Goal: Task Accomplishment & Management: Manage account settings

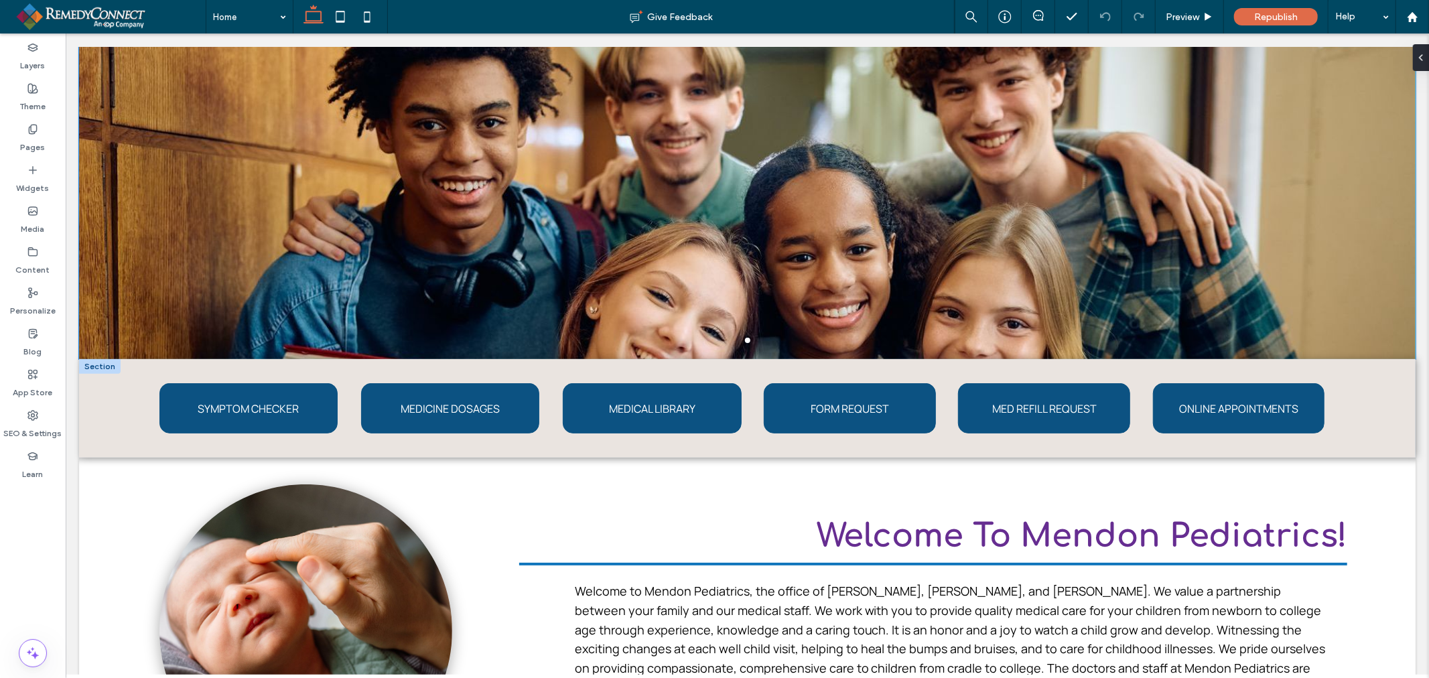
scroll to position [297, 0]
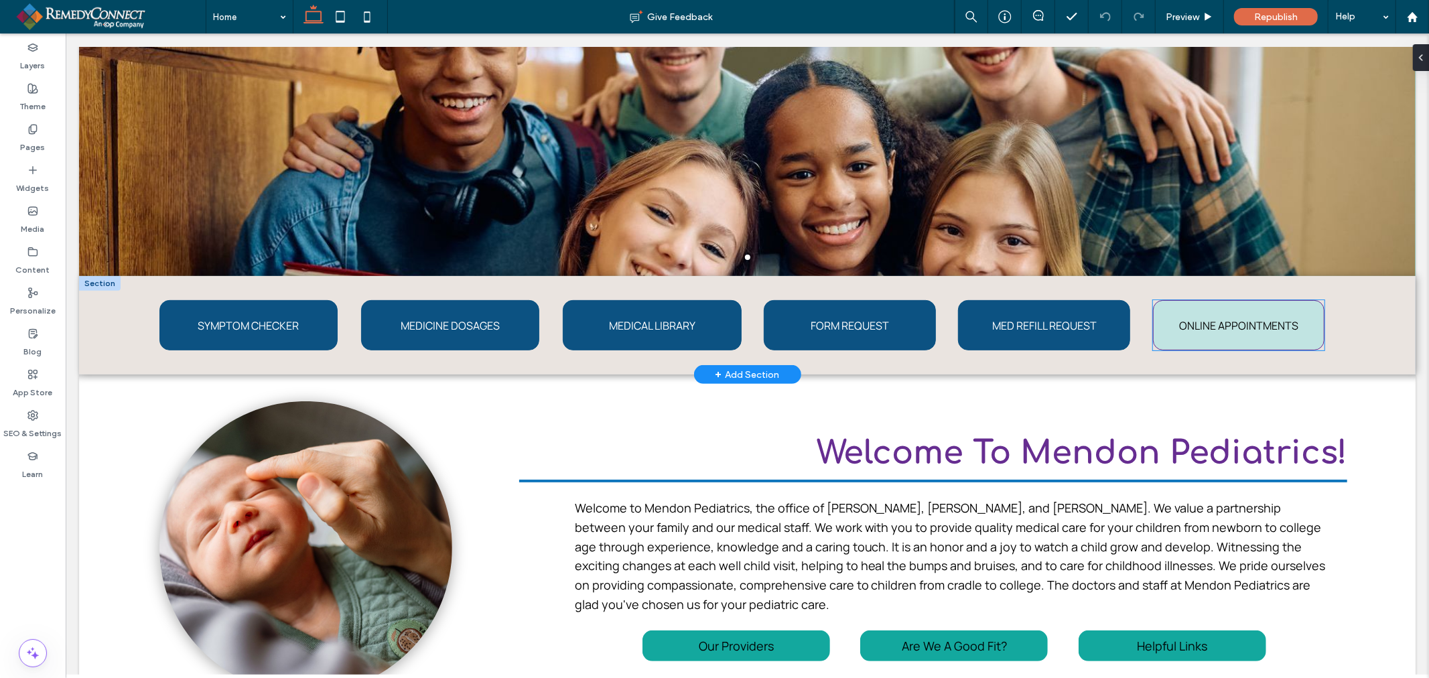
click at [1217, 333] on link "ONLINE APPOINTMENTS" at bounding box center [1238, 324] width 172 height 50
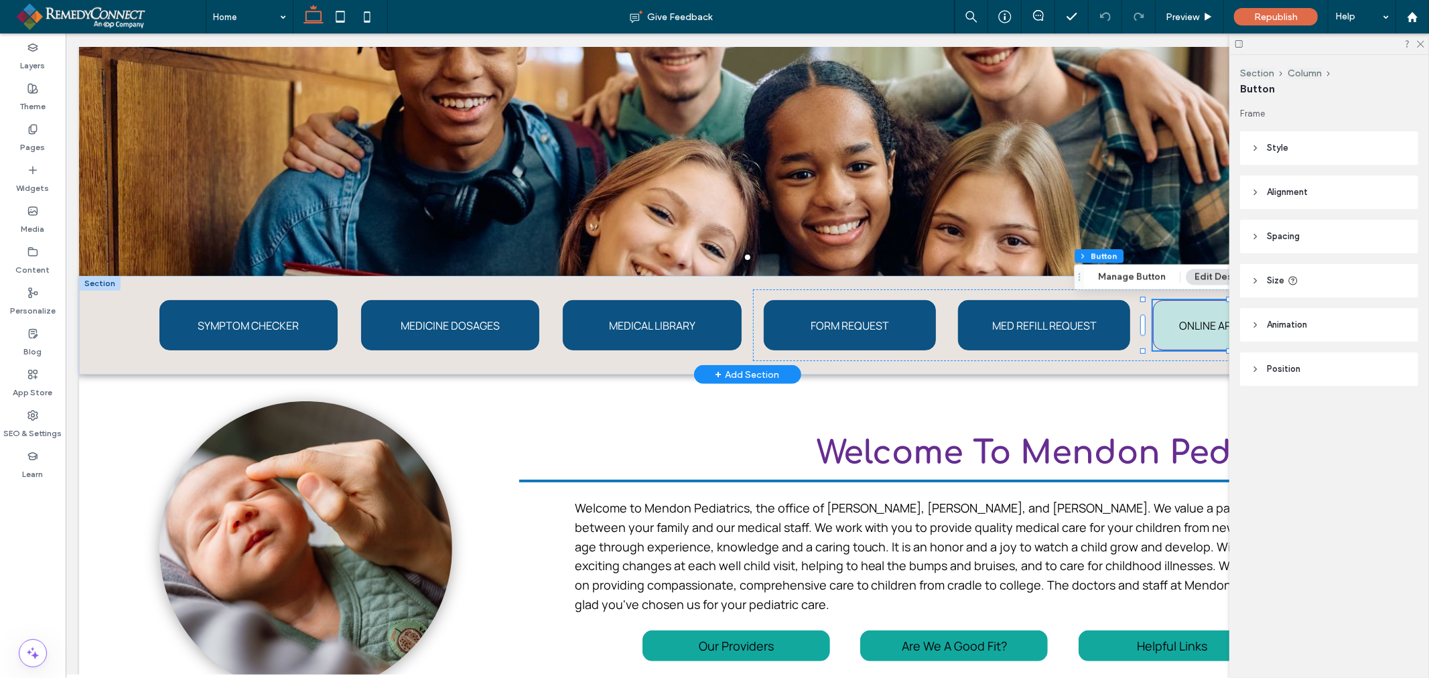
click at [1217, 333] on link "ONLINE APPOINTMENTS" at bounding box center [1238, 324] width 172 height 50
type input "*"
click at [1132, 278] on button "Manage Button" at bounding box center [1131, 277] width 85 height 16
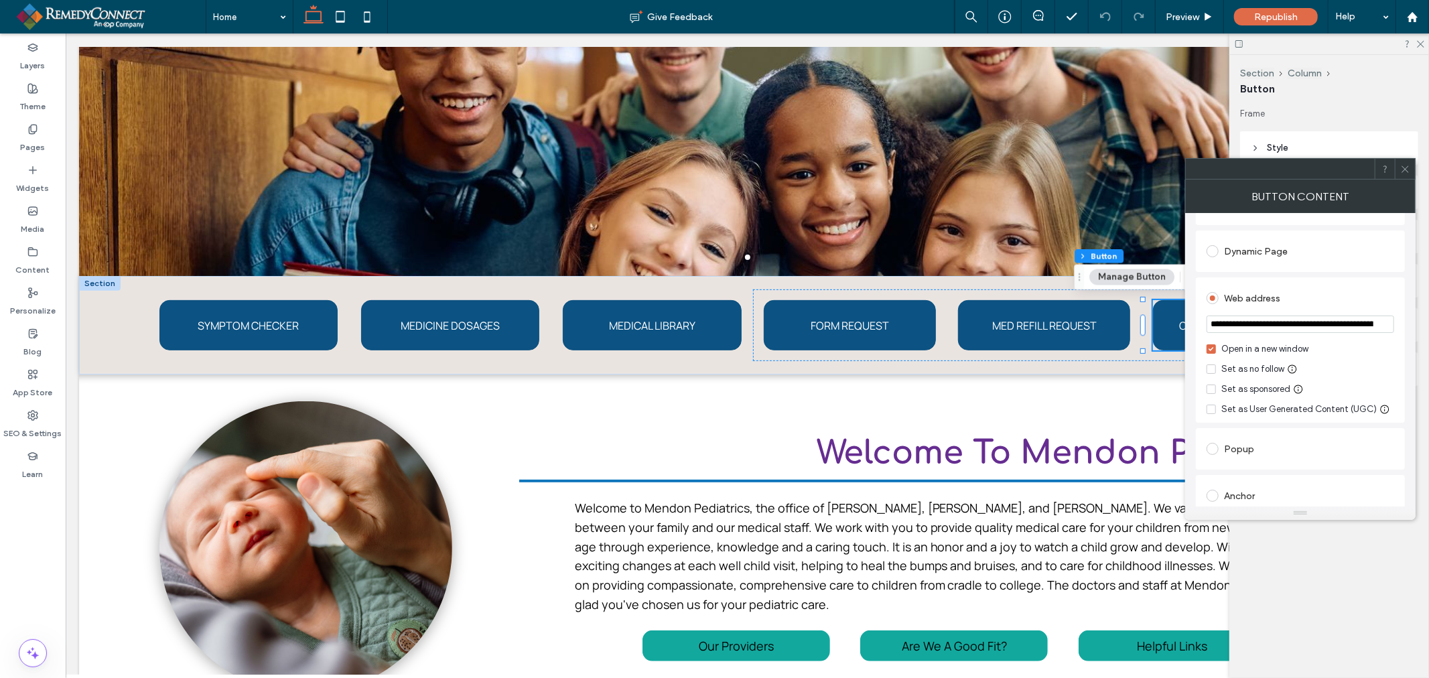
scroll to position [74, 0]
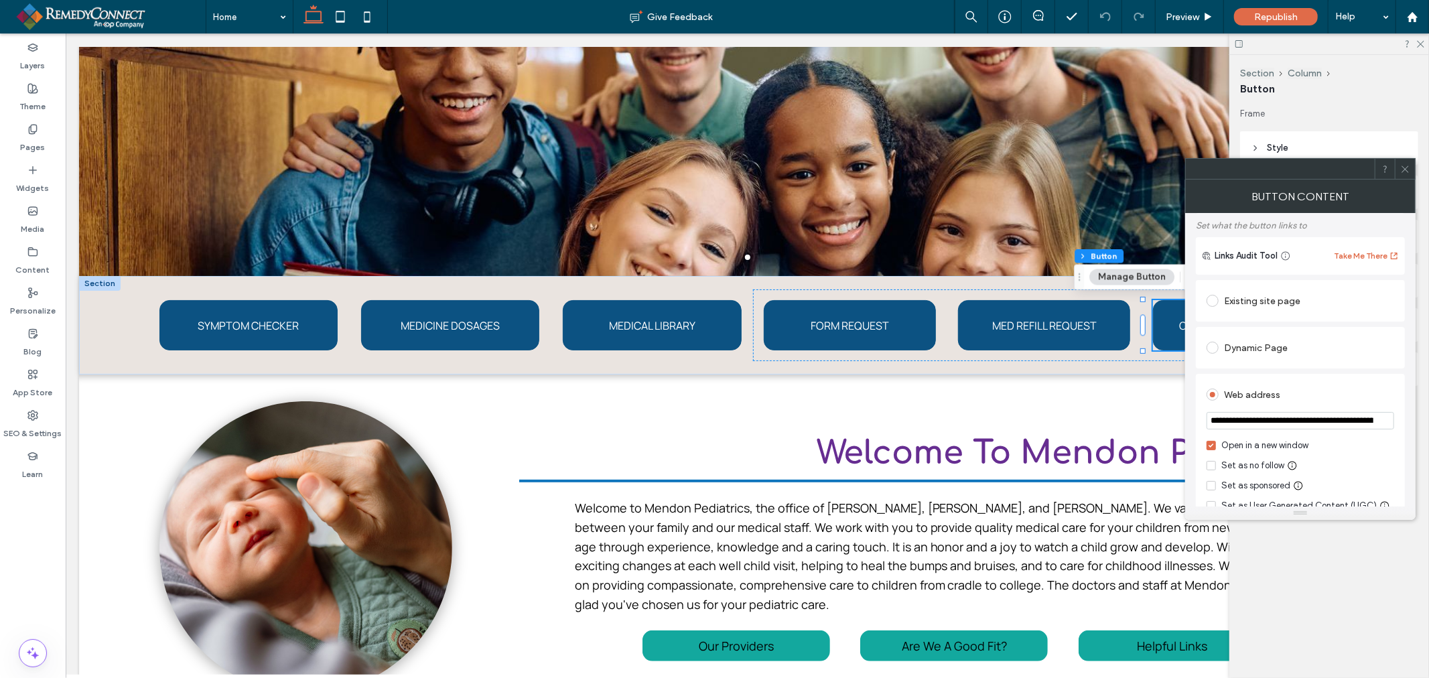
click at [1305, 423] on input "**********" at bounding box center [1301, 420] width 188 height 17
click at [1410, 159] on span at bounding box center [1405, 169] width 10 height 20
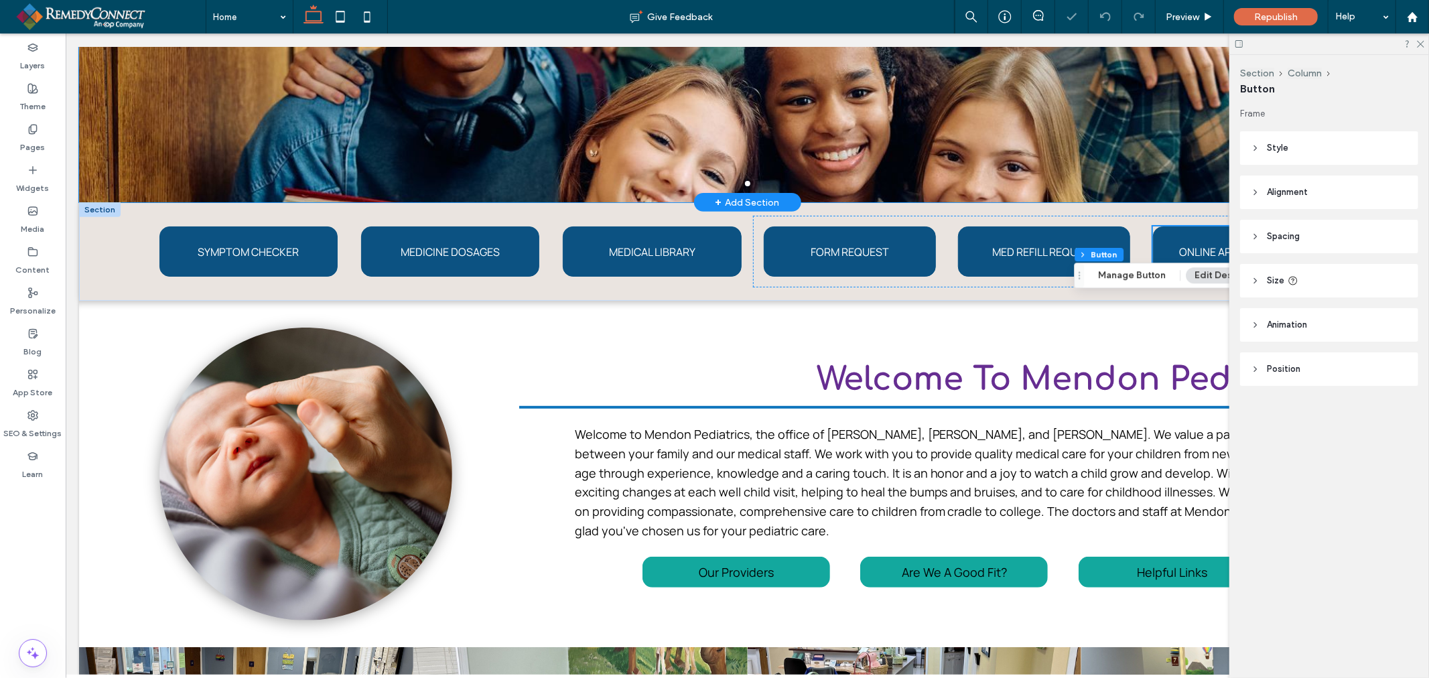
scroll to position [446, 0]
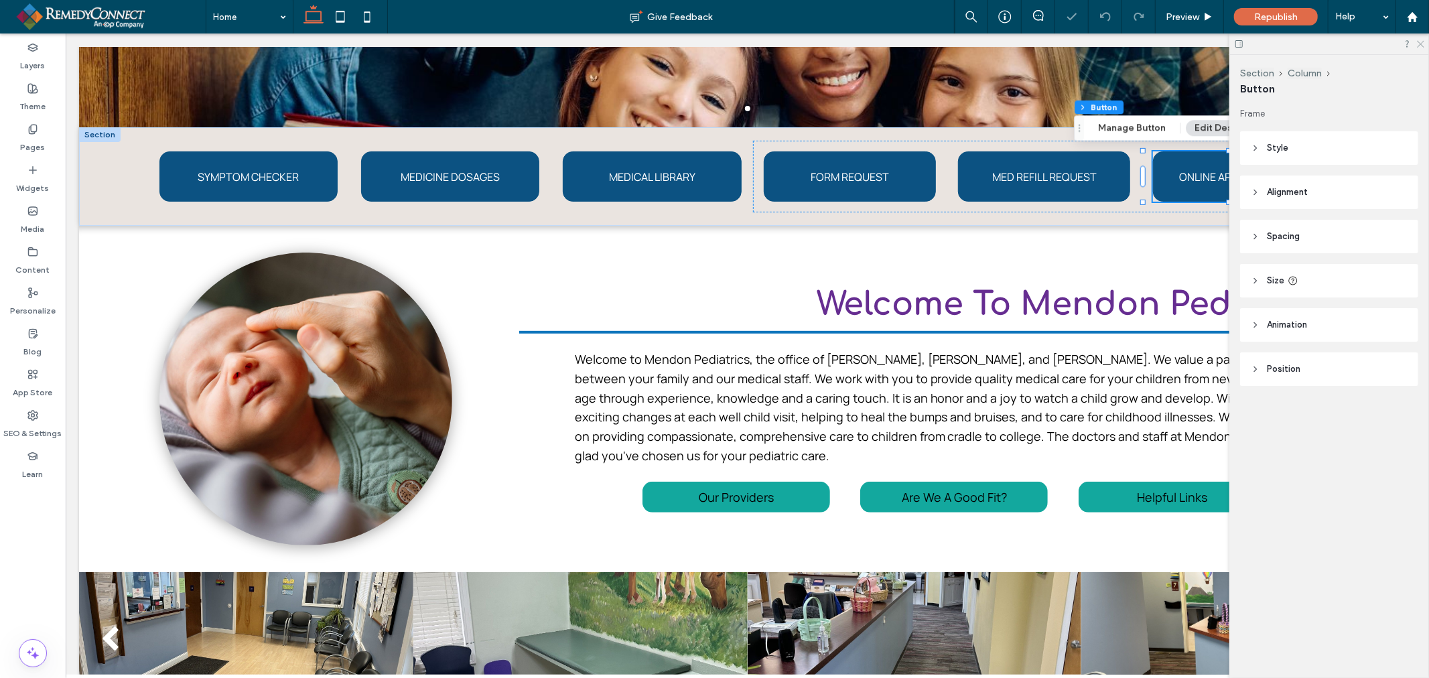
click at [1416, 42] on icon at bounding box center [1420, 43] width 9 height 9
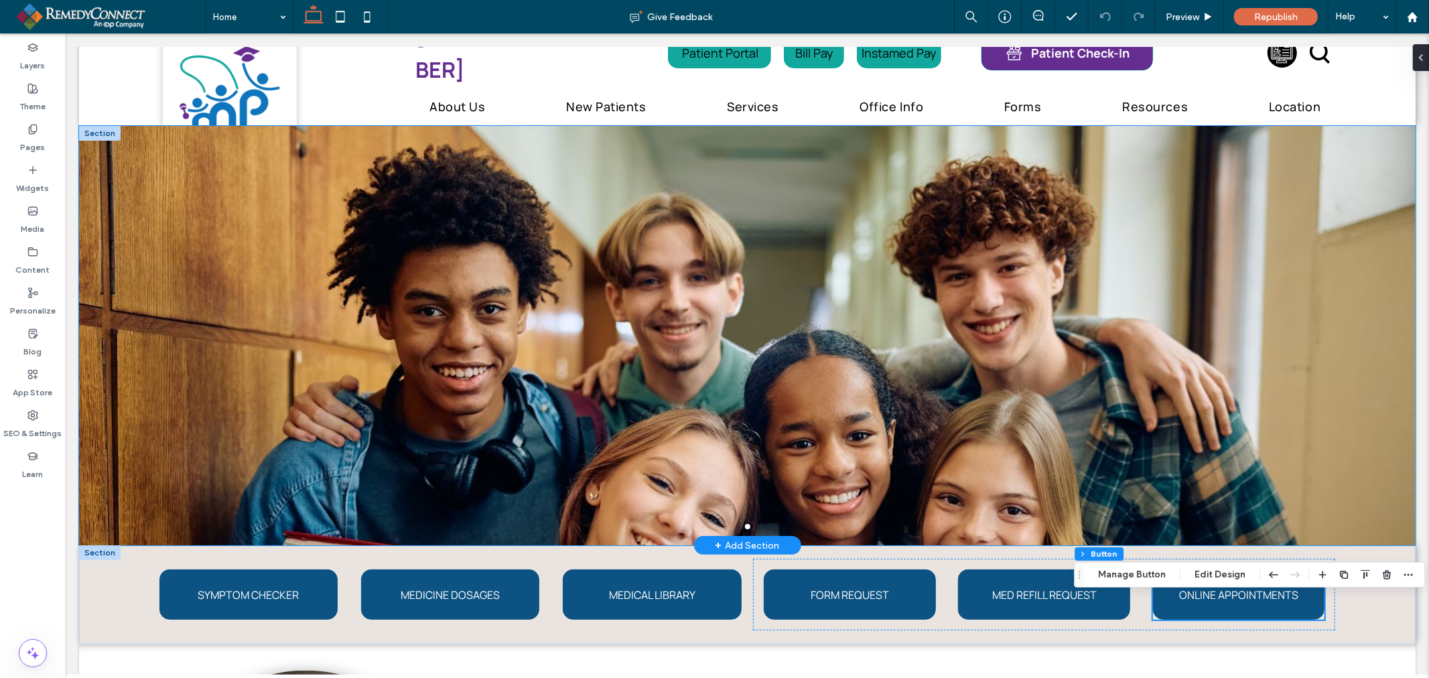
scroll to position [0, 0]
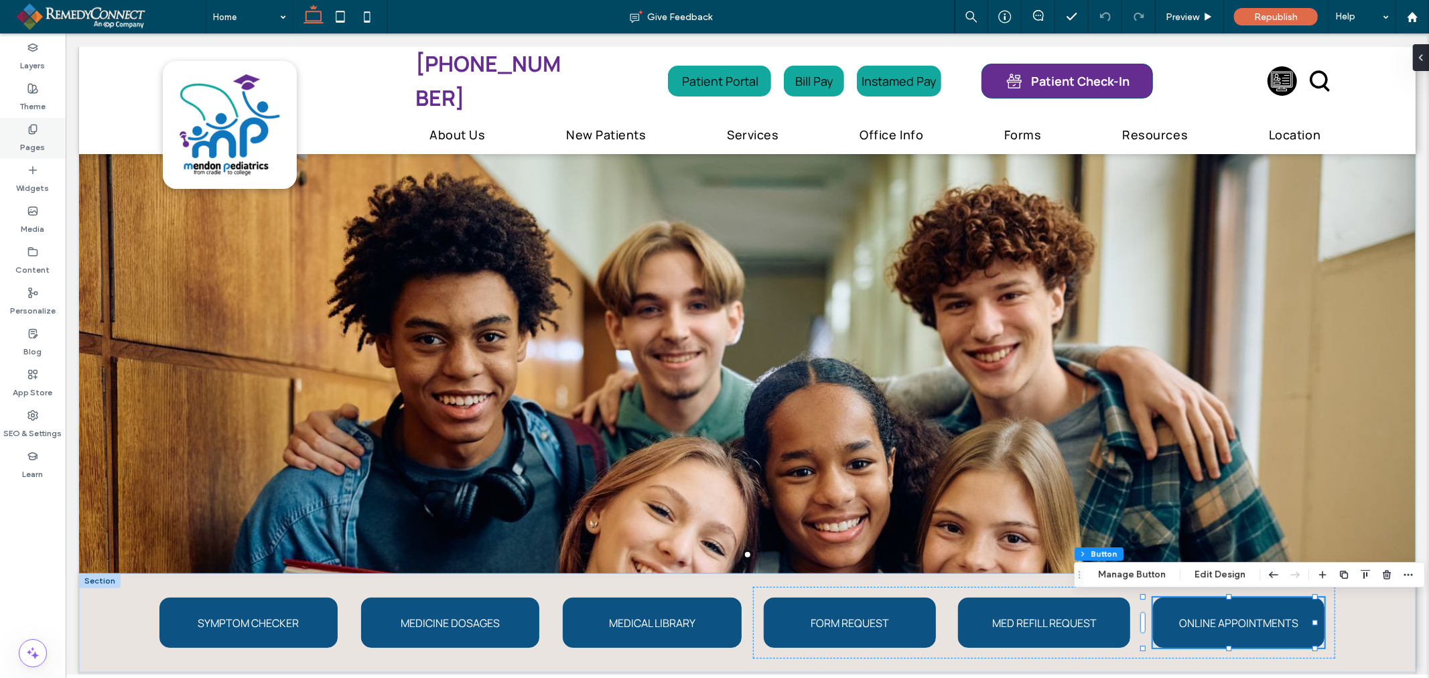
click at [50, 134] on div "Pages" at bounding box center [33, 138] width 66 height 41
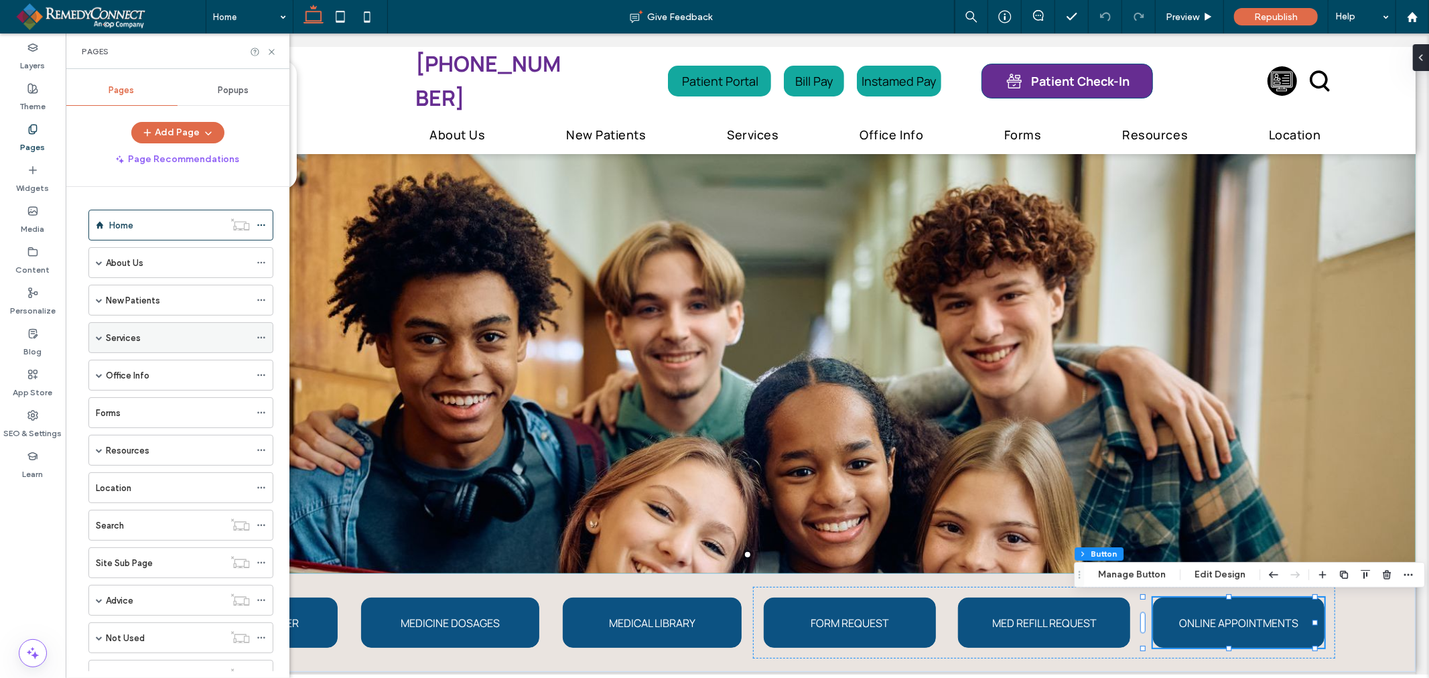
click at [138, 345] on label "Services" at bounding box center [123, 337] width 35 height 23
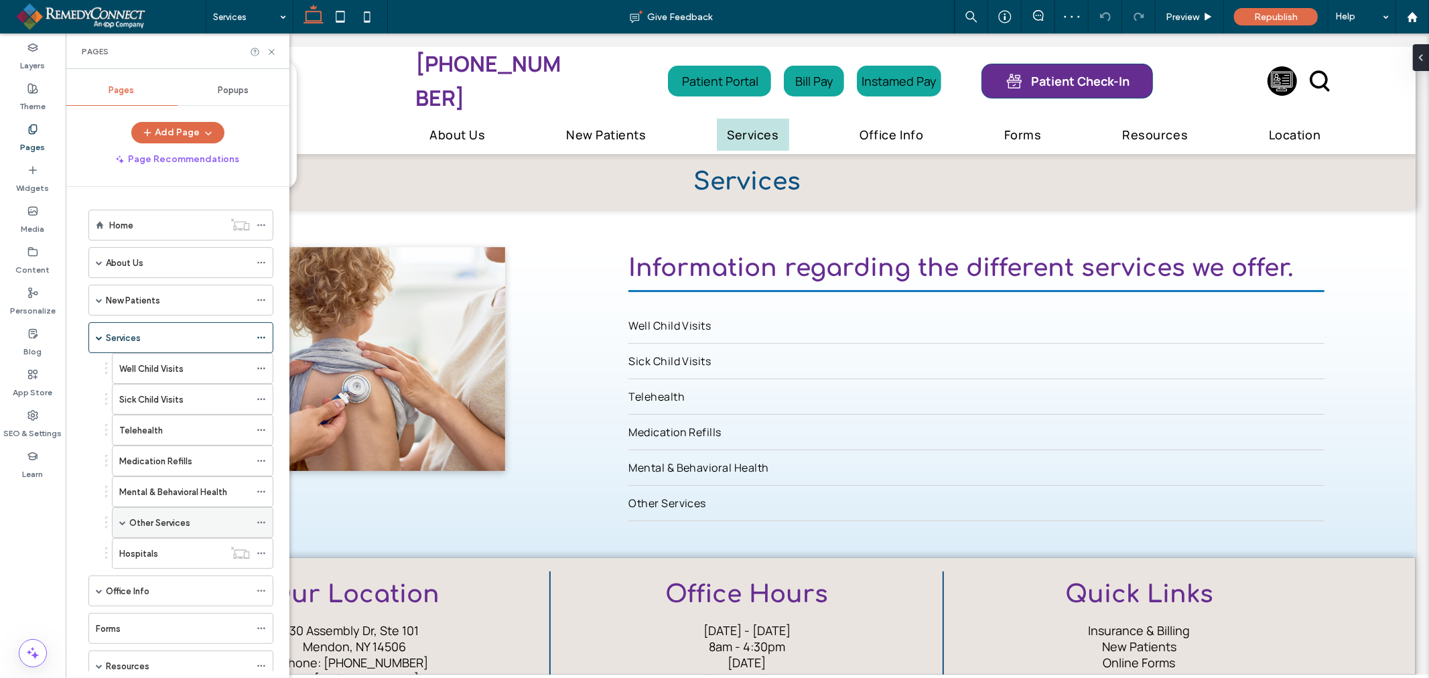
click at [165, 518] on label "Other Services" at bounding box center [159, 522] width 61 height 23
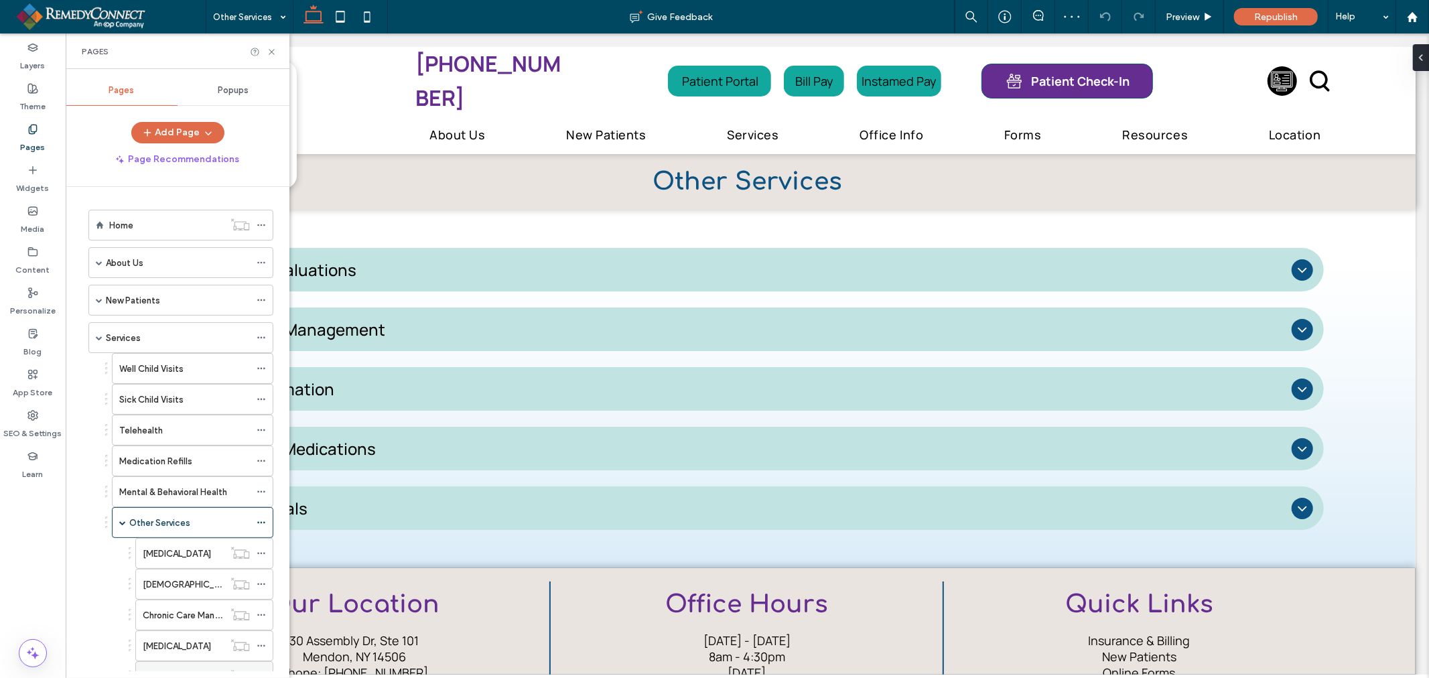
select select "Language Translate Widget"
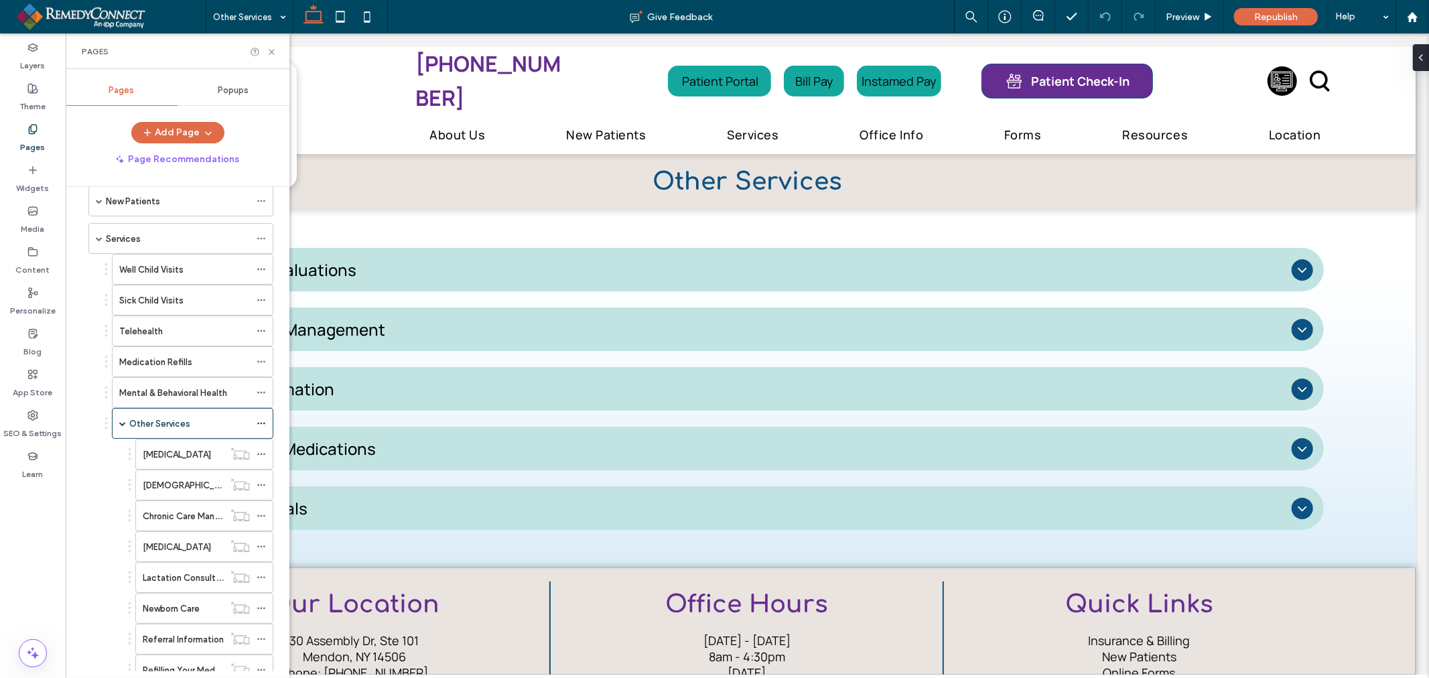
scroll to position [74, 0]
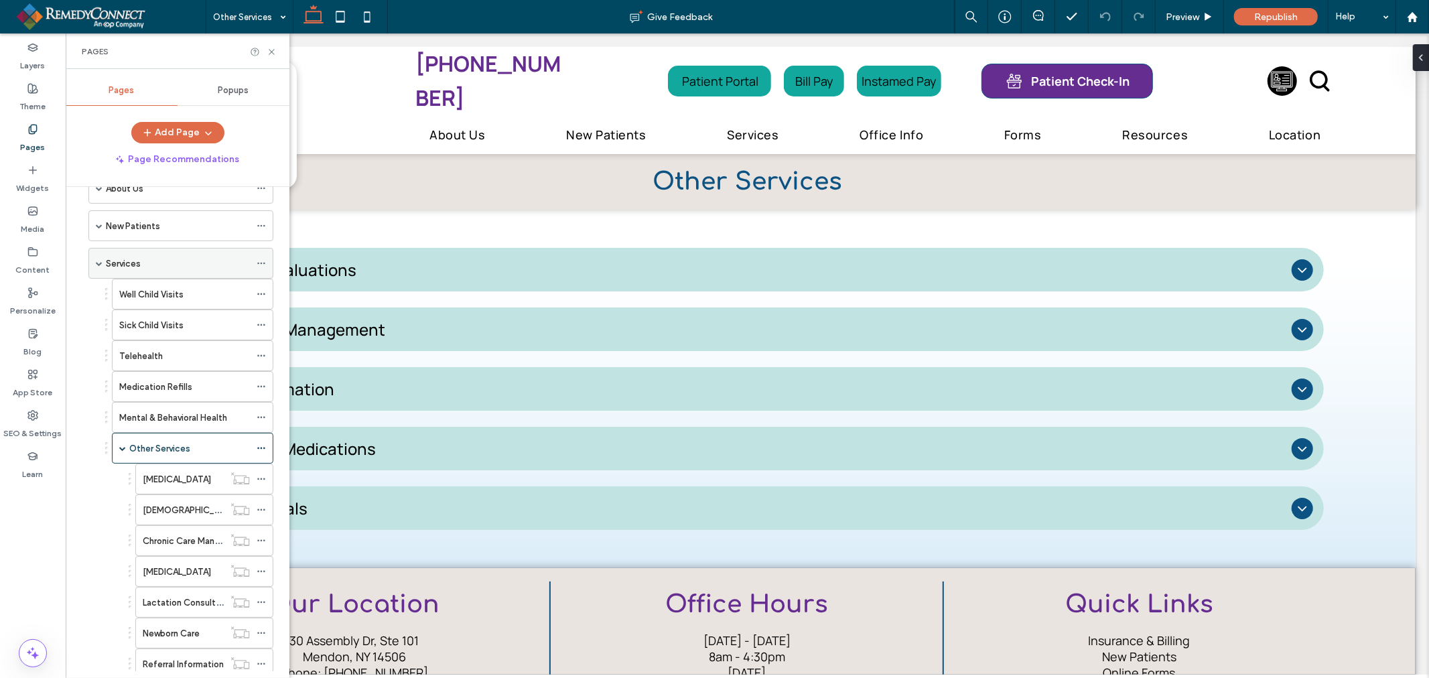
click at [166, 271] on div "Services" at bounding box center [178, 264] width 144 height 14
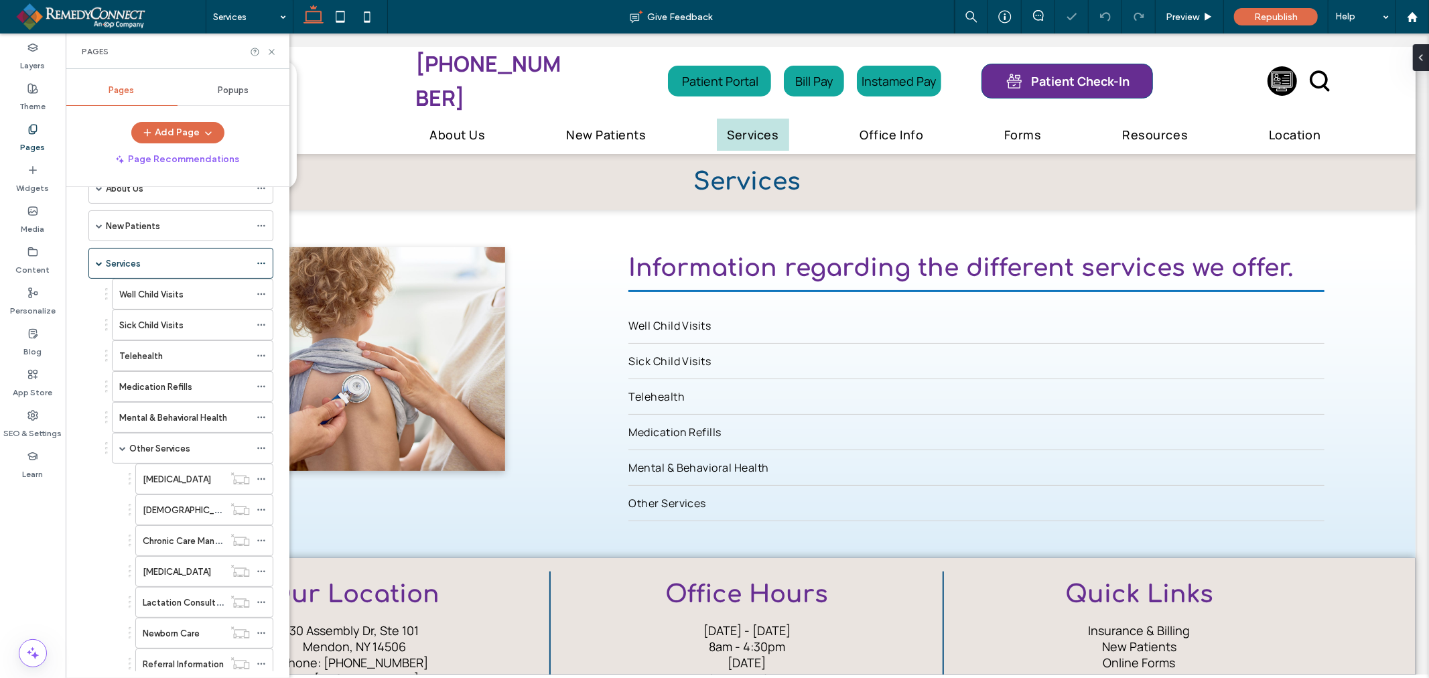
select select "Language Translate Widget"
click at [177, 302] on div "Well Child Visits" at bounding box center [184, 293] width 131 height 29
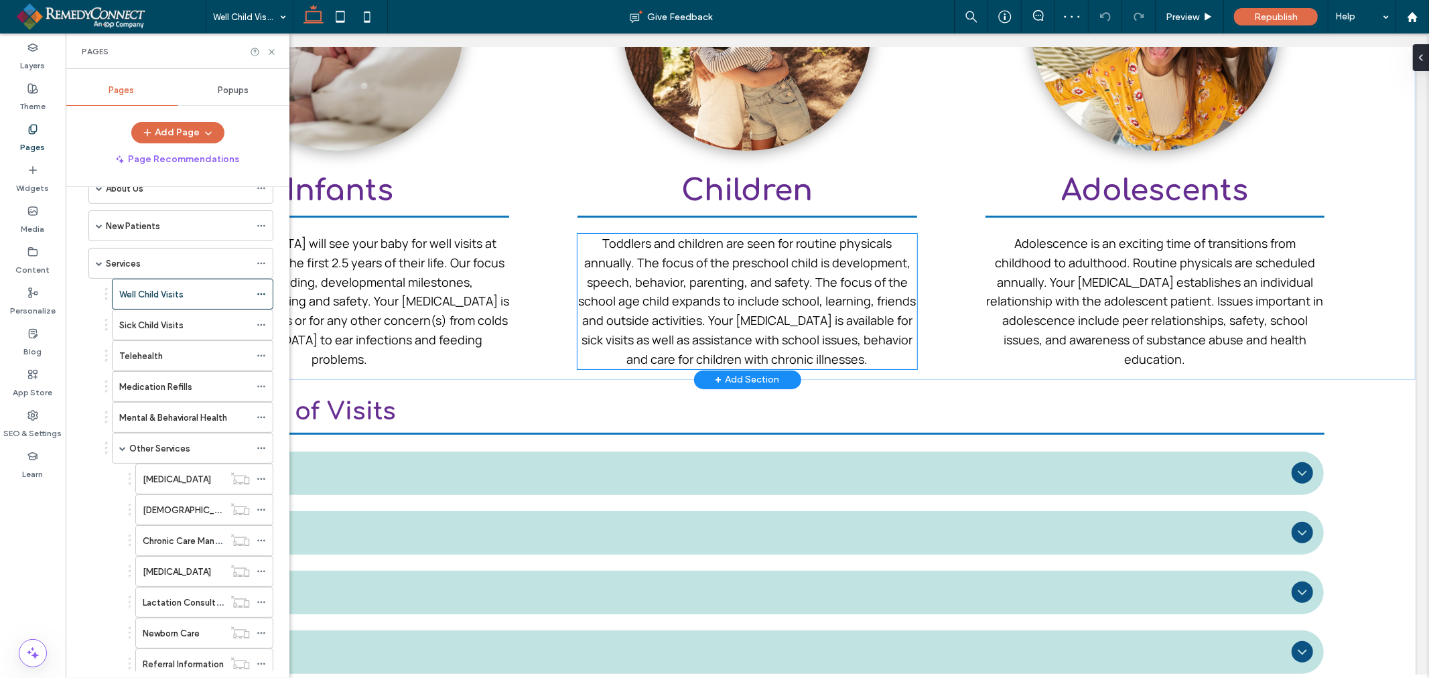
scroll to position [595, 0]
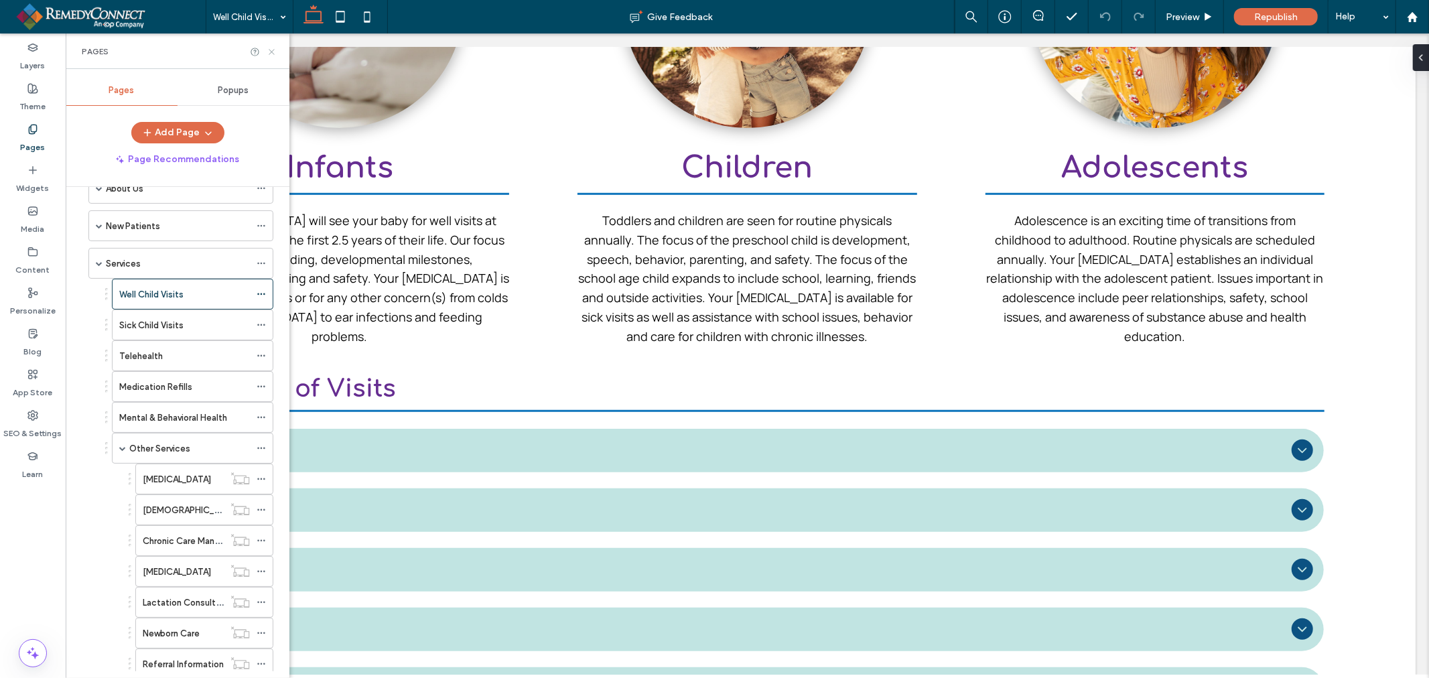
click at [270, 51] on icon at bounding box center [272, 52] width 10 height 10
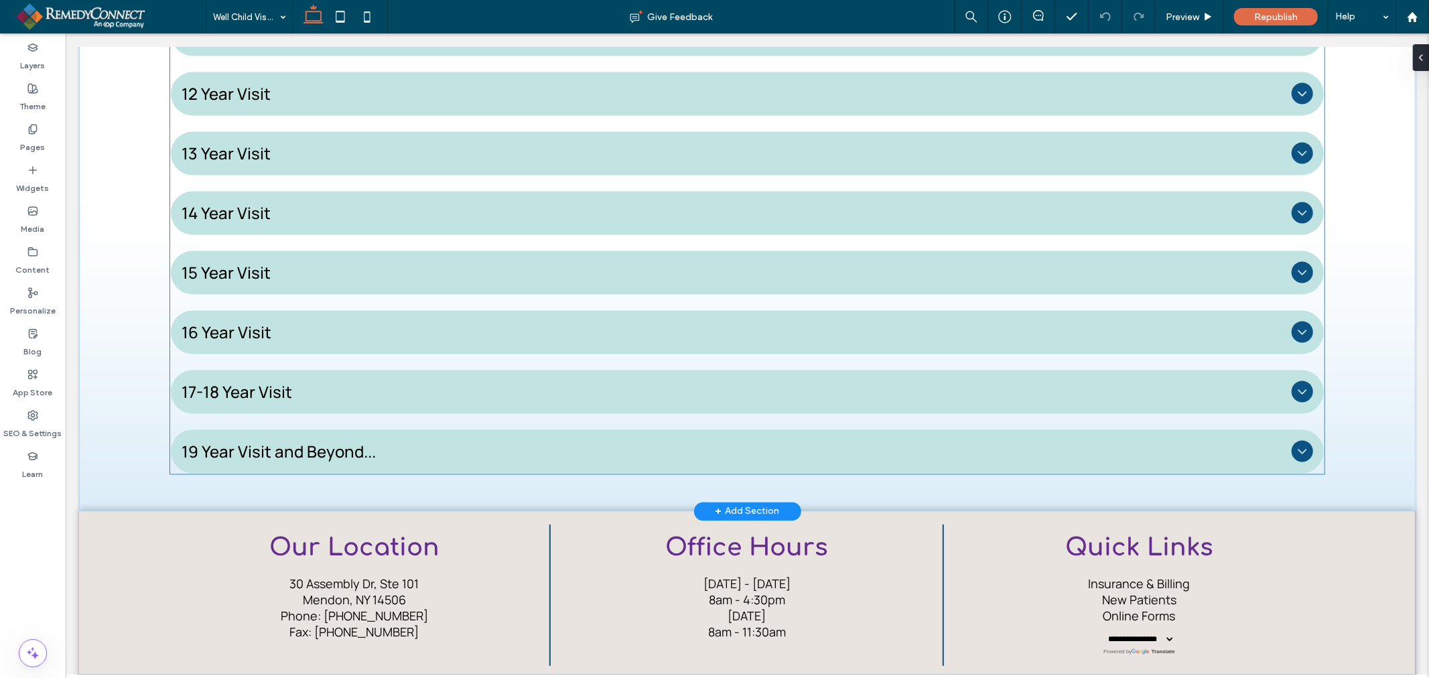
scroll to position [2252, 0]
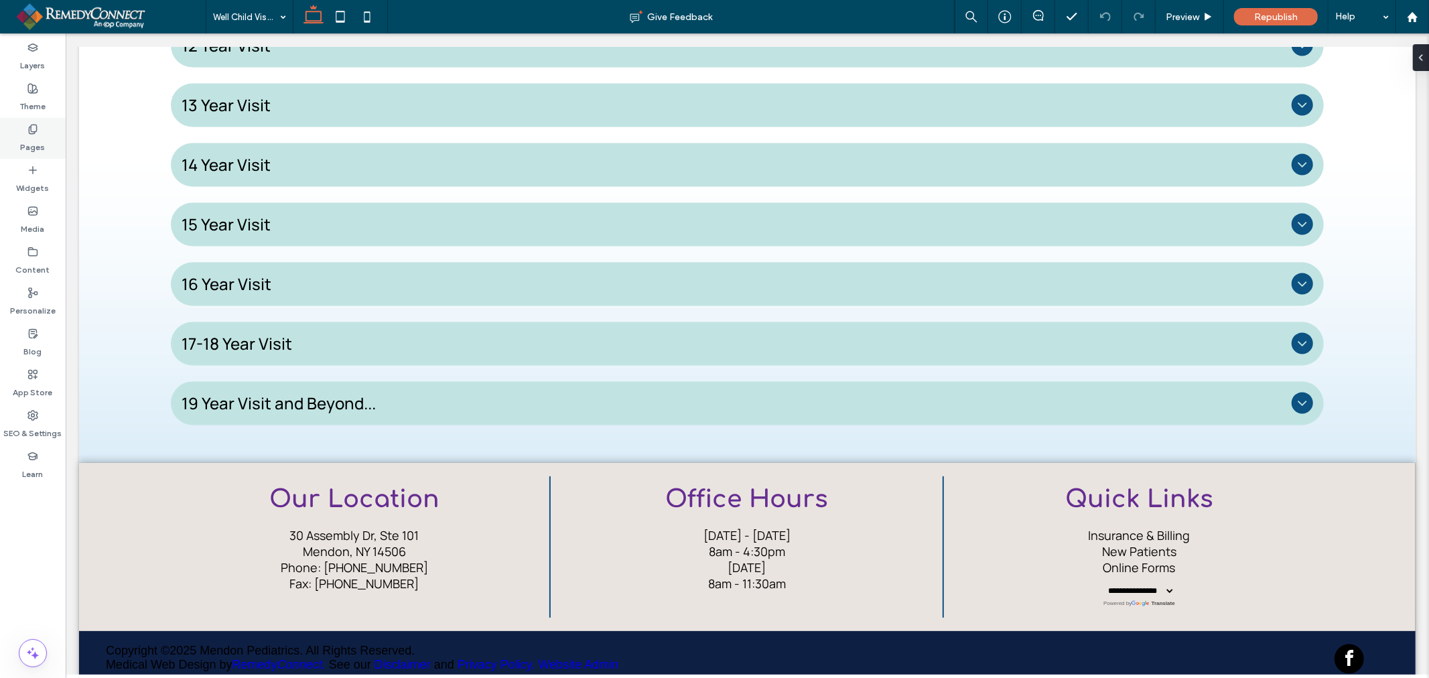
click at [30, 131] on icon at bounding box center [32, 129] width 11 height 11
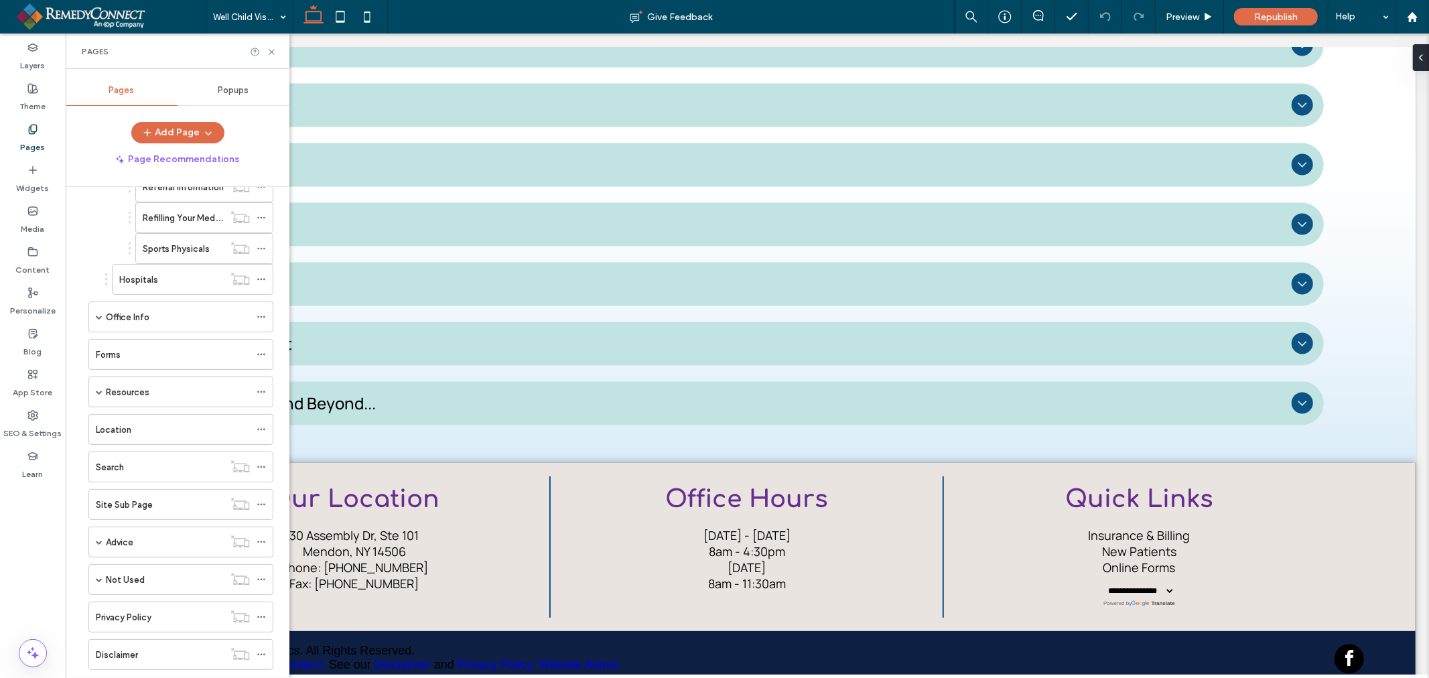
scroll to position [587, 0]
click at [147, 364] on label "Resources" at bounding box center [128, 359] width 44 height 23
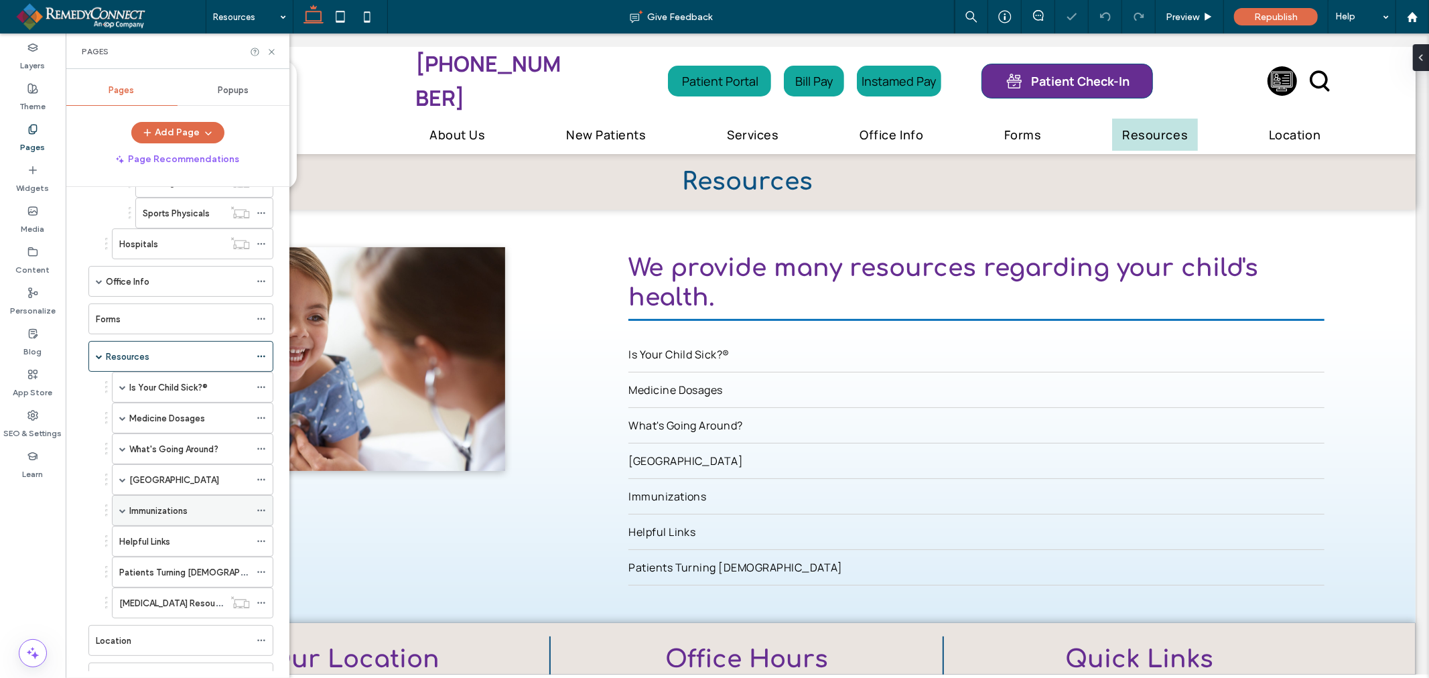
click at [172, 519] on label "Immunizations" at bounding box center [158, 510] width 58 height 23
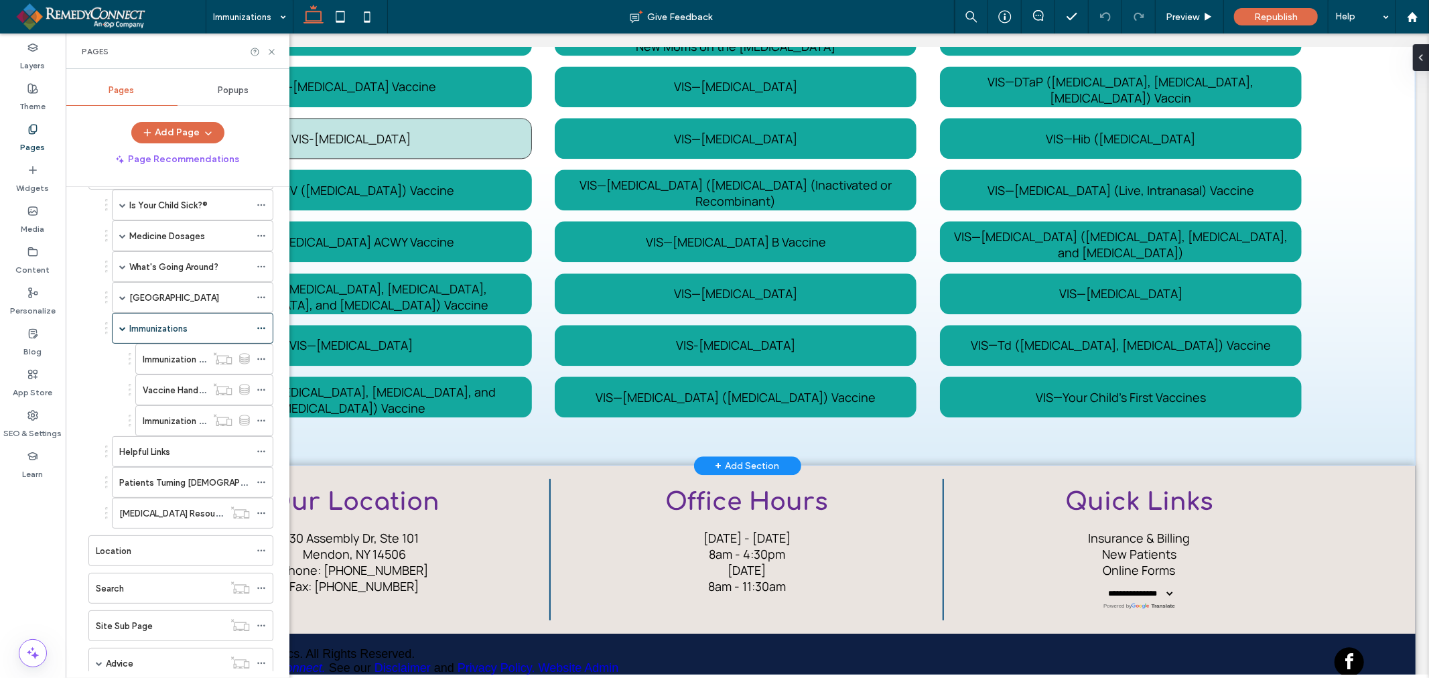
scroll to position [481, 0]
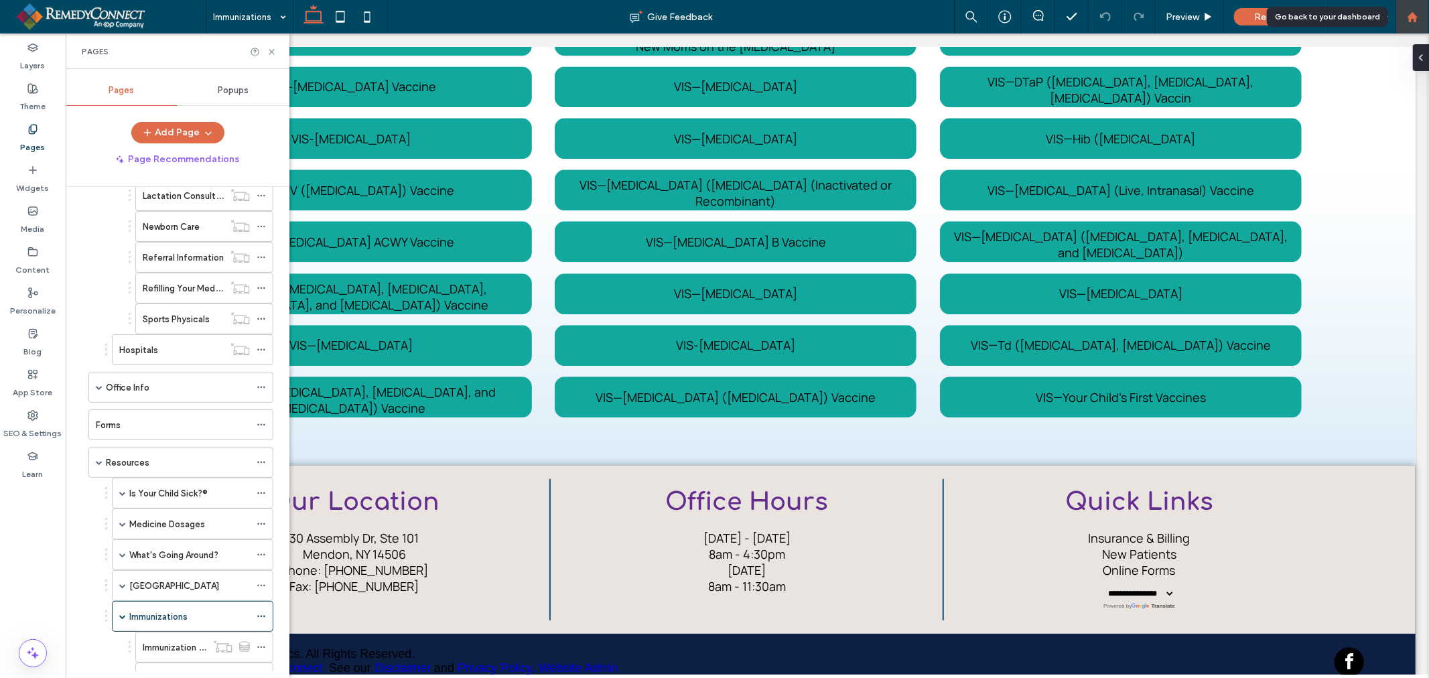
click at [1428, 15] on div at bounding box center [1412, 16] width 33 height 33
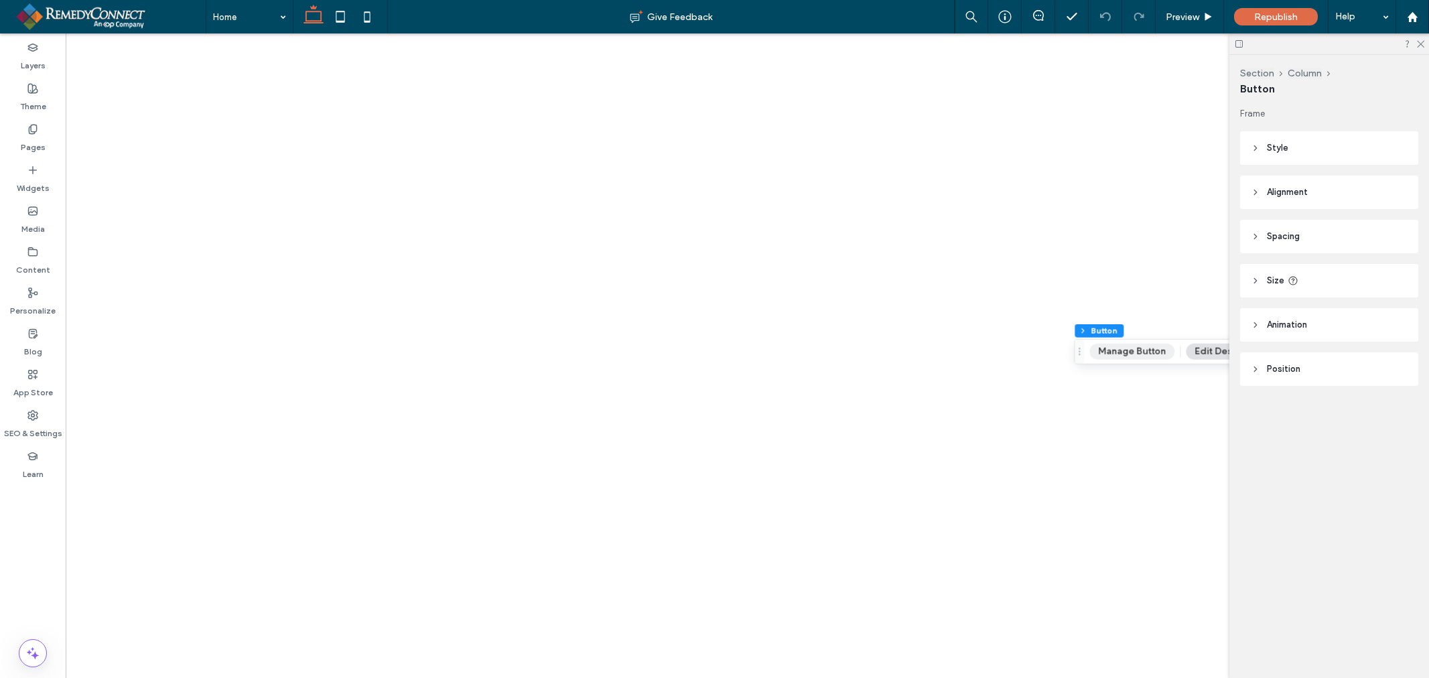
click at [1148, 350] on button "Manage Button" at bounding box center [1131, 352] width 85 height 16
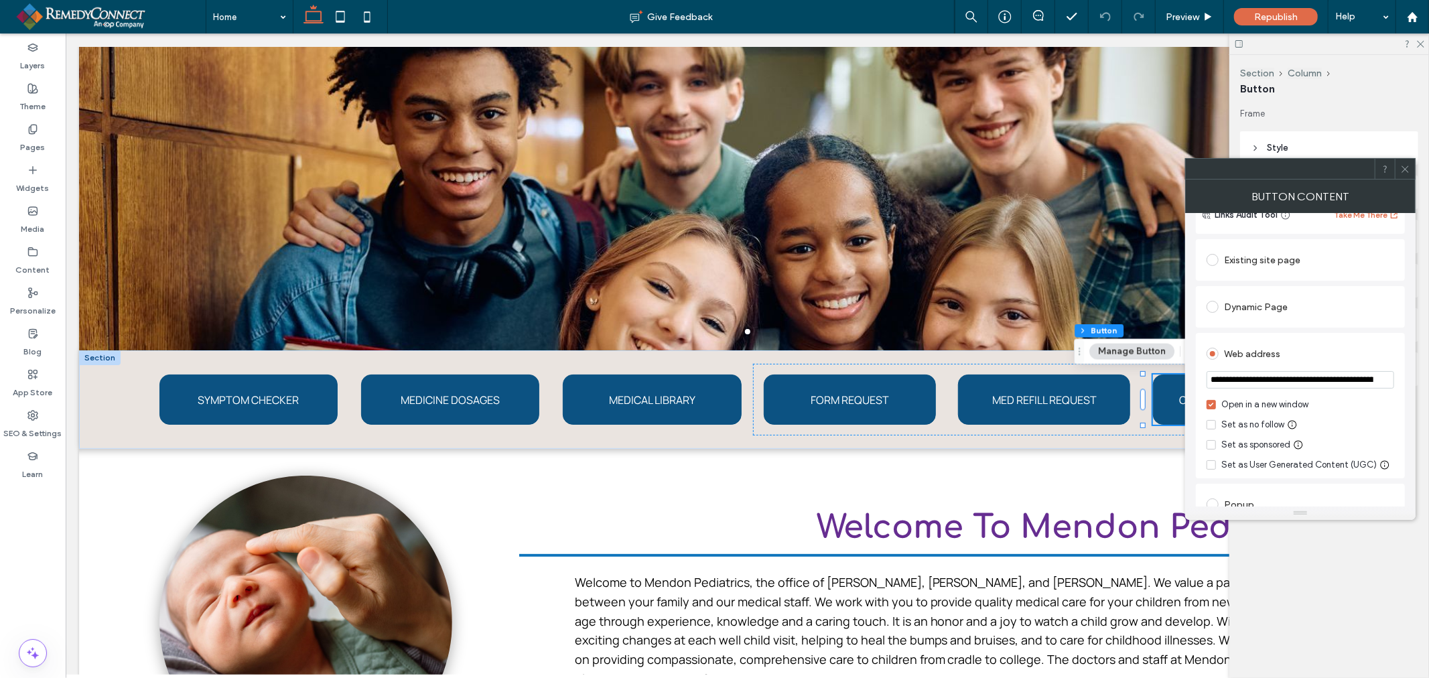
scroll to position [149, 0]
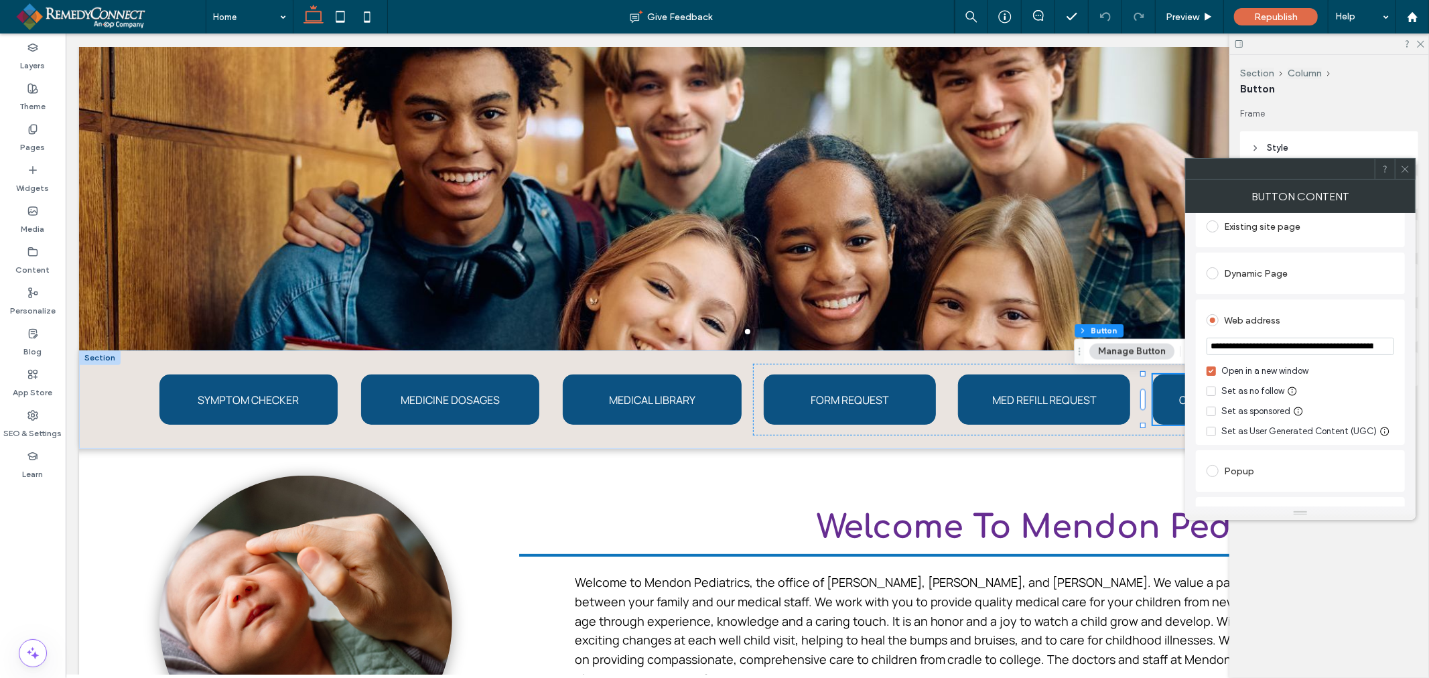
click at [1404, 166] on icon at bounding box center [1405, 169] width 10 height 10
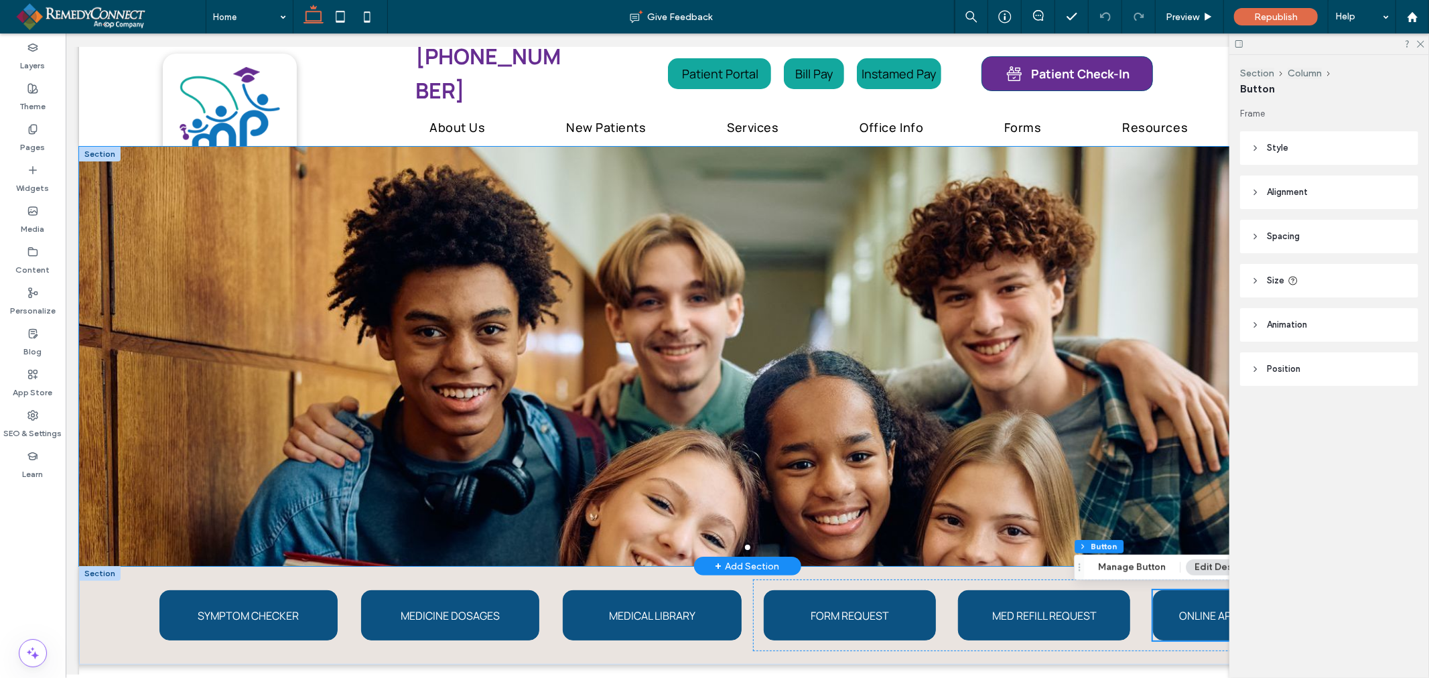
scroll to position [0, 0]
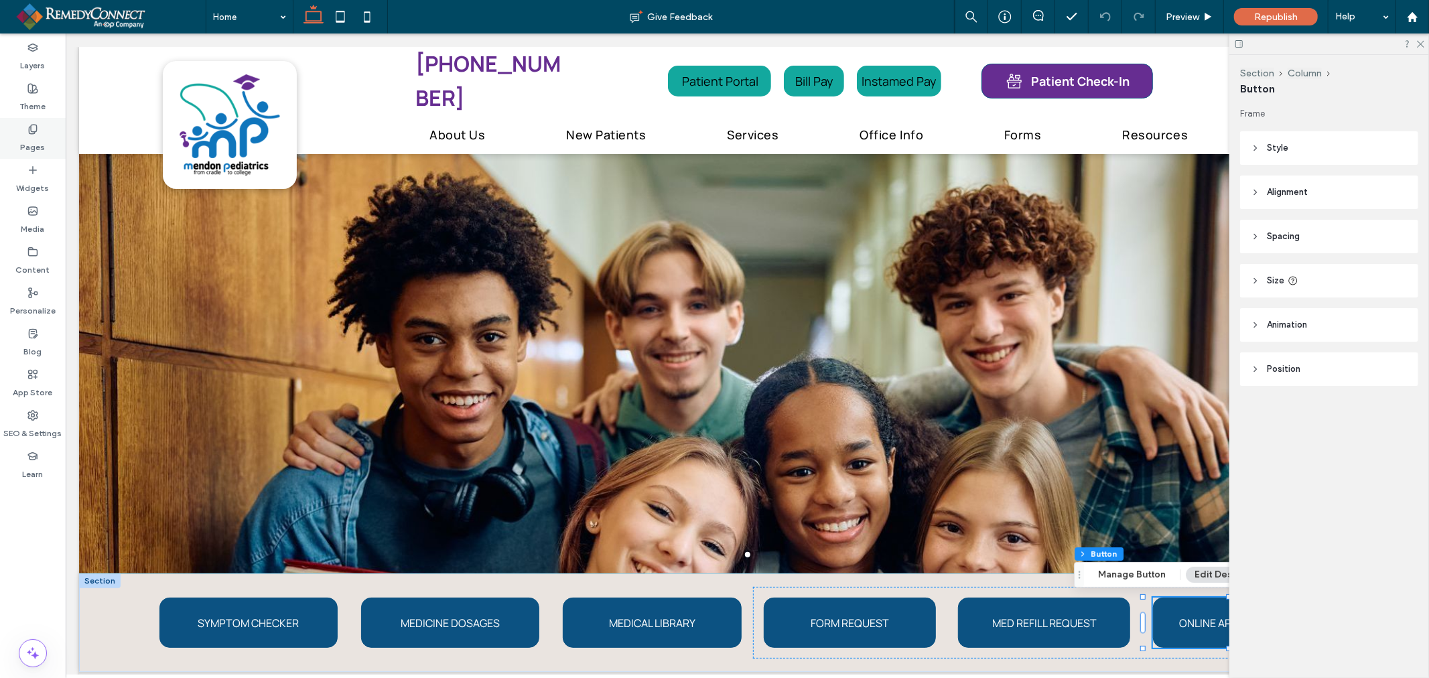
click at [34, 133] on use at bounding box center [32, 129] width 7 height 9
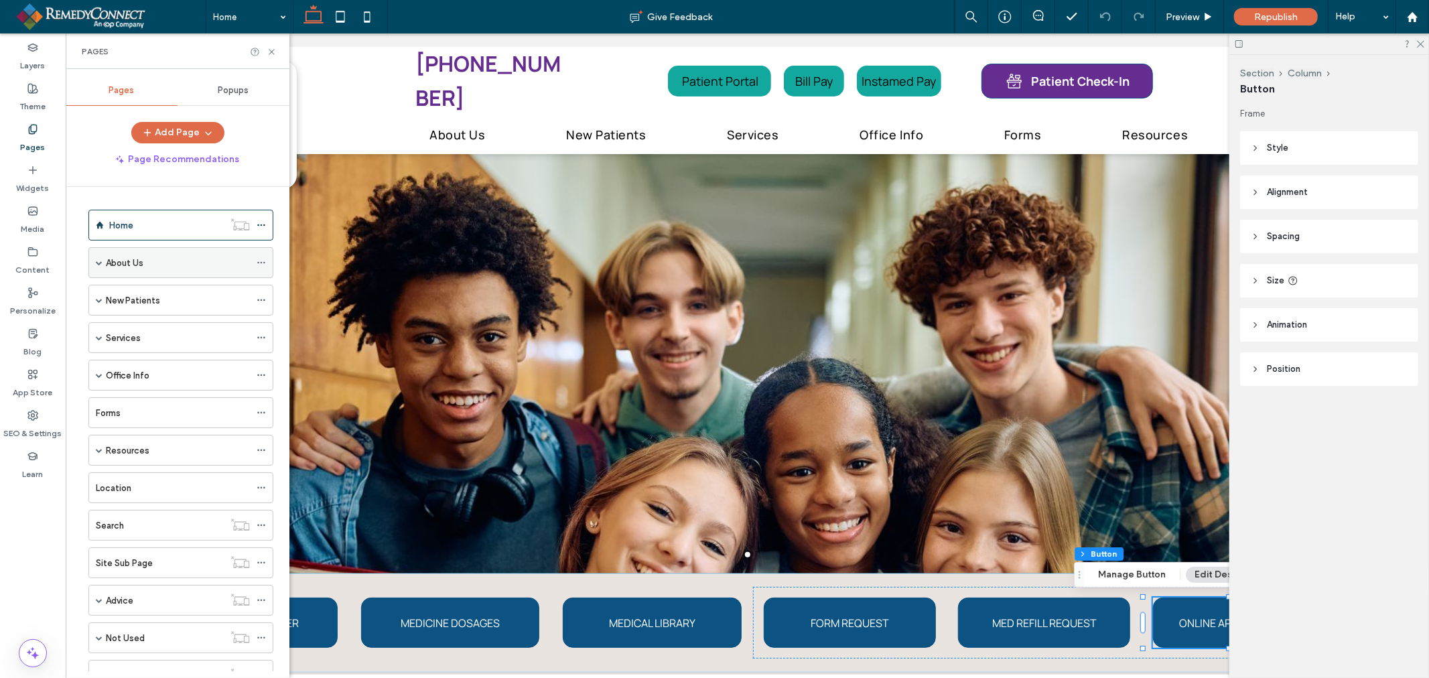
click at [157, 267] on div "About Us" at bounding box center [178, 263] width 144 height 14
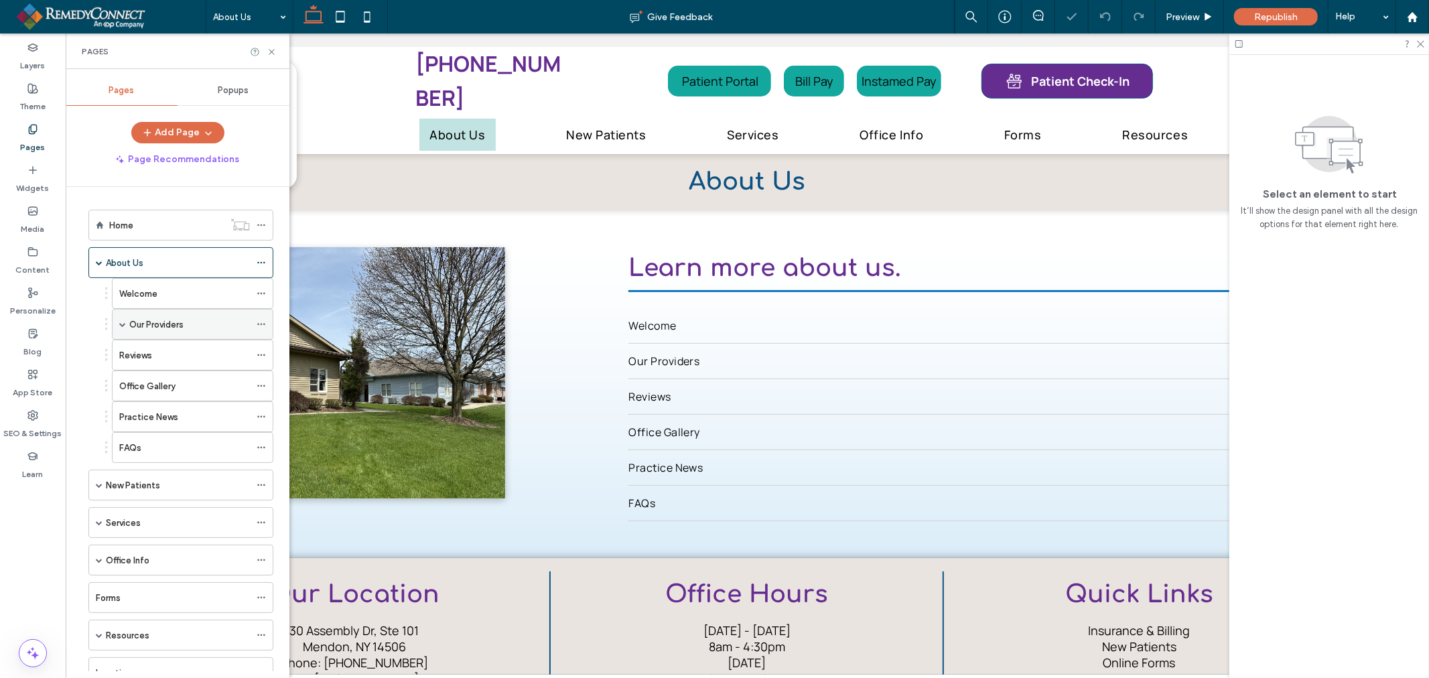
select select "Language Translate Widget"
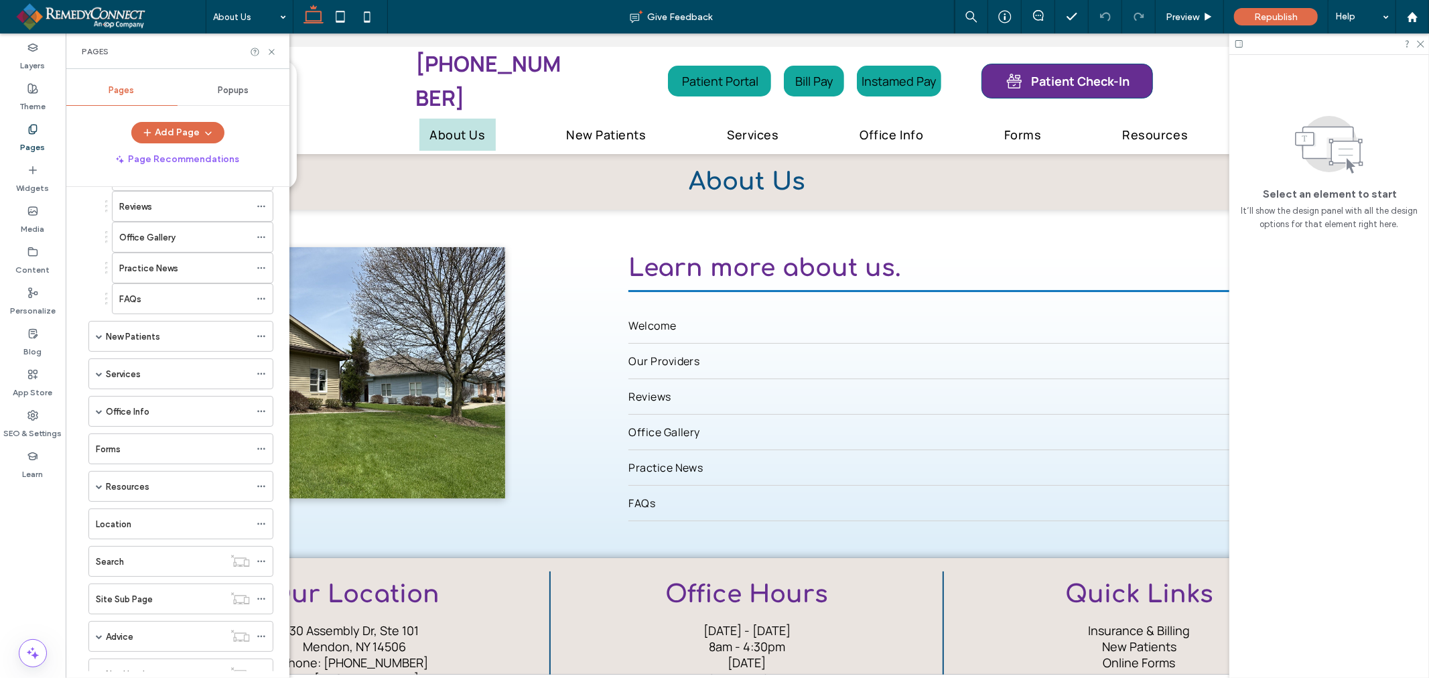
scroll to position [277, 0]
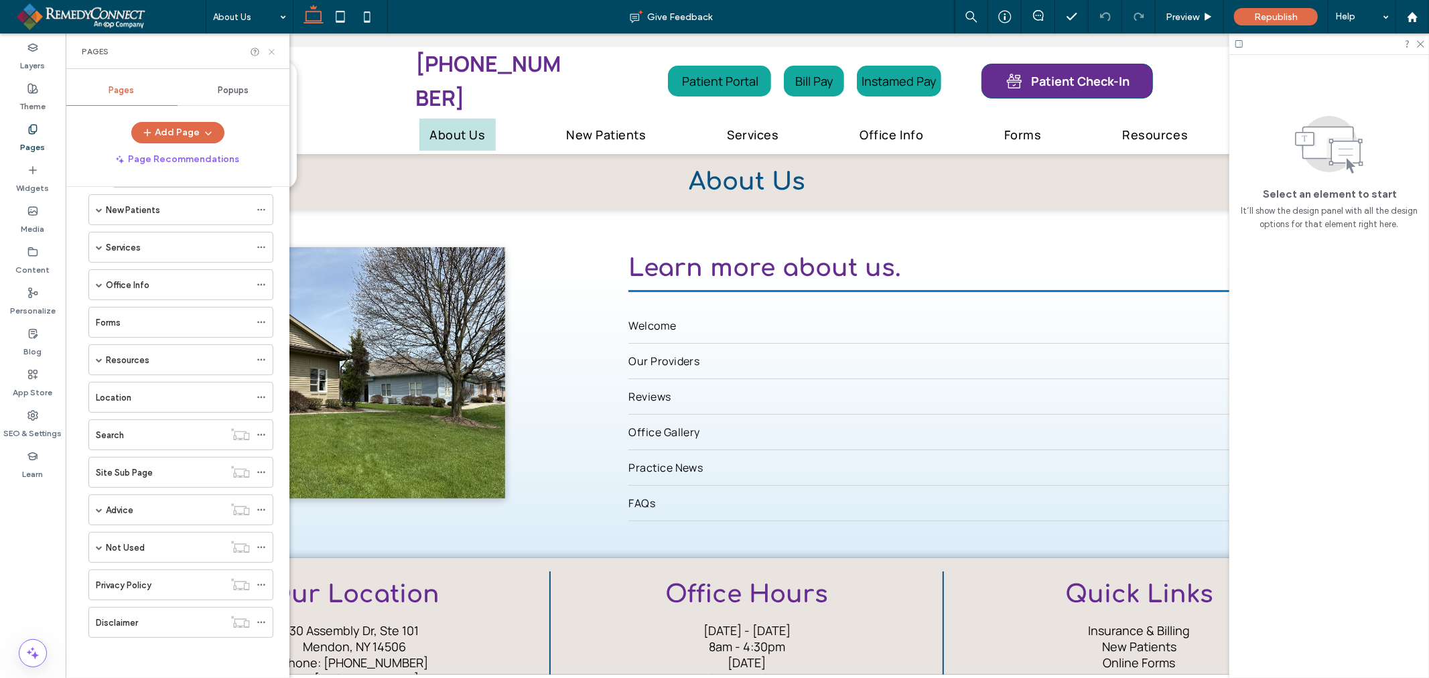
click at [276, 50] on icon at bounding box center [272, 52] width 10 height 10
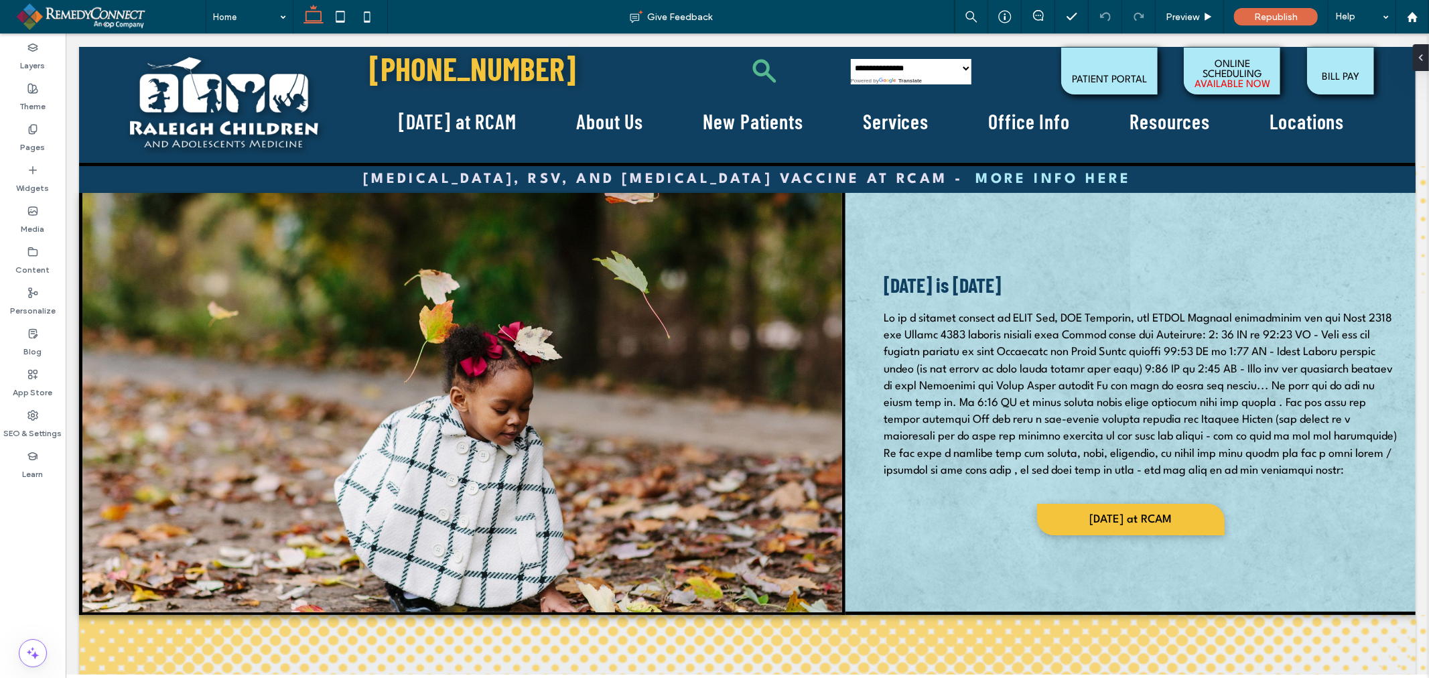
select select "Language Translate Widget"
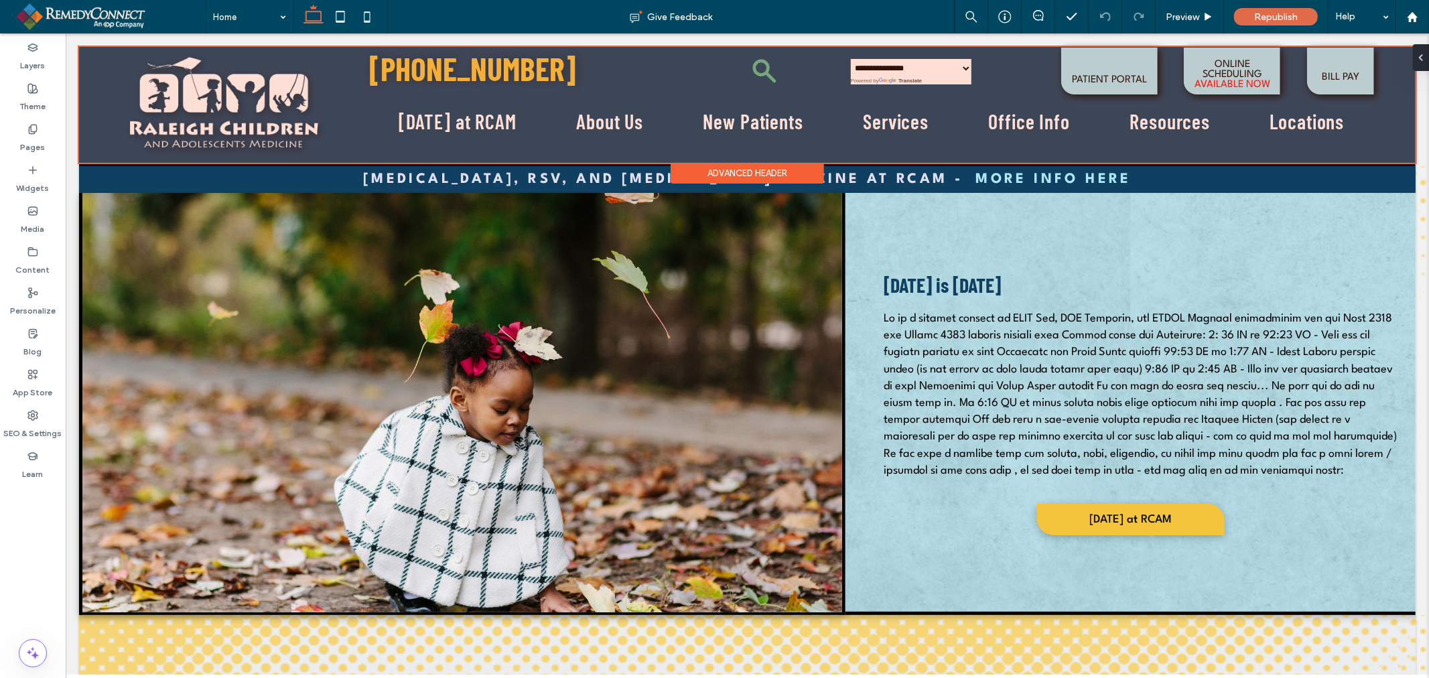
click at [1189, 70] on div at bounding box center [746, 104] width 1337 height 116
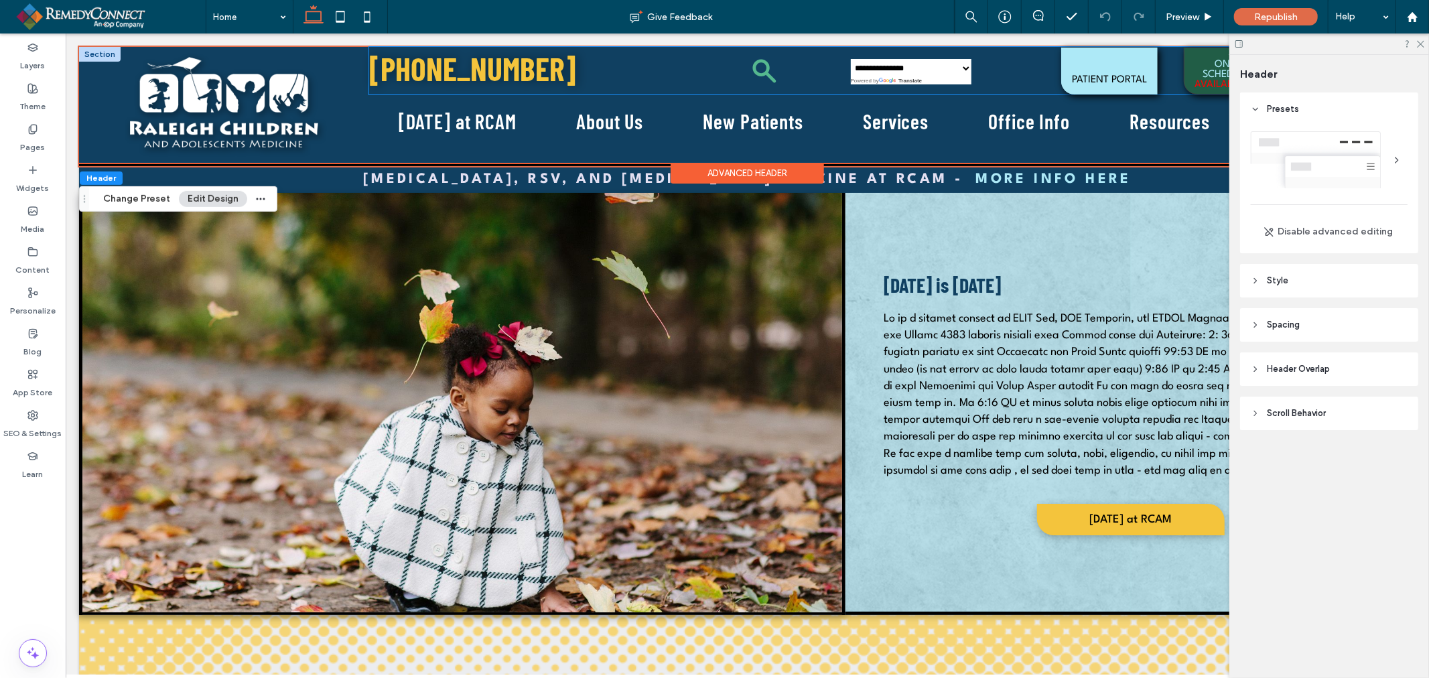
click at [1202, 75] on span "ONLINE SCHEDULING" at bounding box center [1232, 74] width 86 height 44
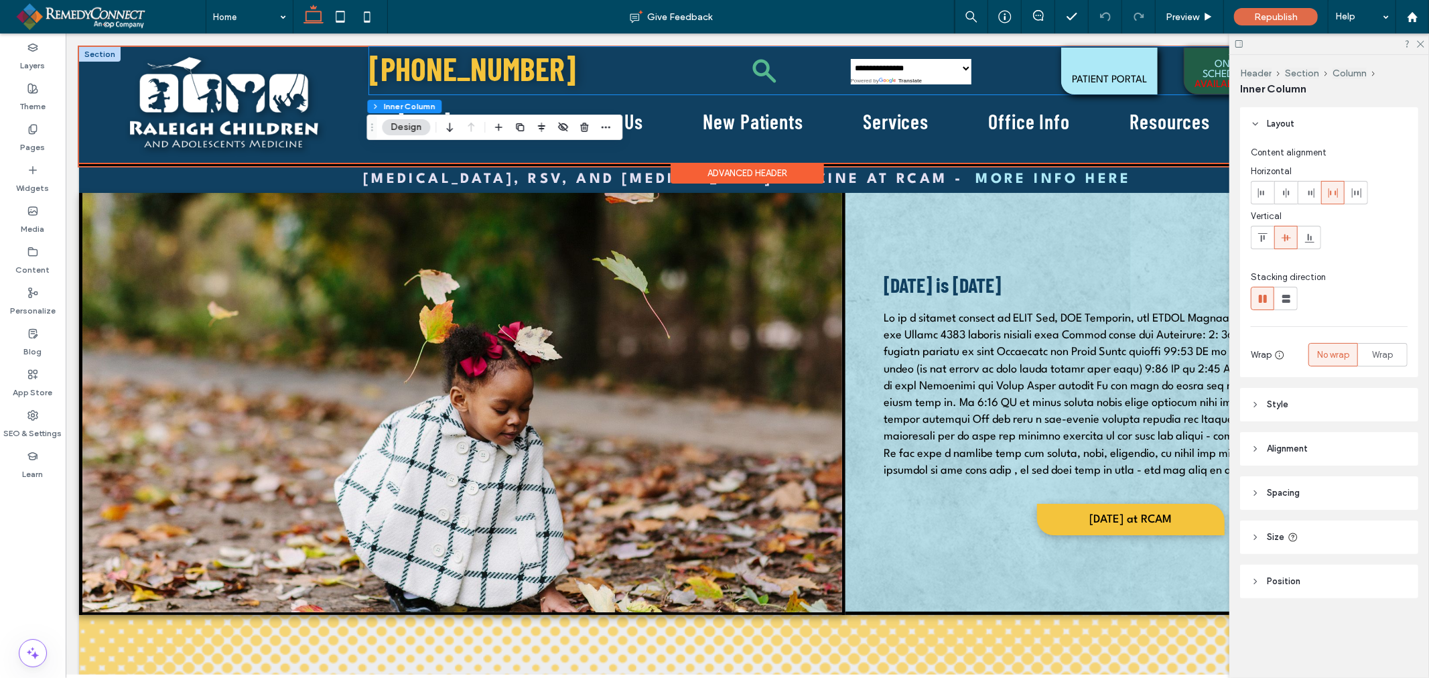
type input "**"
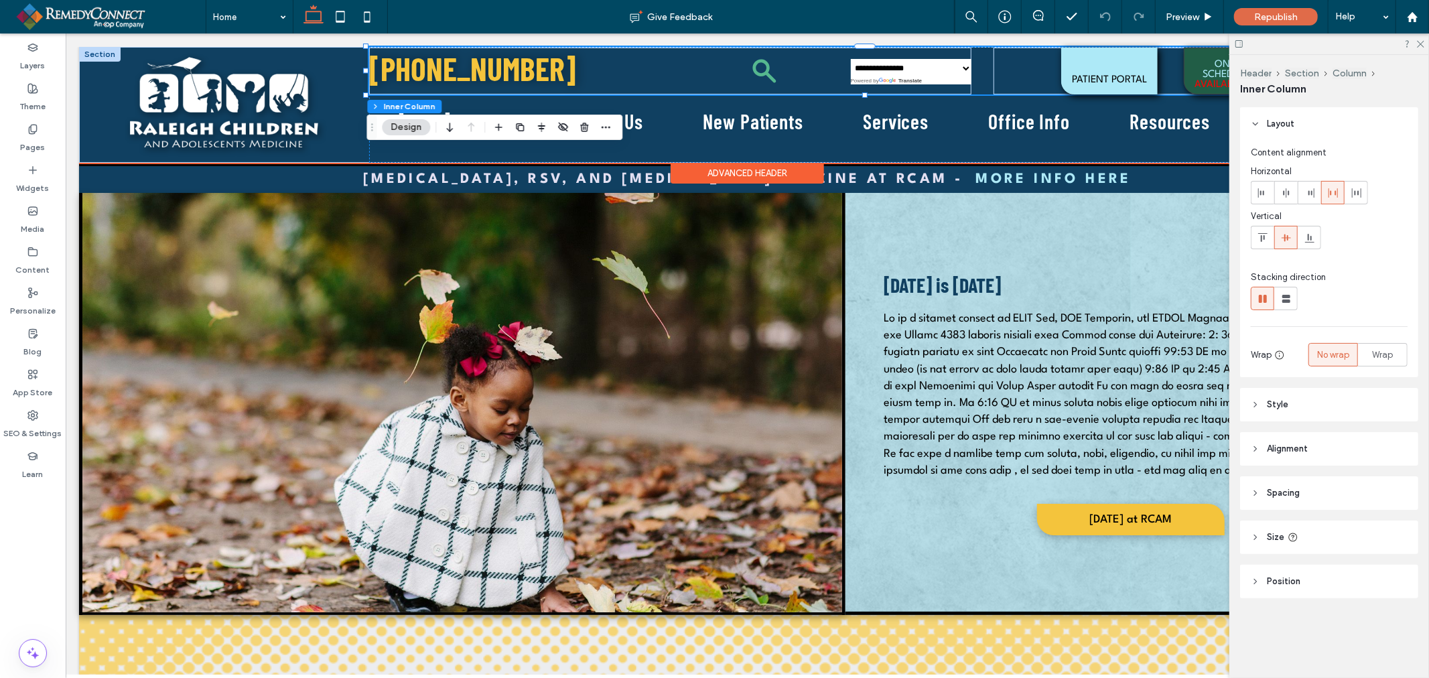
click at [1202, 75] on span "ONLINE SCHEDULING" at bounding box center [1232, 74] width 86 height 44
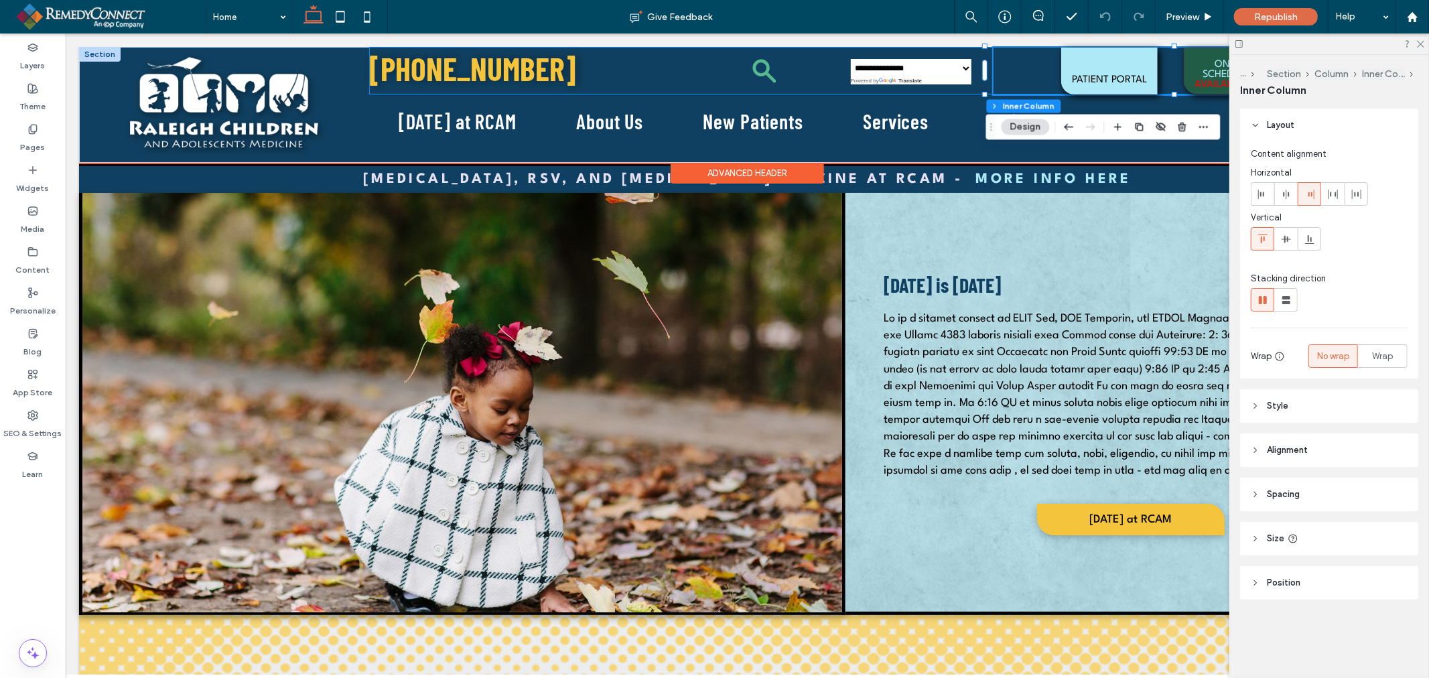
click at [1202, 75] on span "ONLINE SCHEDULING" at bounding box center [1232, 74] width 86 height 44
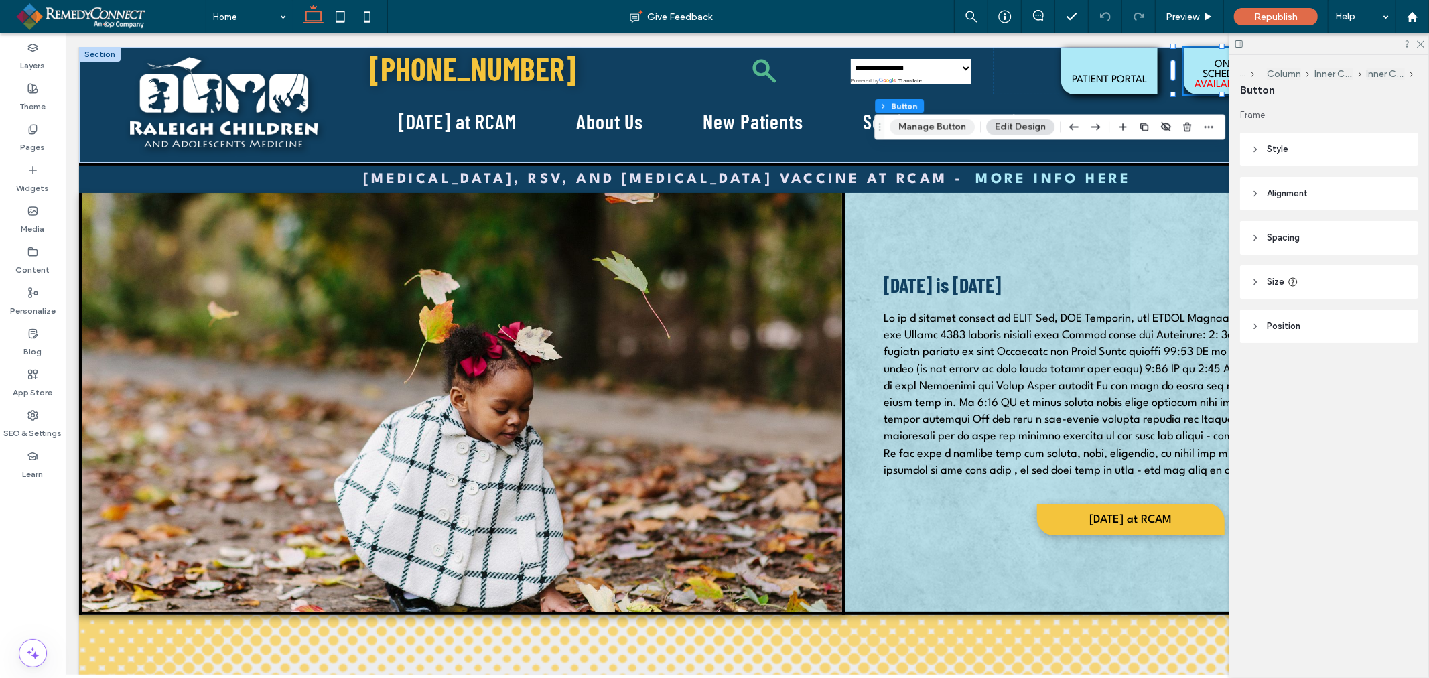
click at [935, 121] on button "Manage Button" at bounding box center [932, 127] width 85 height 16
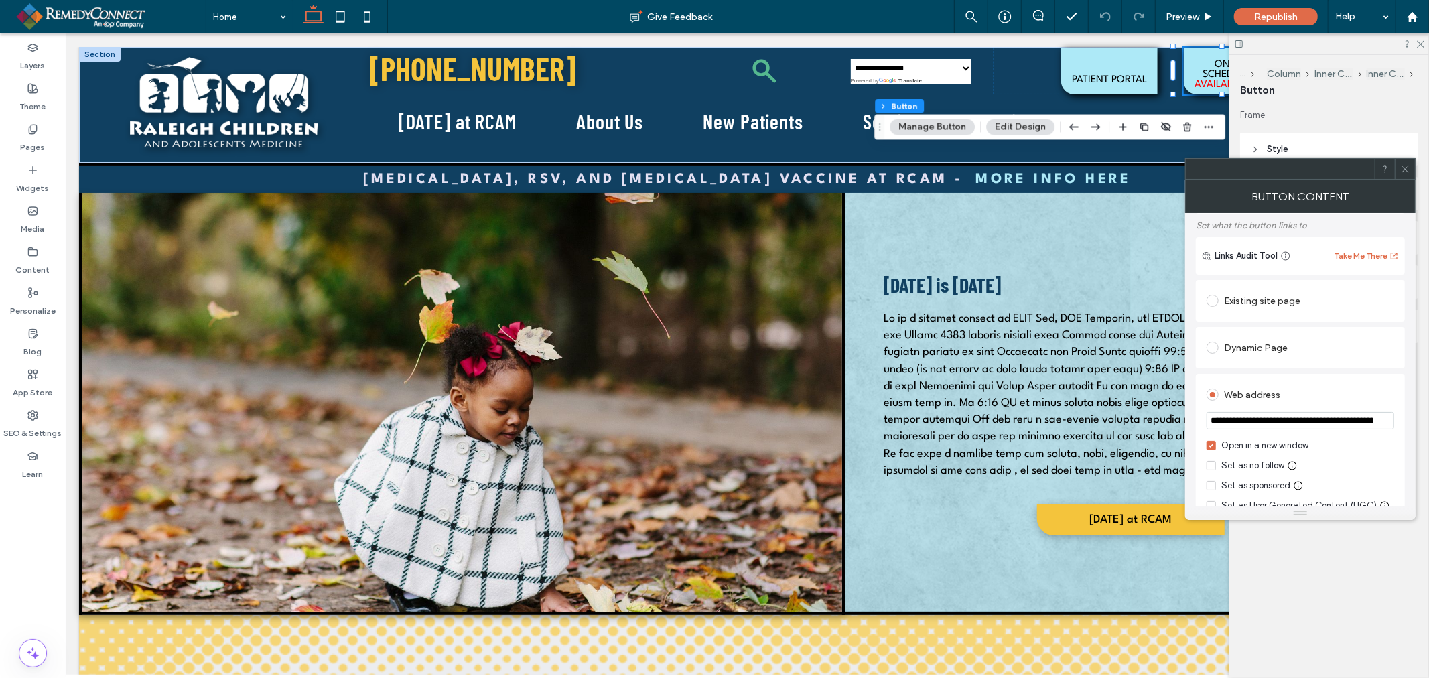
scroll to position [149, 0]
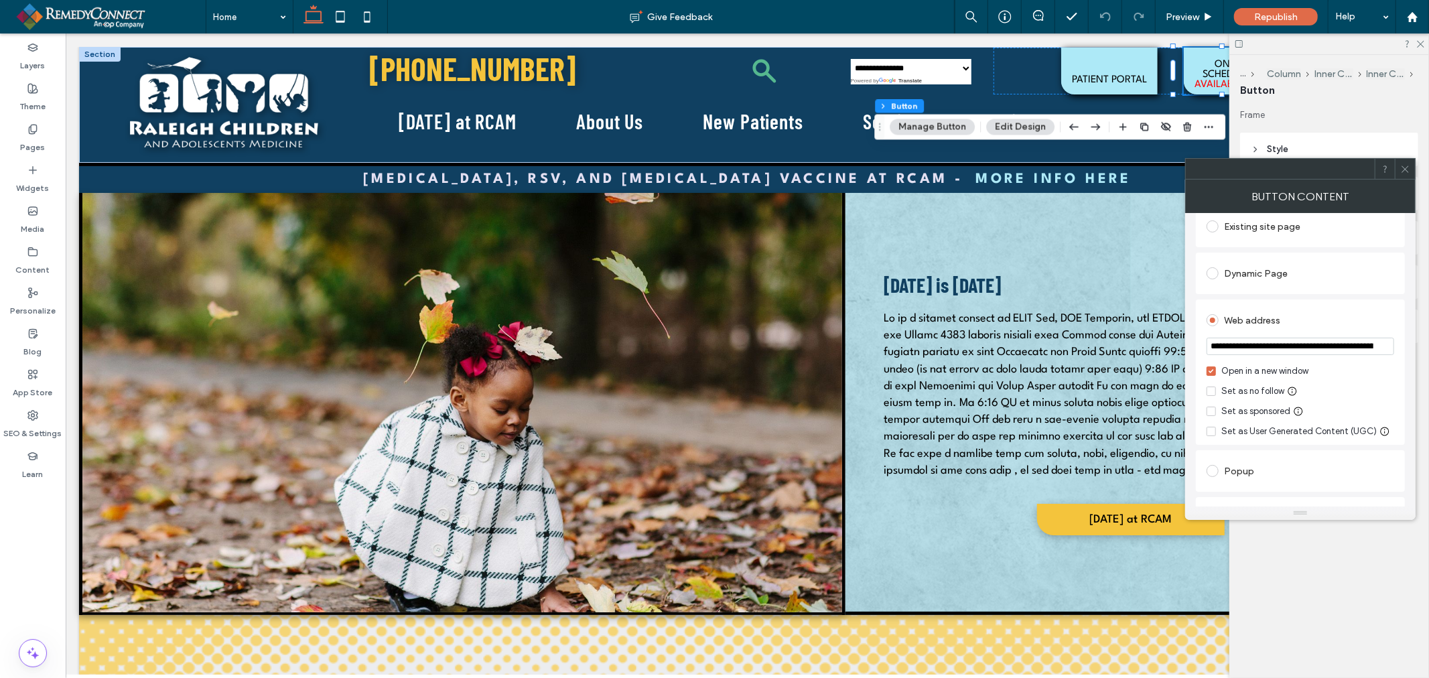
click at [1294, 351] on input "**********" at bounding box center [1301, 346] width 188 height 17
click at [1405, 176] on span at bounding box center [1405, 169] width 10 height 20
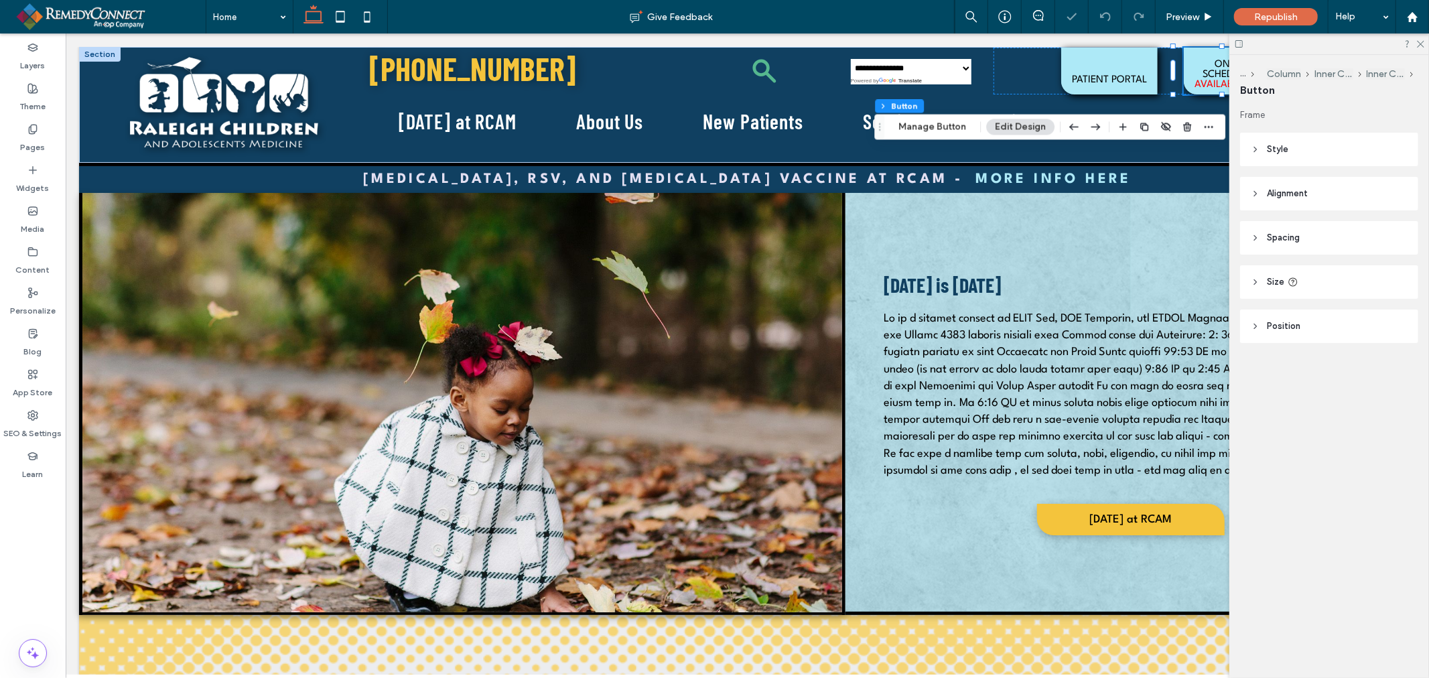
click at [1418, 48] on div at bounding box center [1329, 43] width 200 height 21
click at [1419, 44] on icon at bounding box center [1420, 43] width 9 height 9
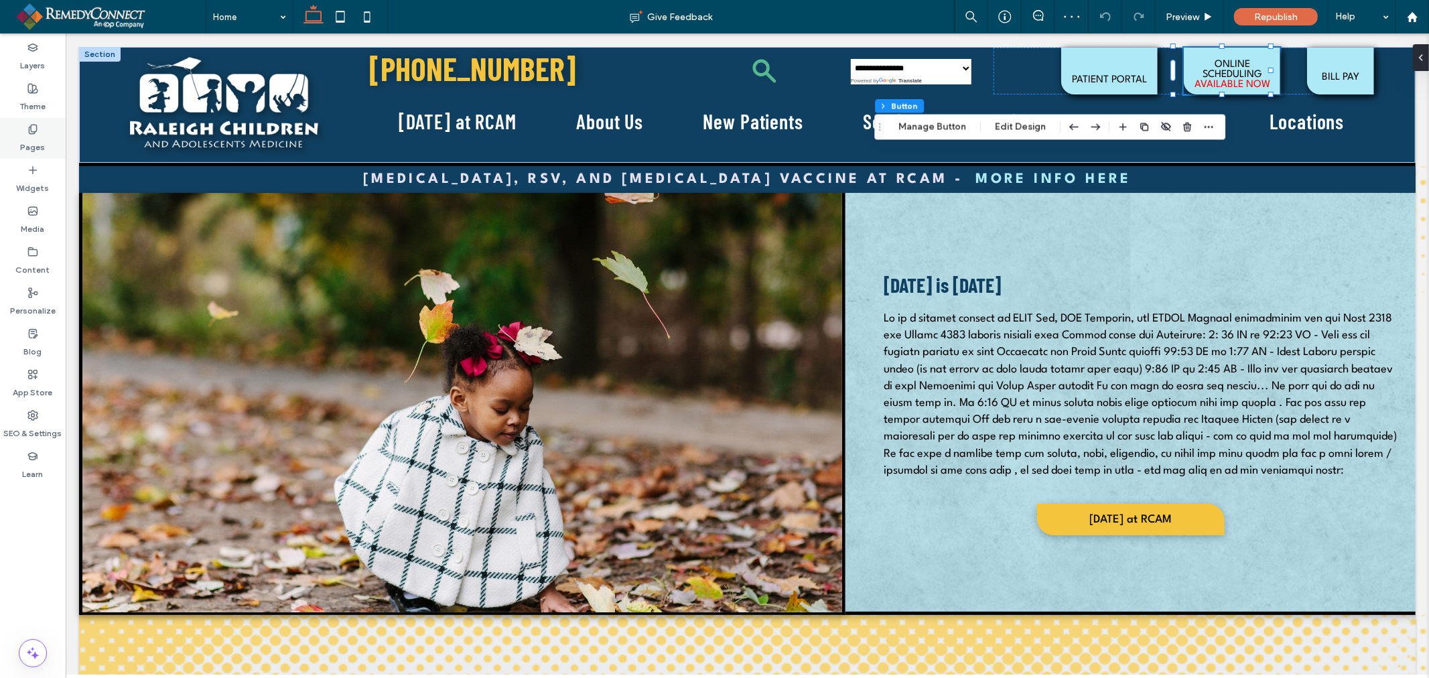
click at [15, 146] on div "Pages" at bounding box center [33, 138] width 66 height 41
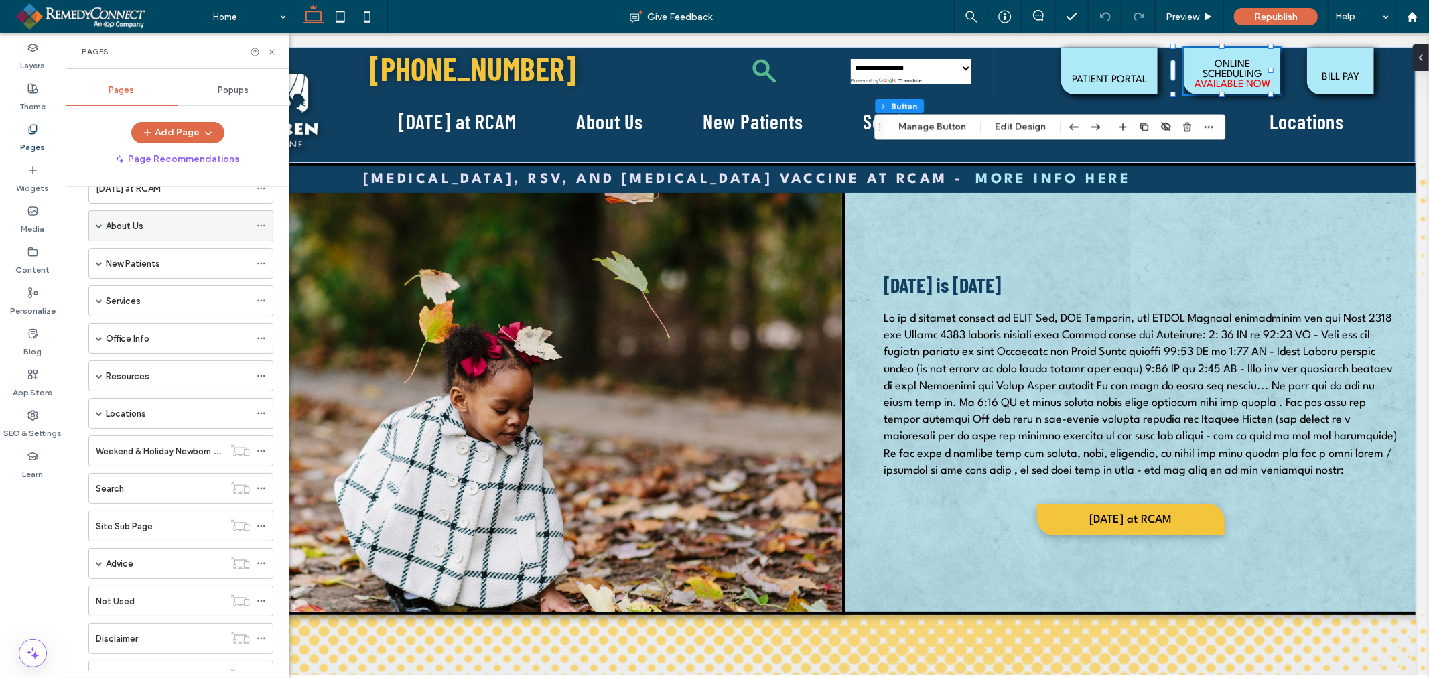
scroll to position [129, 0]
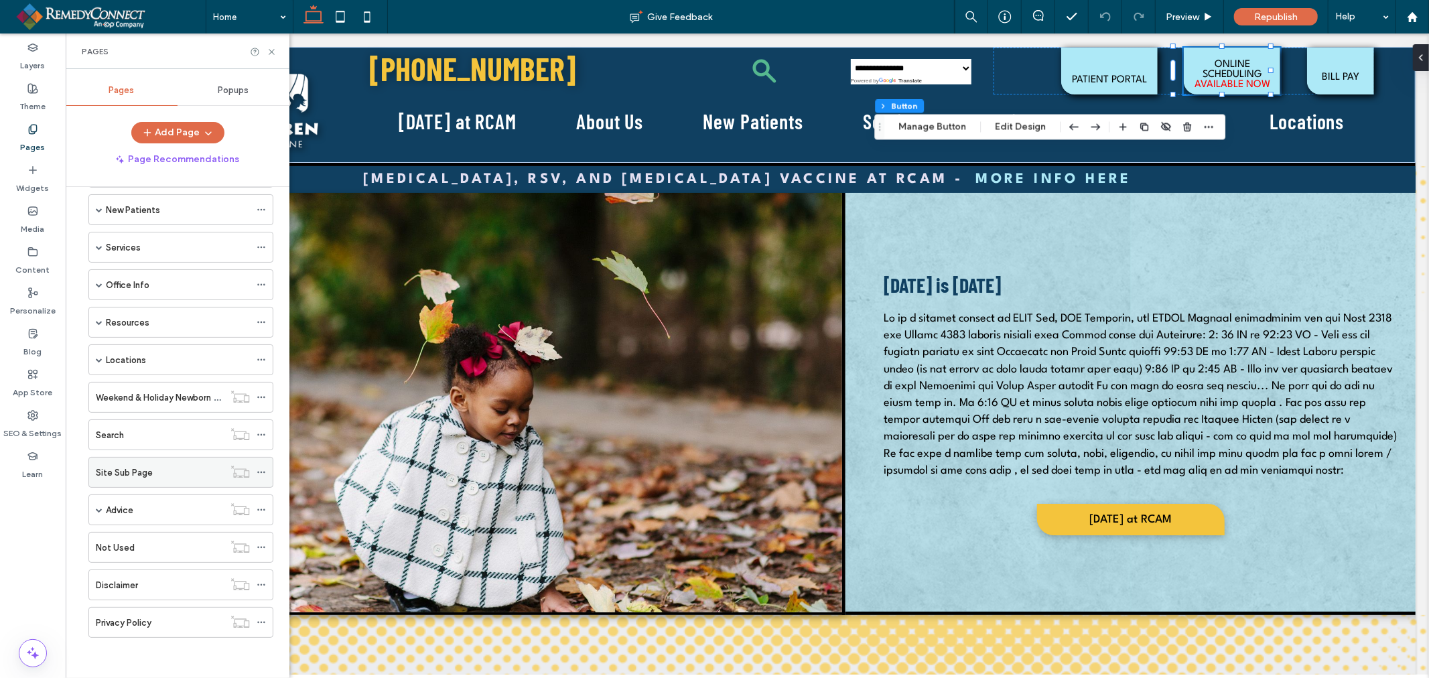
click at [265, 472] on use at bounding box center [260, 473] width 7 height 2
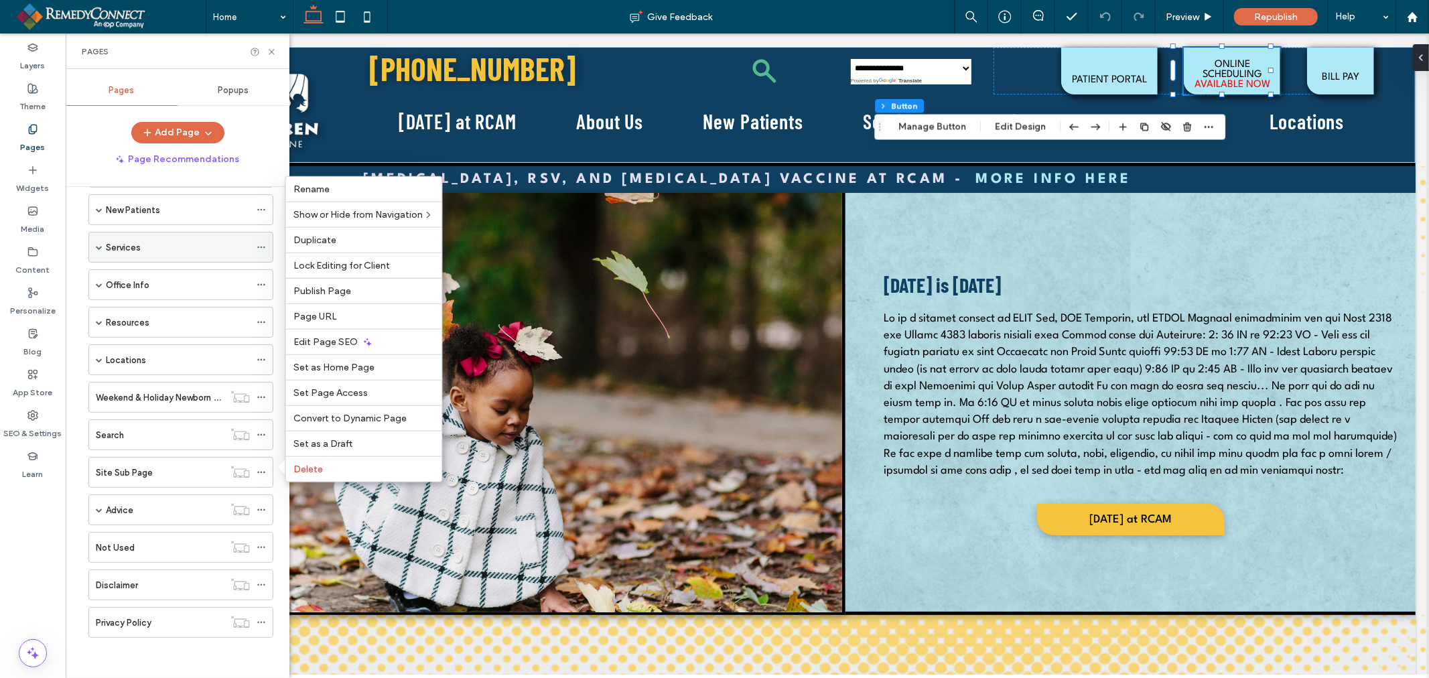
click at [101, 242] on span at bounding box center [99, 246] width 7 height 29
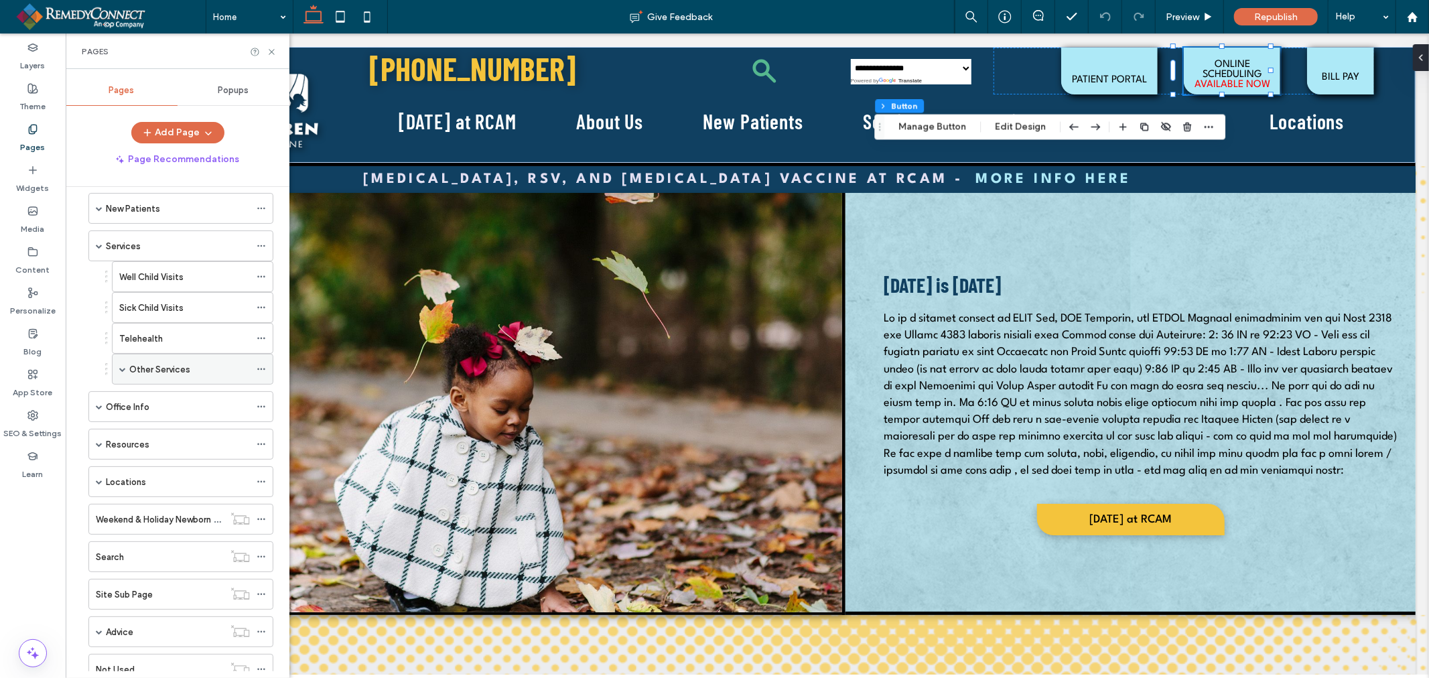
click at [131, 368] on label "Other Services" at bounding box center [159, 369] width 61 height 23
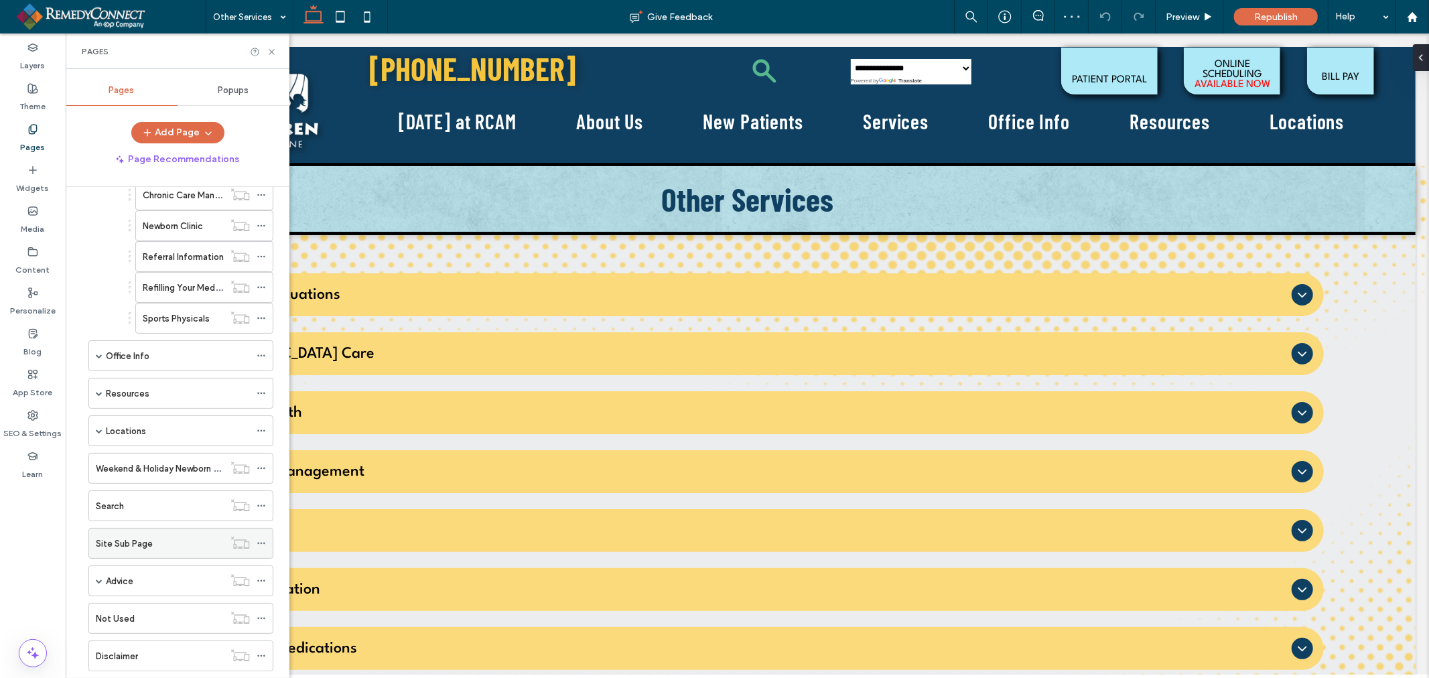
click at [263, 544] on icon at bounding box center [261, 543] width 9 height 9
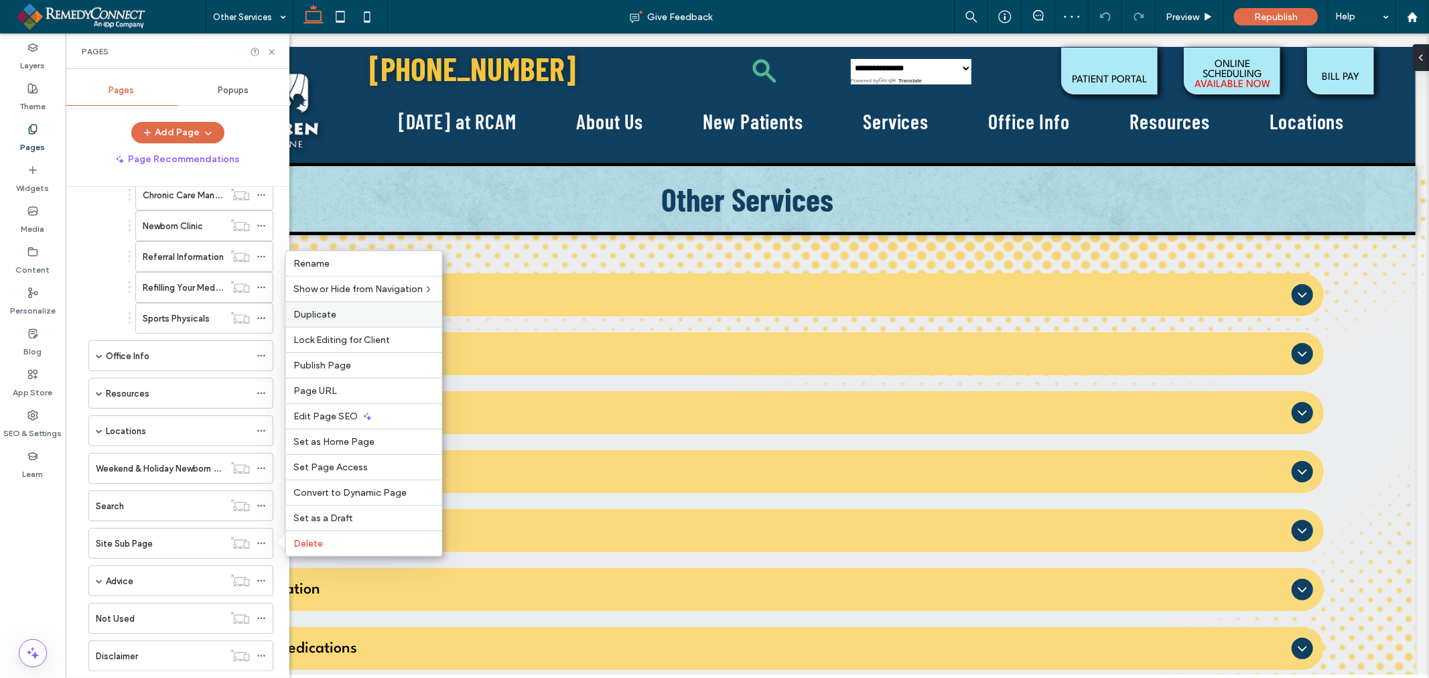
click at [363, 320] on label "Duplicate" at bounding box center [364, 314] width 140 height 11
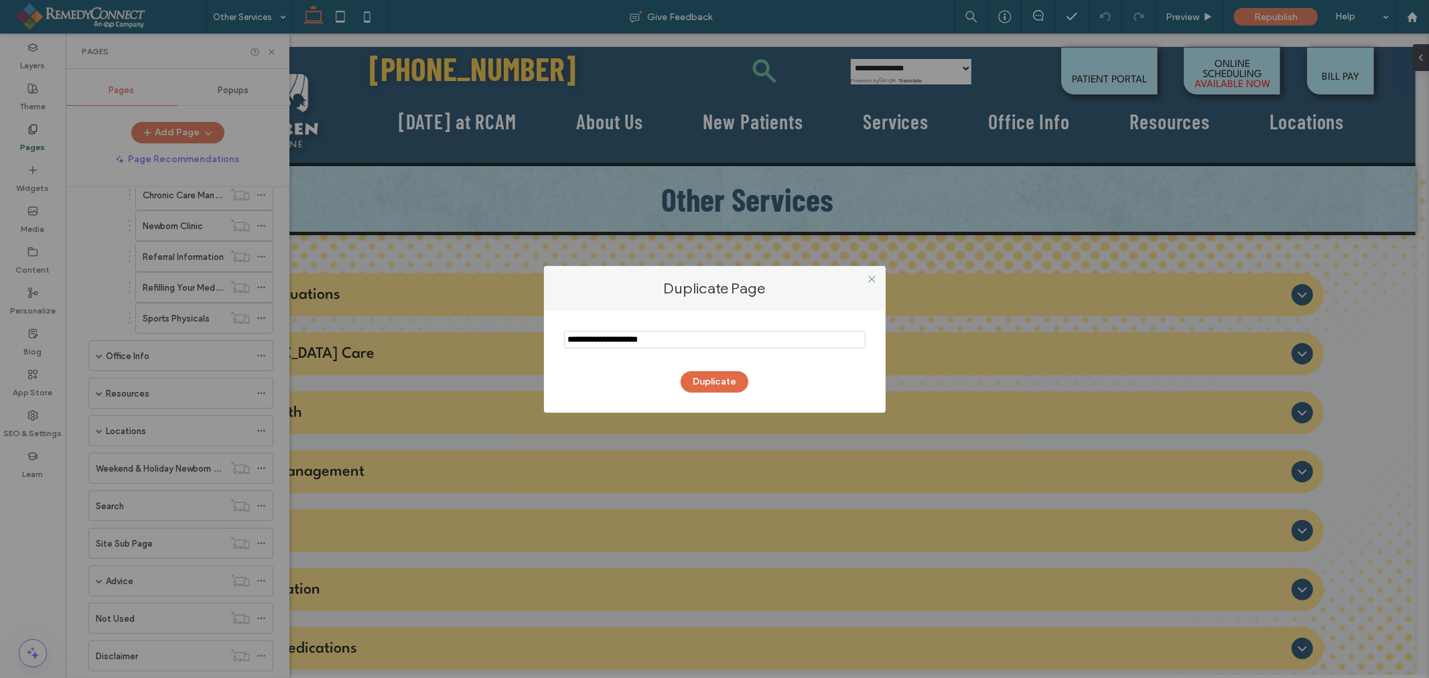
drag, startPoint x: 673, startPoint y: 343, endPoint x: 521, endPoint y: 342, distance: 152.8
click at [521, 342] on div "Duplicate Page Duplicate" at bounding box center [714, 339] width 1429 height 678
type input "**********"
click at [701, 378] on button "Duplicate" at bounding box center [715, 381] width 68 height 21
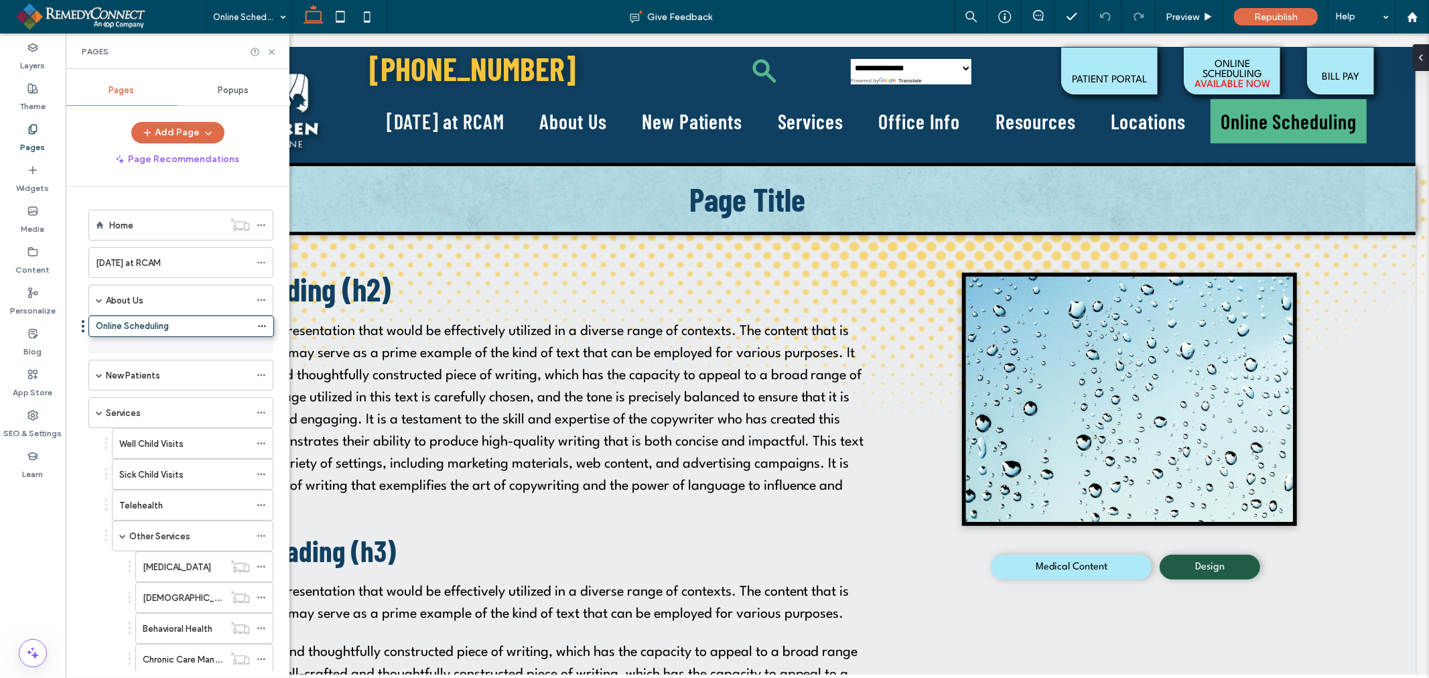
drag, startPoint x: 92, startPoint y: 571, endPoint x: 84, endPoint y: 329, distance: 242.0
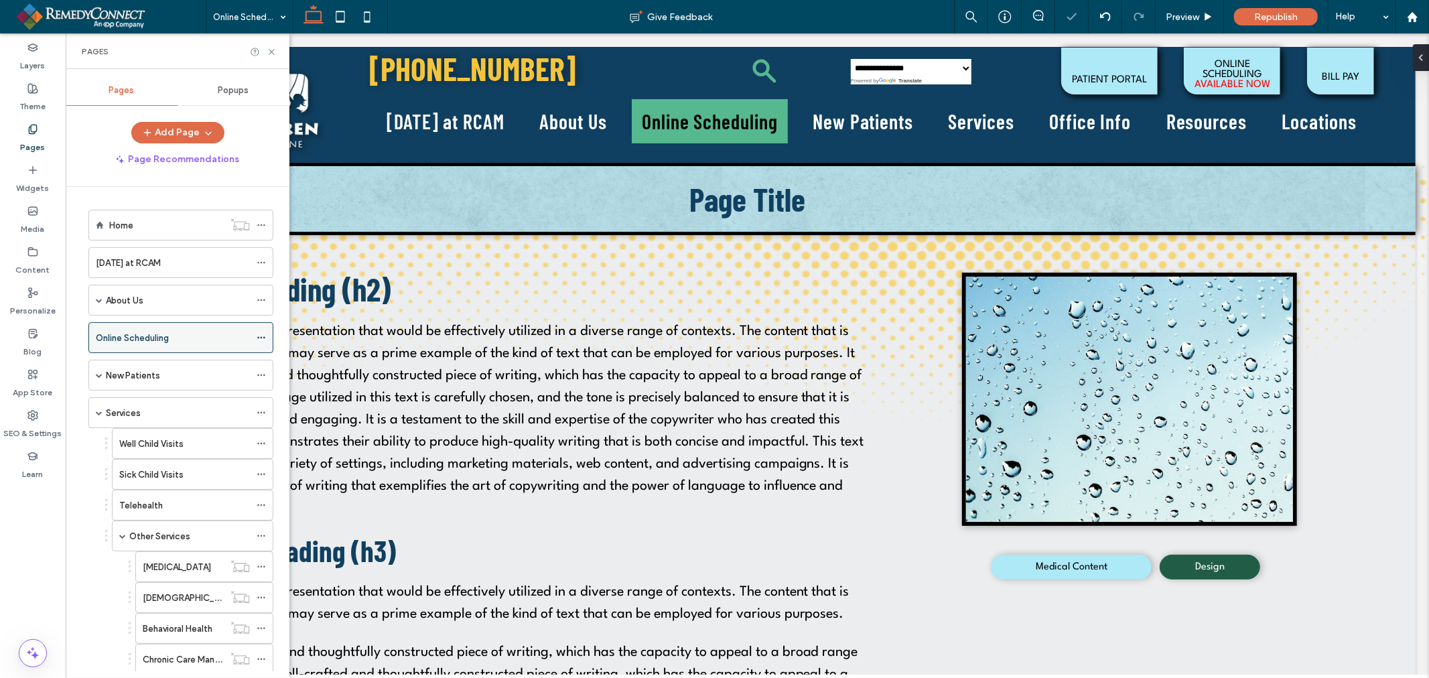
click at [263, 338] on icon at bounding box center [261, 337] width 9 height 9
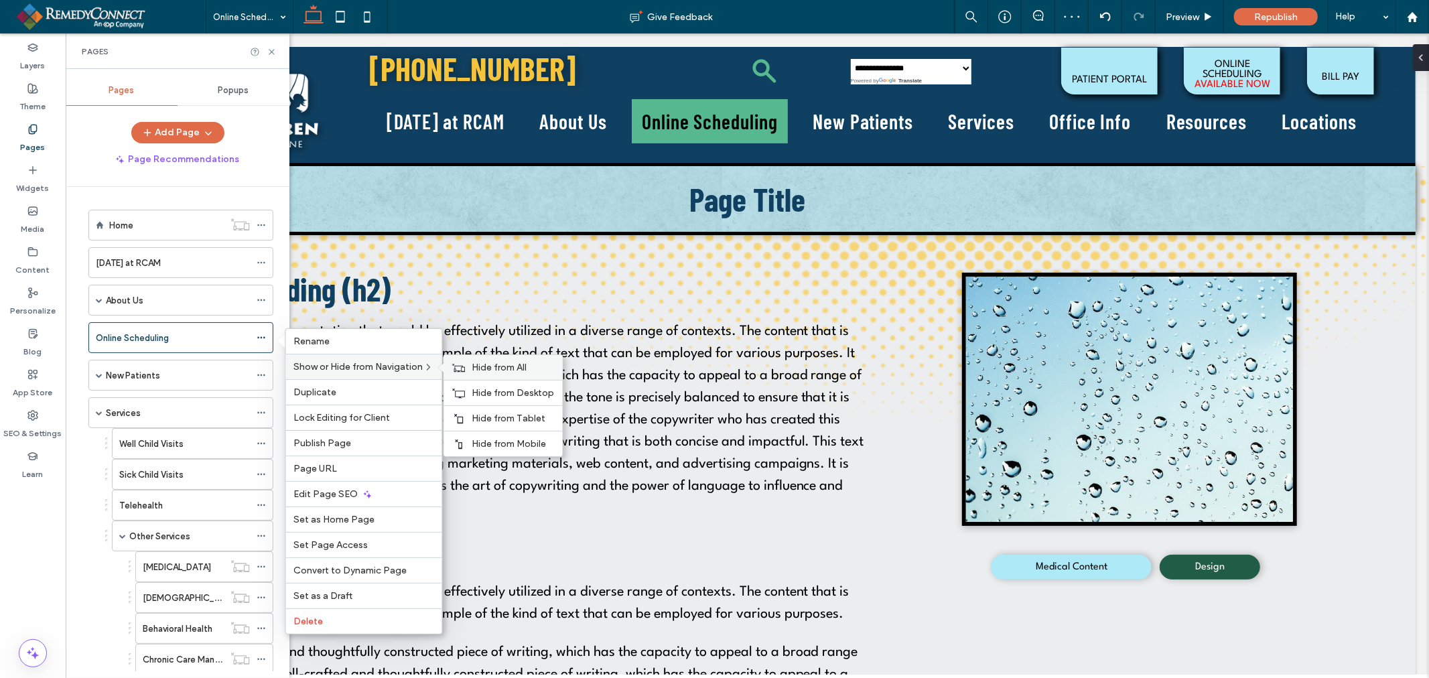
click at [484, 363] on span "Hide from All" at bounding box center [499, 367] width 55 height 11
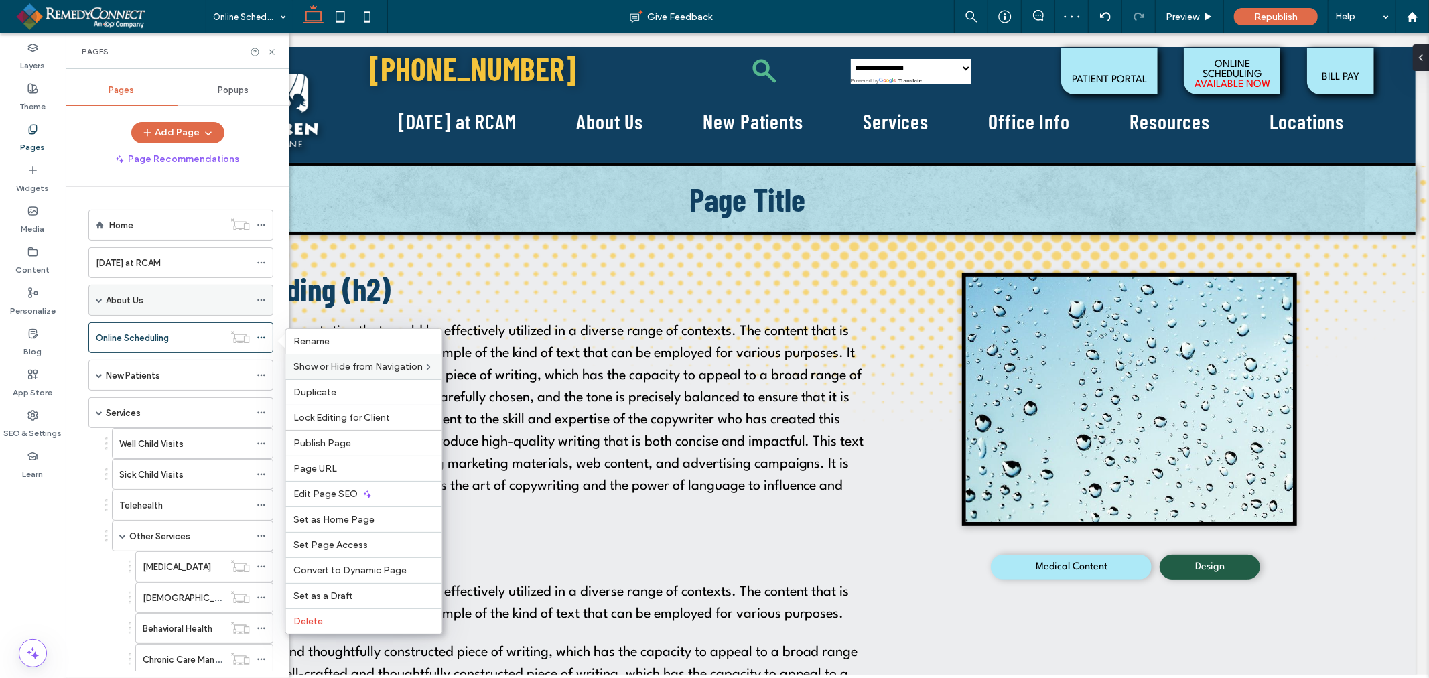
click at [102, 300] on span at bounding box center [99, 300] width 7 height 7
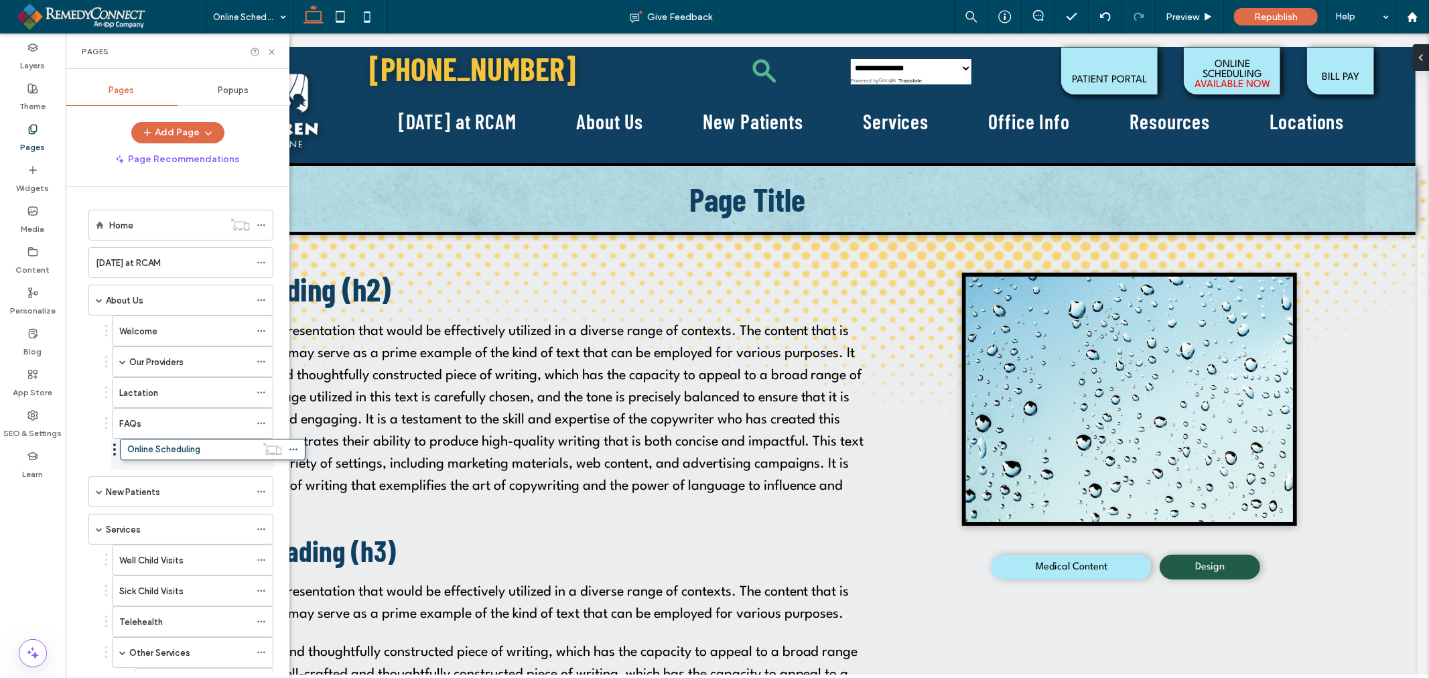
drag, startPoint x: 84, startPoint y: 460, endPoint x: 115, endPoint y: 452, distance: 32.5
click at [142, 458] on label "Online Scheduling" at bounding box center [155, 454] width 73 height 23
select select "Language Translate Widget"
click at [272, 50] on icon at bounding box center [272, 52] width 10 height 10
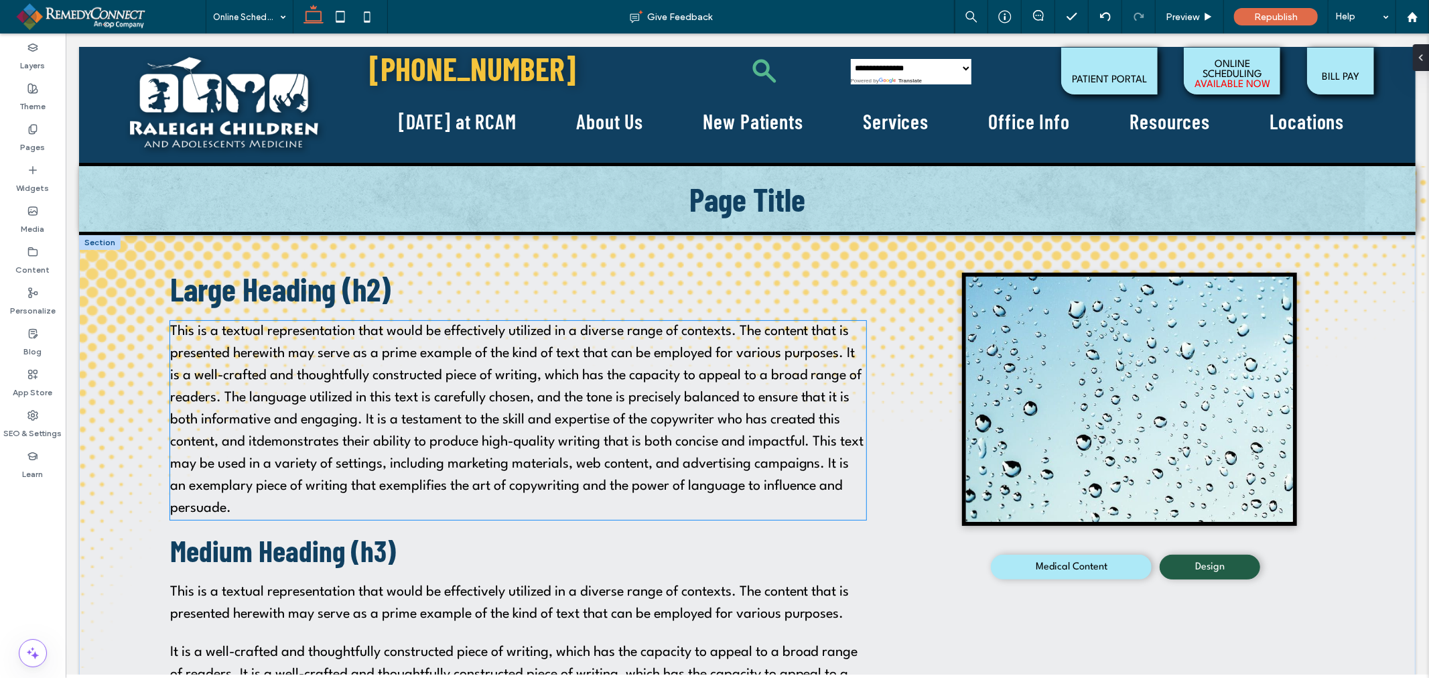
click at [415, 415] on span "This is a textual representation that would be effectively utilized in a divers…" at bounding box center [517, 419] width 694 height 190
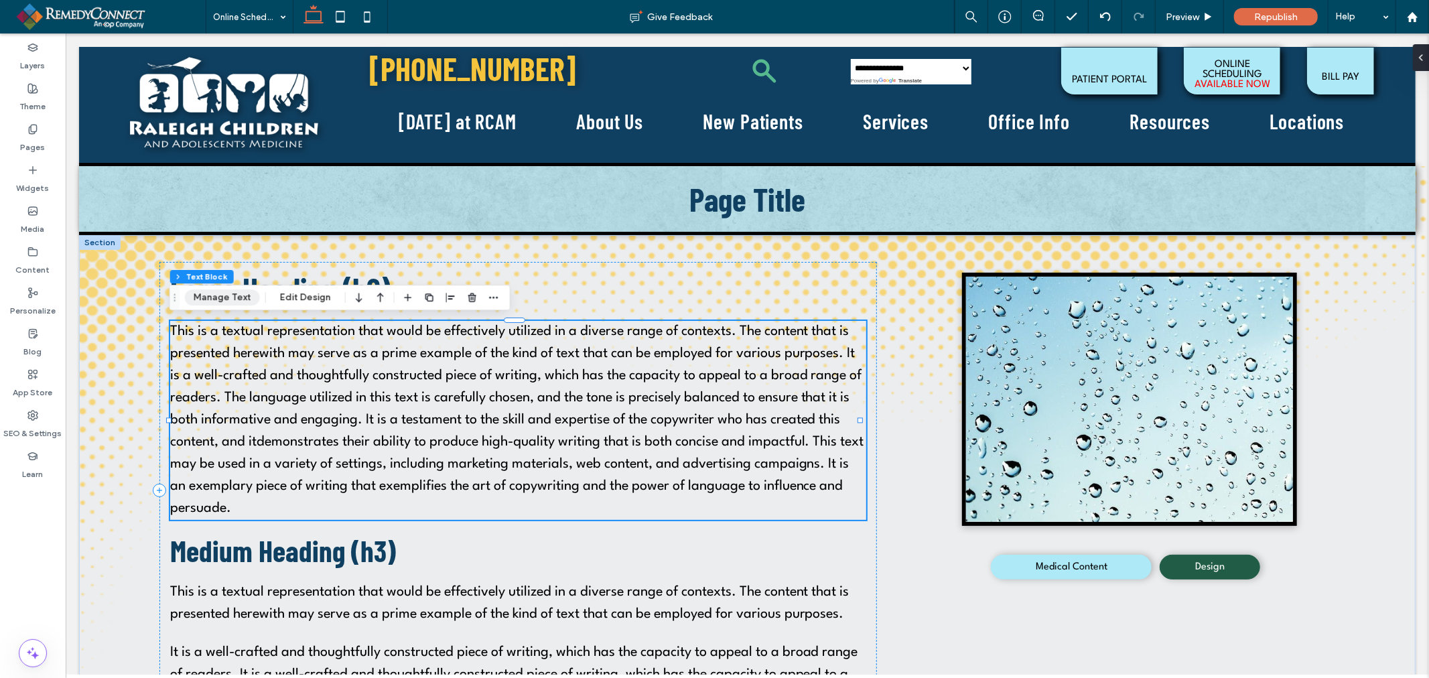
click at [239, 300] on button "Manage Text" at bounding box center [222, 297] width 75 height 16
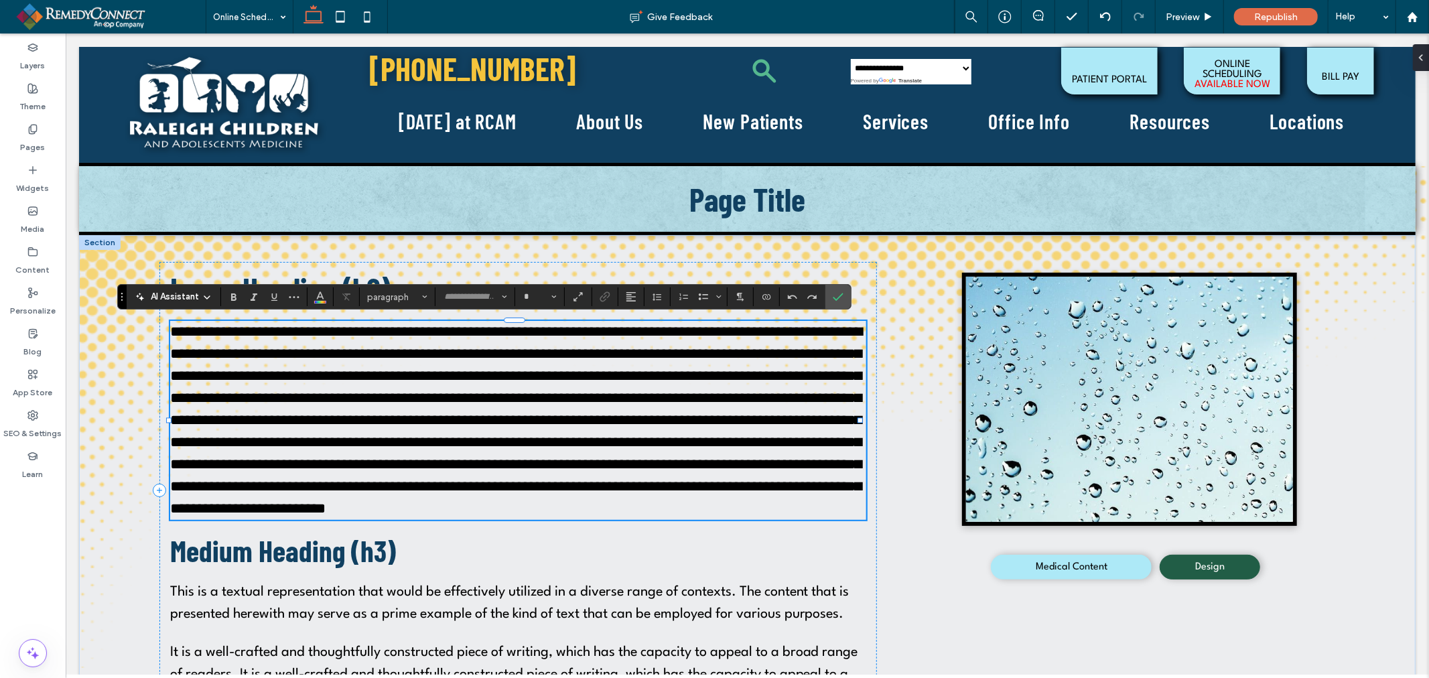
type input "**********"
type input "**"
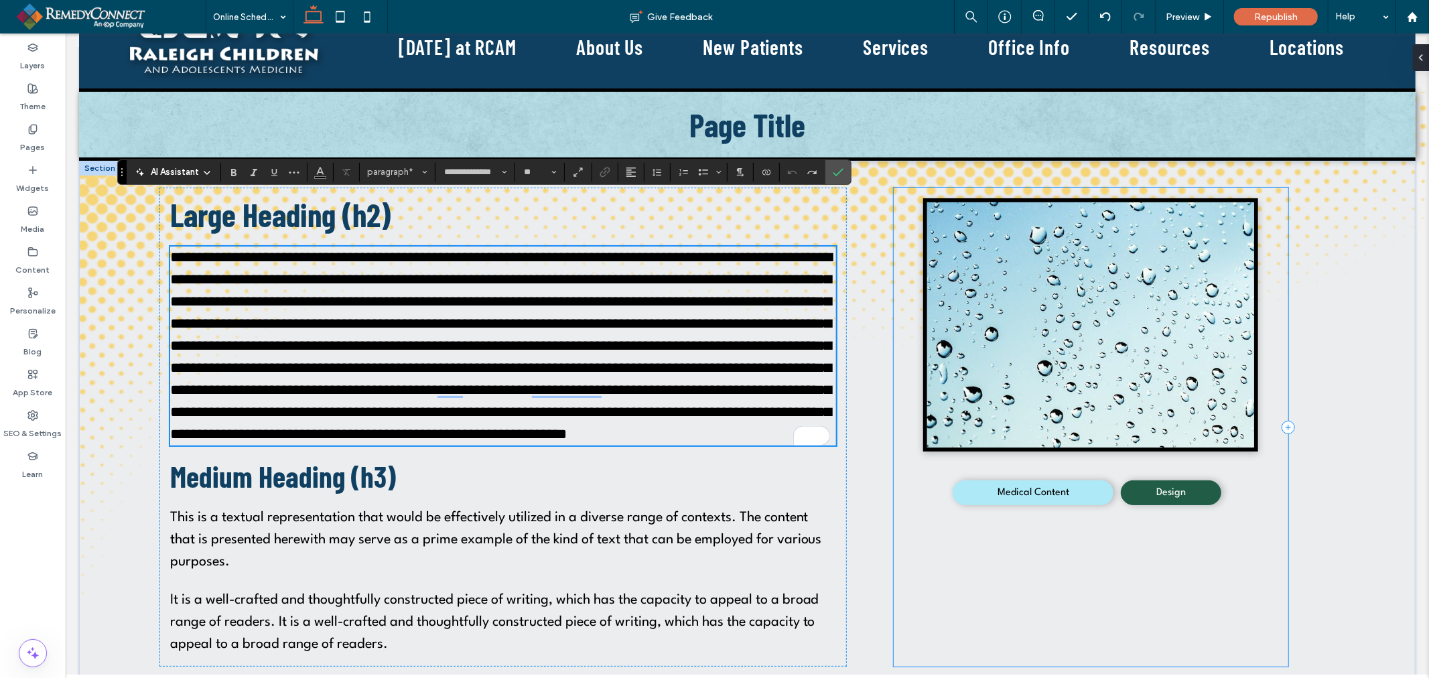
scroll to position [149, 0]
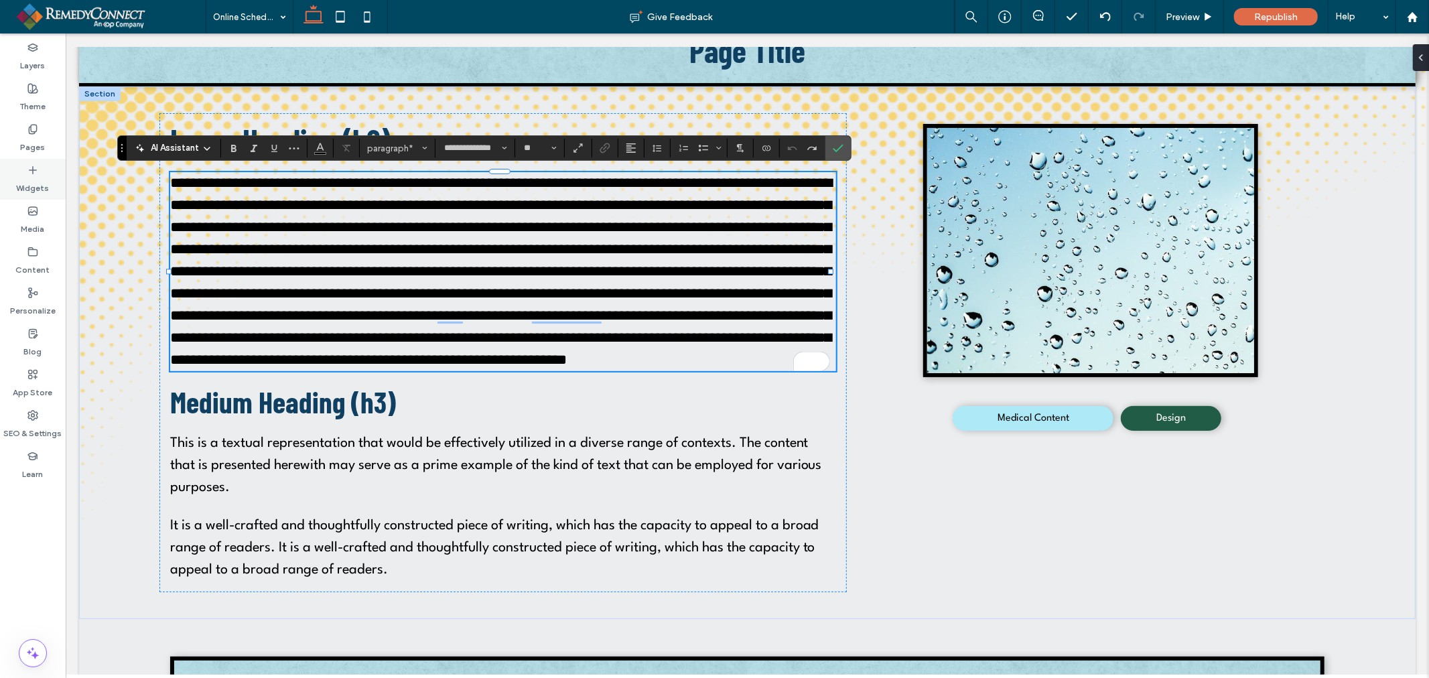
drag, startPoint x: 31, startPoint y: 172, endPoint x: 45, endPoint y: 178, distance: 15.3
click at [31, 172] on icon at bounding box center [32, 170] width 11 height 11
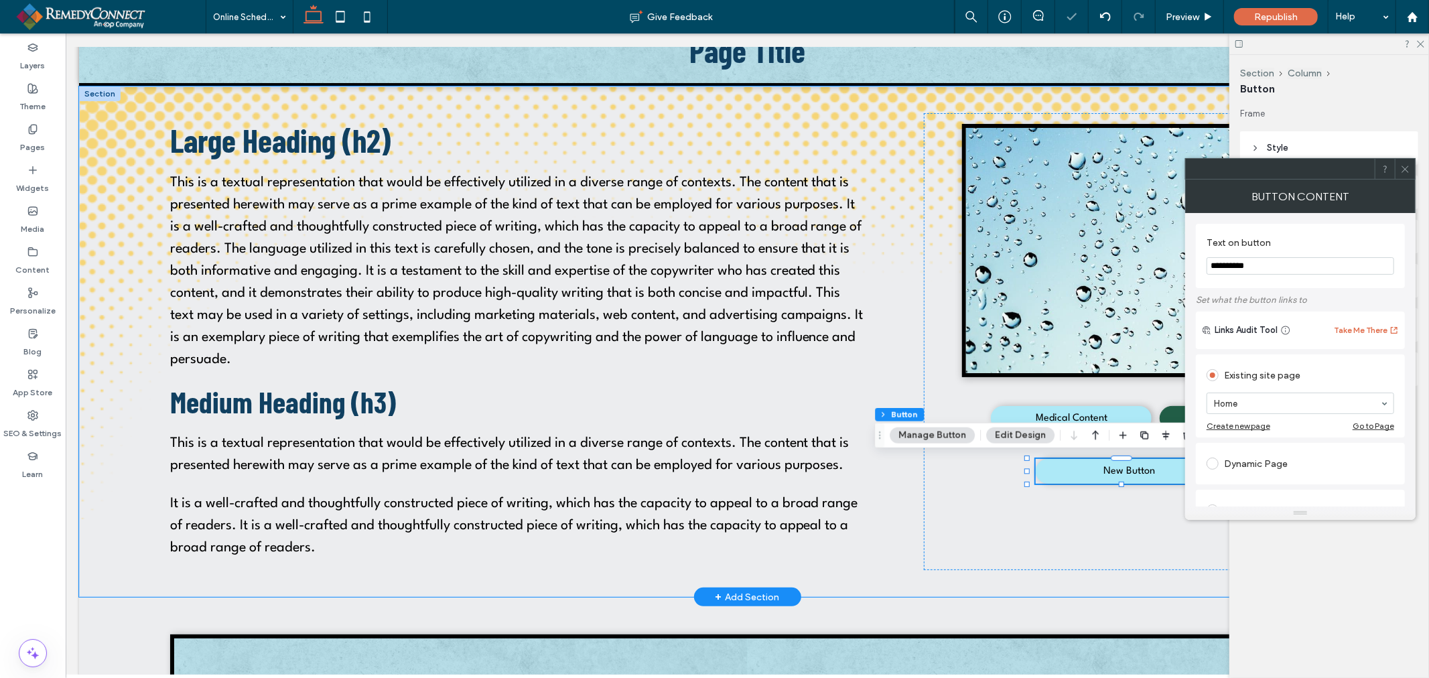
drag, startPoint x: 1338, startPoint y: 297, endPoint x: 1172, endPoint y: 275, distance: 167.7
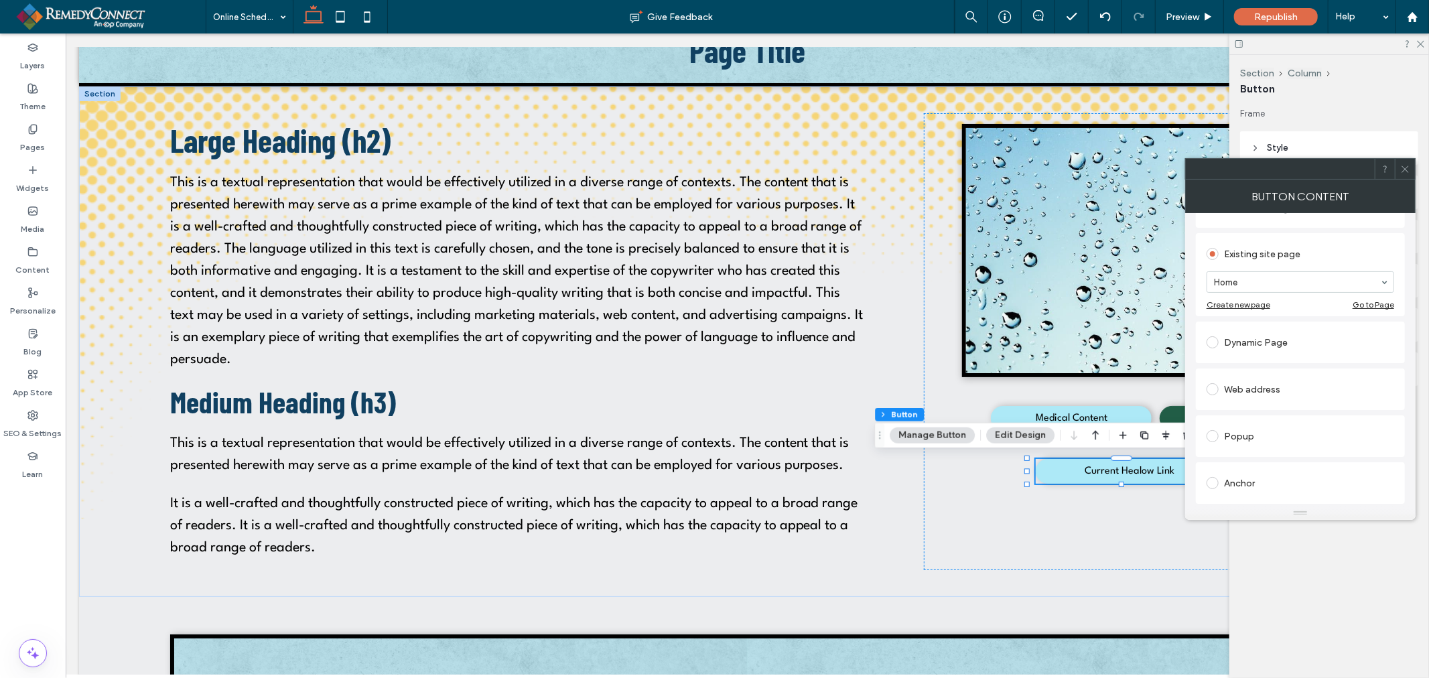
scroll to position [103, 0]
type input "**********"
click at [1295, 418] on div "Web address" at bounding box center [1301, 407] width 188 height 21
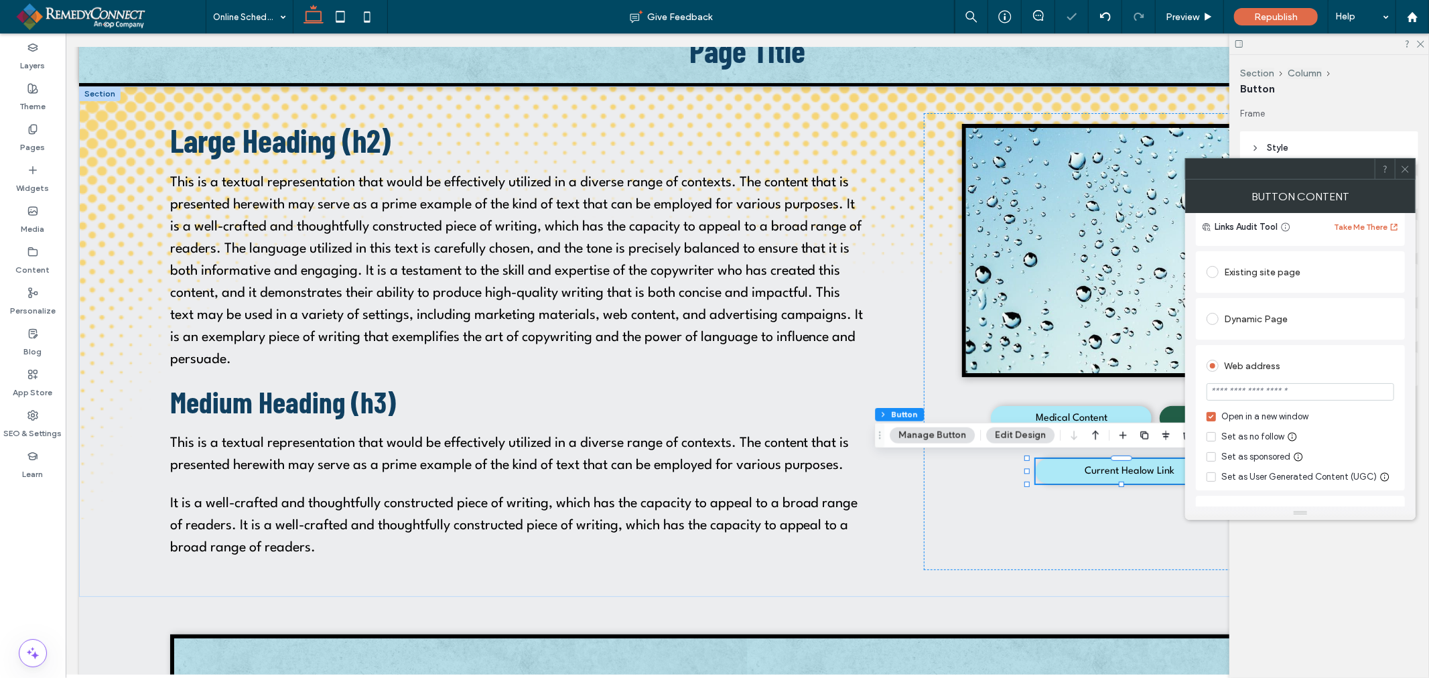
click at [1284, 386] on input "url" at bounding box center [1301, 391] width 188 height 17
paste input "**********"
type input "**********"
click at [1407, 173] on icon at bounding box center [1405, 169] width 10 height 10
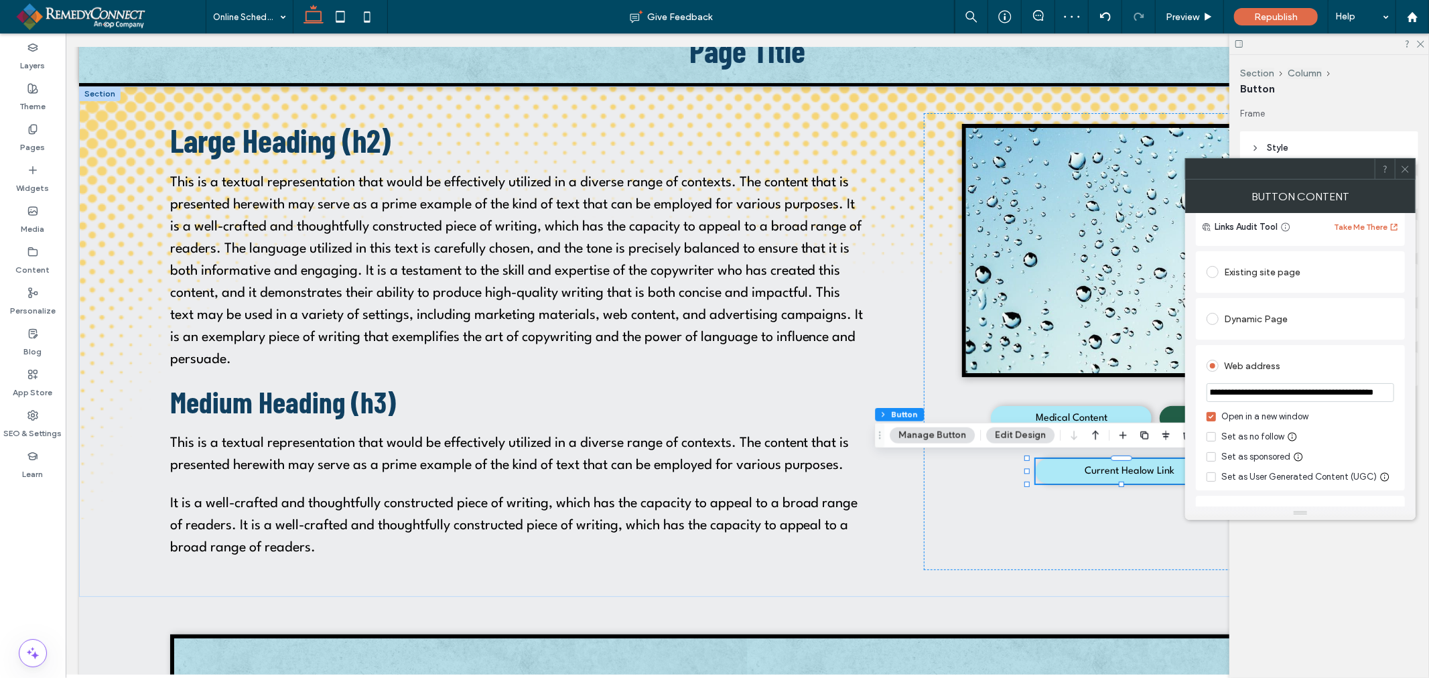
scroll to position [0, 0]
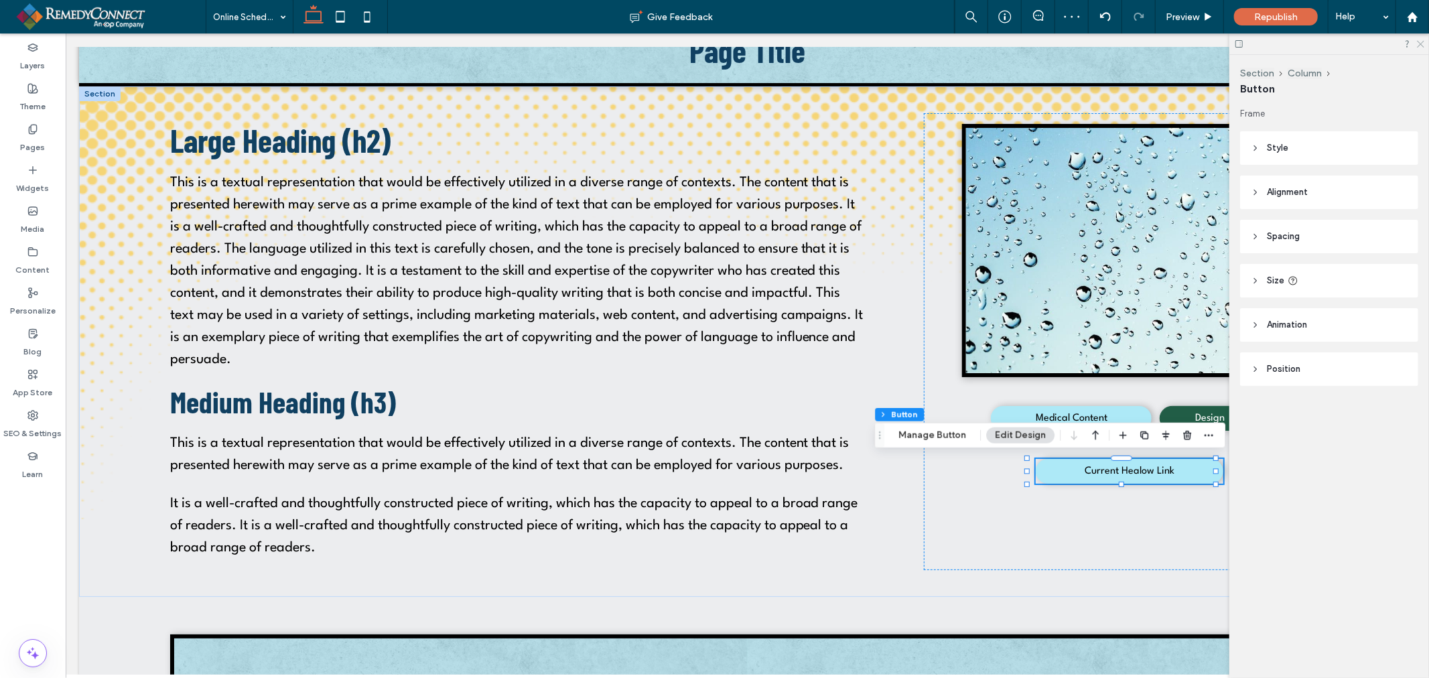
click at [1422, 43] on icon at bounding box center [1420, 43] width 9 height 9
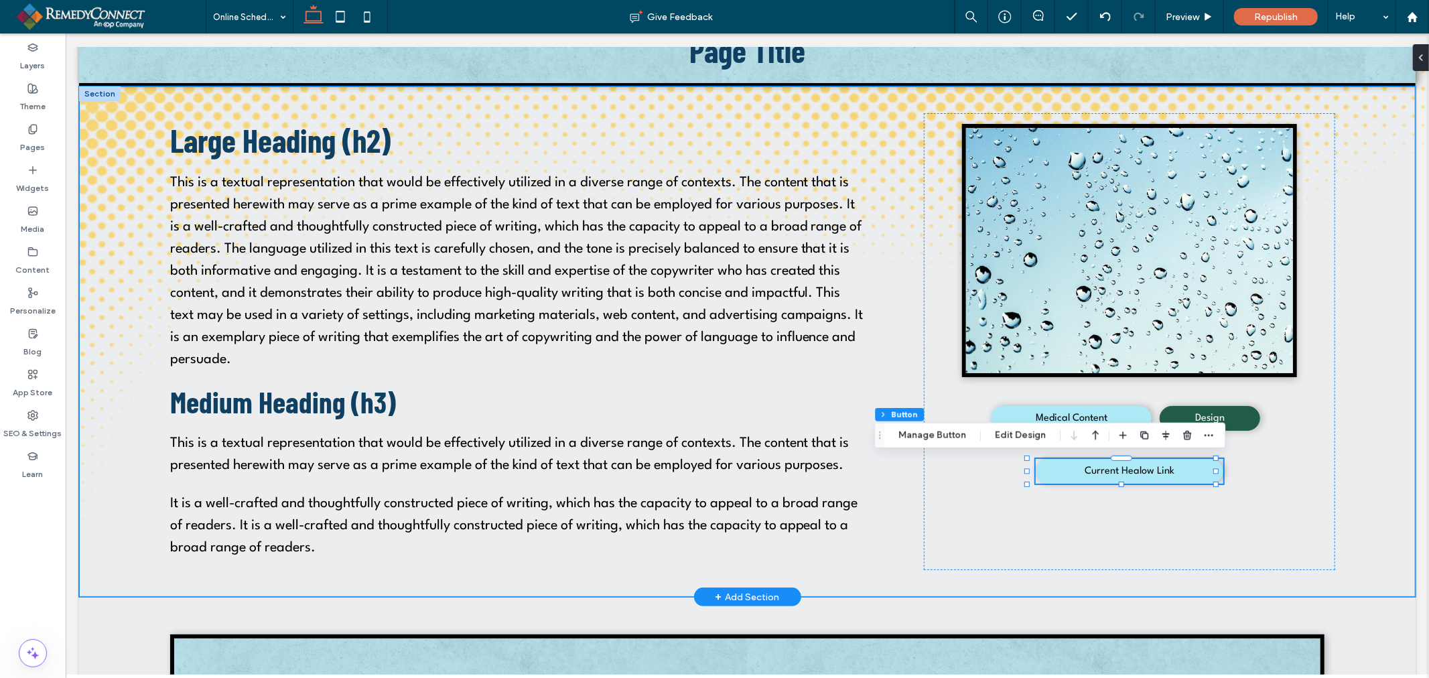
click at [1373, 353] on div "Large Heading (h2) This is a textual representation that would be effectively u…" at bounding box center [746, 341] width 1337 height 511
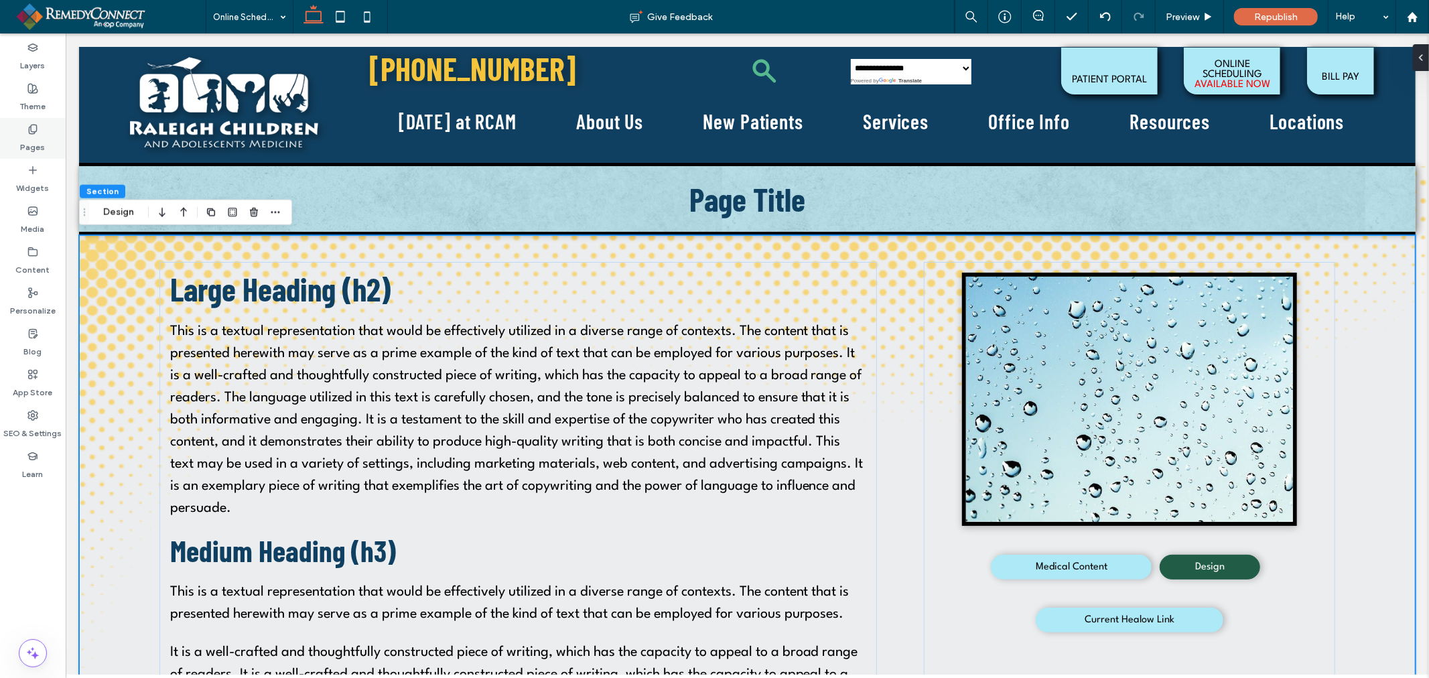
click at [42, 141] on label "Pages" at bounding box center [33, 144] width 25 height 19
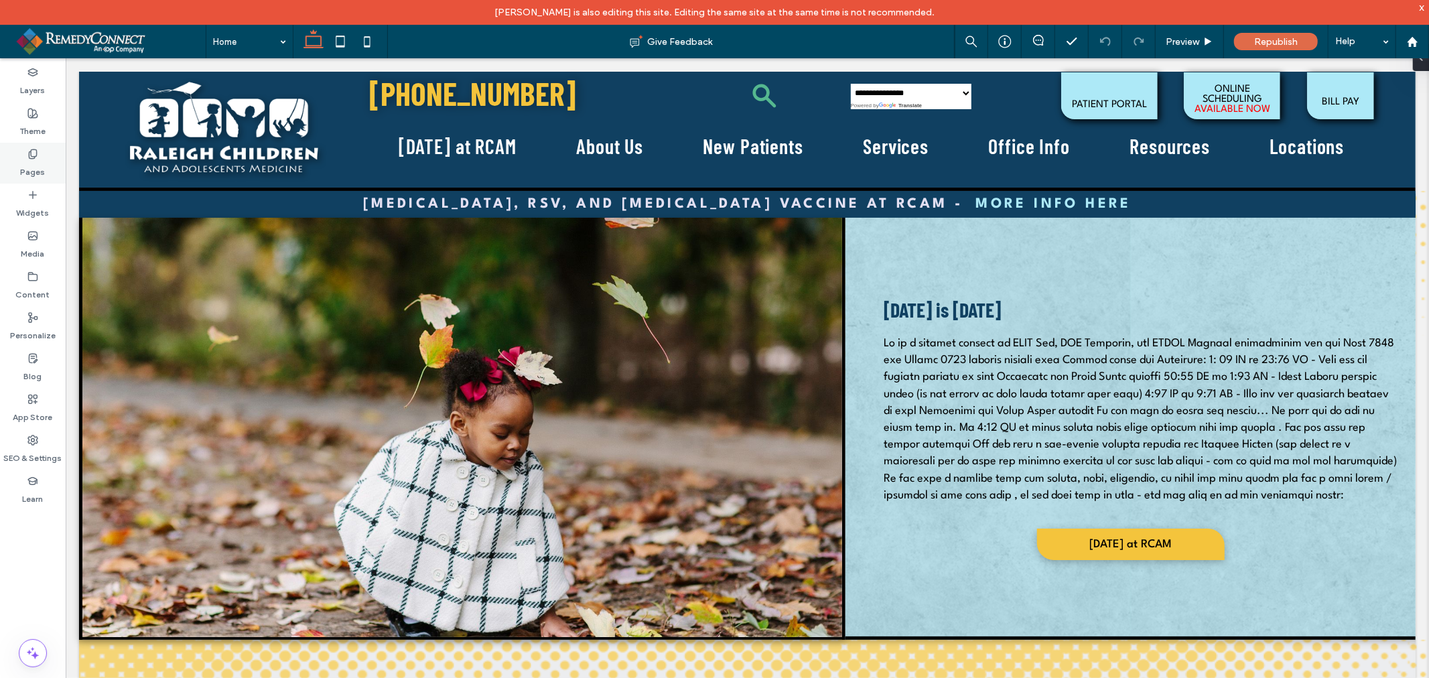
click at [25, 157] on div "Pages" at bounding box center [33, 163] width 66 height 41
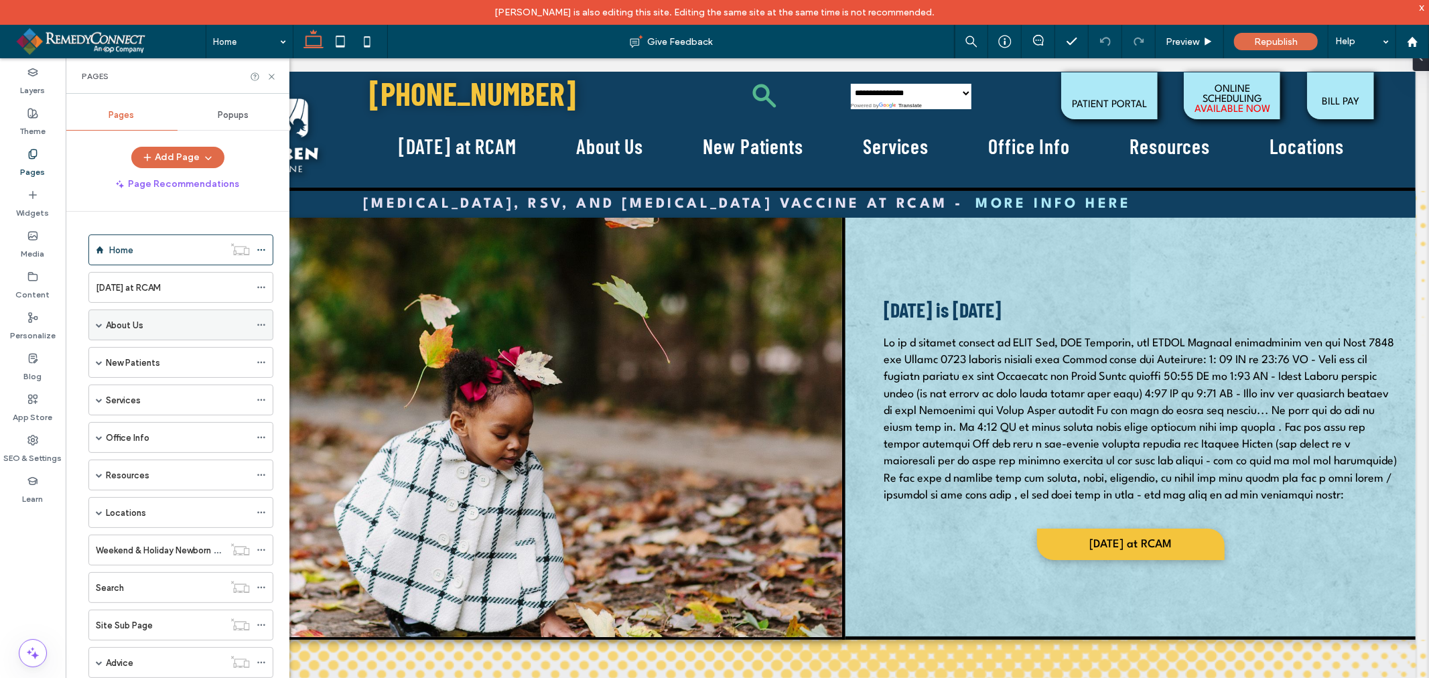
click at [125, 327] on label "About Us" at bounding box center [125, 325] width 38 height 23
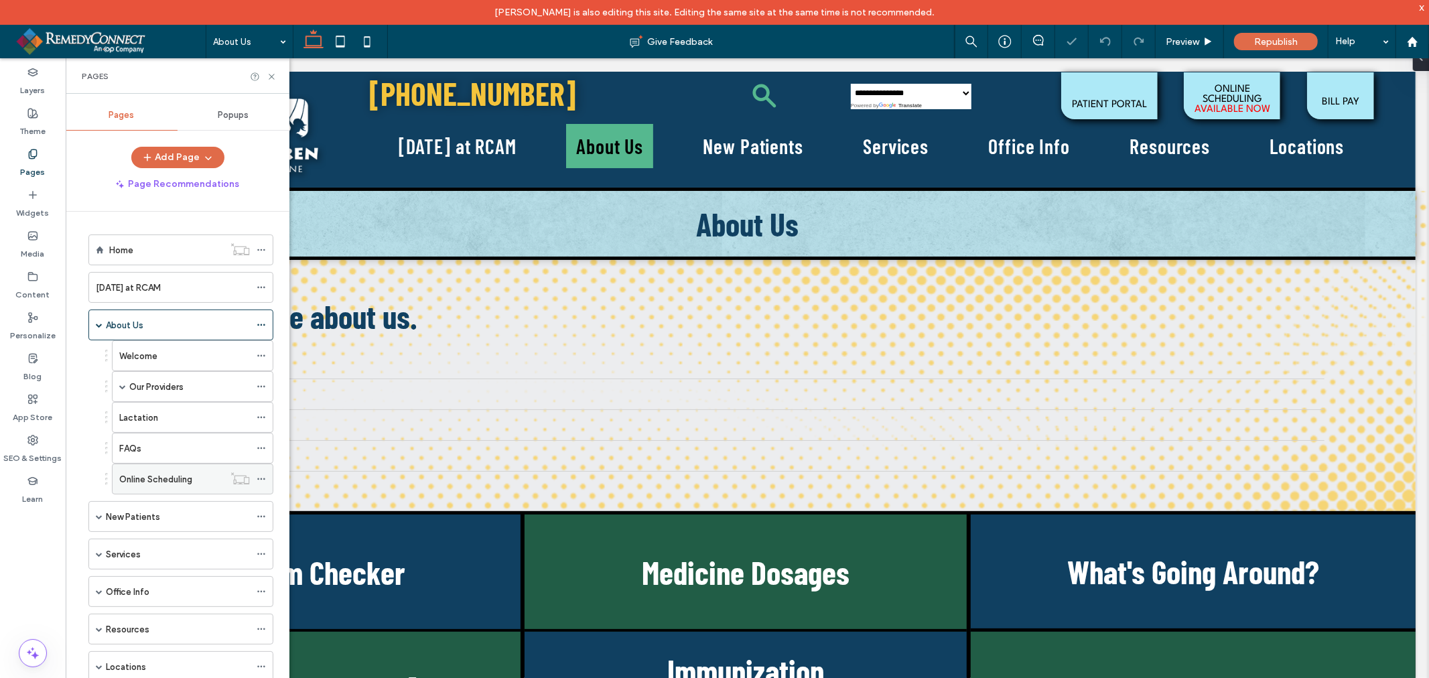
click at [176, 474] on label "Online Scheduling" at bounding box center [155, 479] width 73 height 23
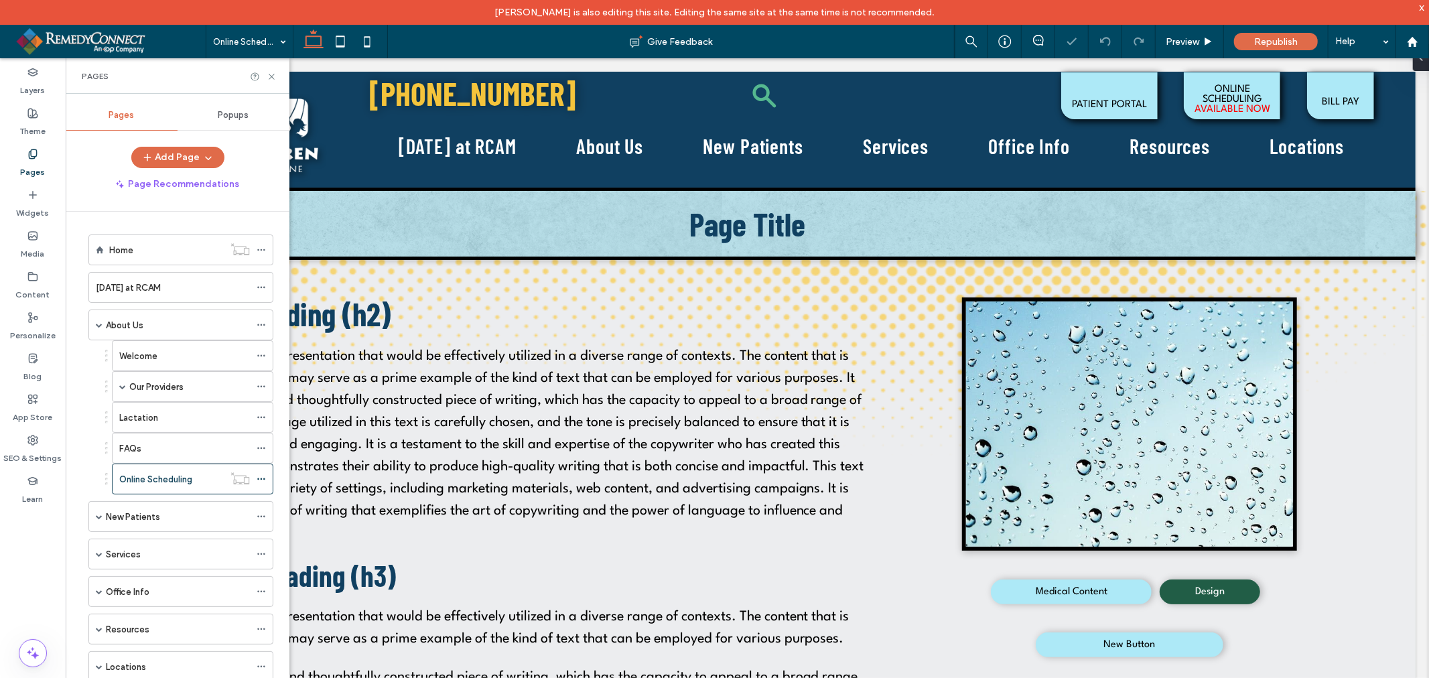
select select "Language Translate Widget"
click at [272, 77] on use at bounding box center [271, 76] width 5 height 5
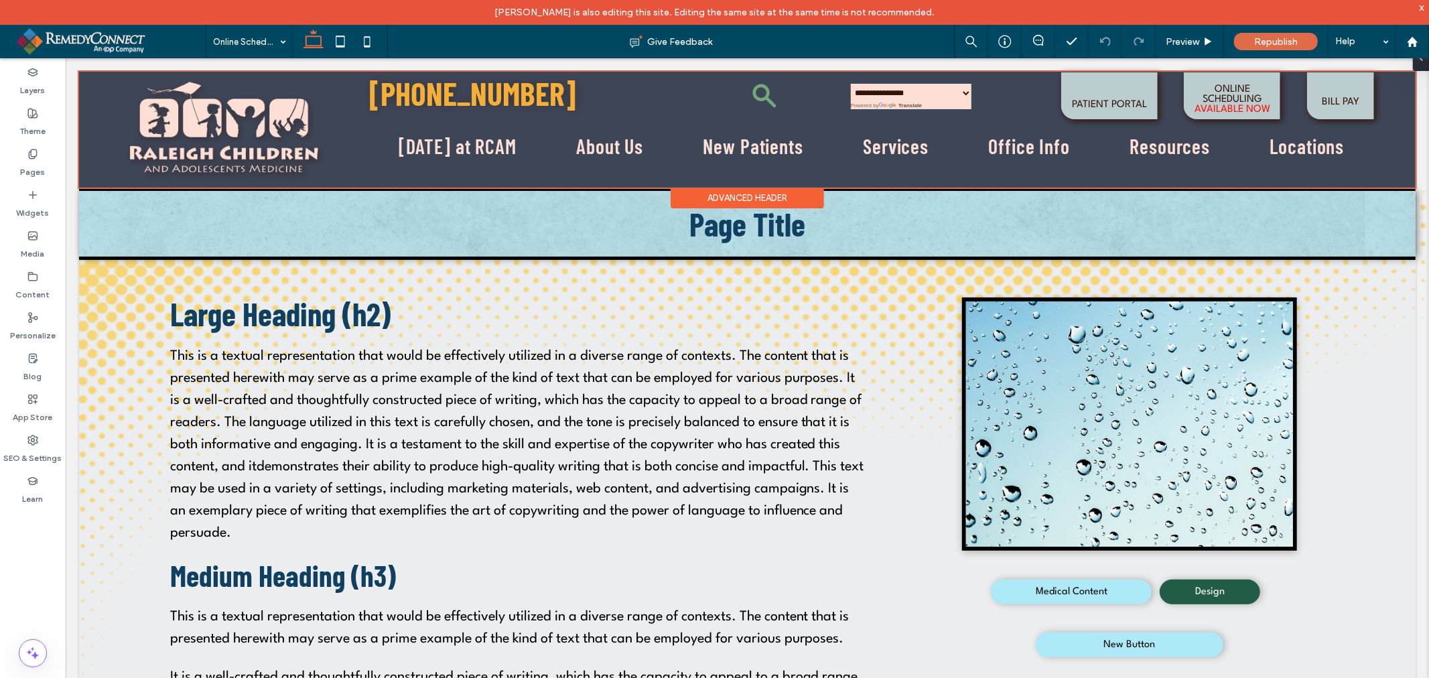
click at [1225, 96] on div at bounding box center [746, 129] width 1337 height 116
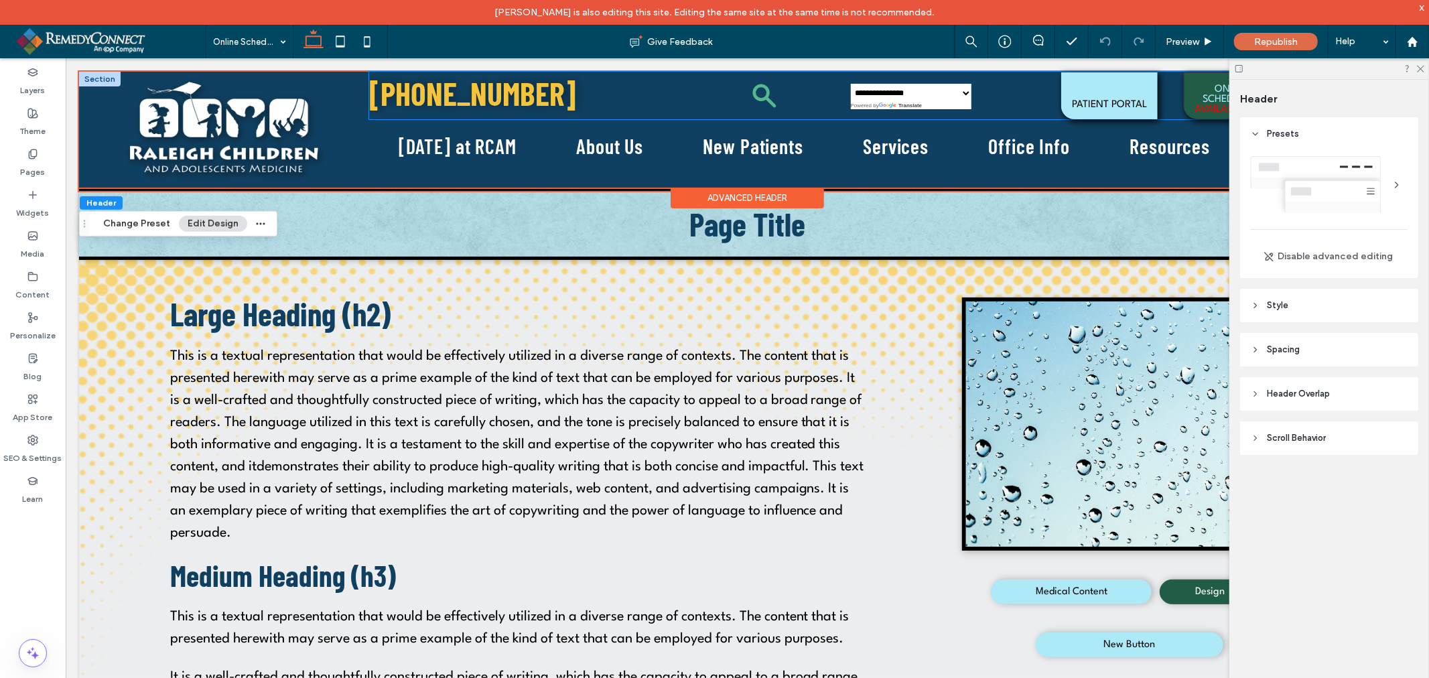
click at [1189, 101] on span "ONLINE SCHEDULING" at bounding box center [1232, 99] width 86 height 44
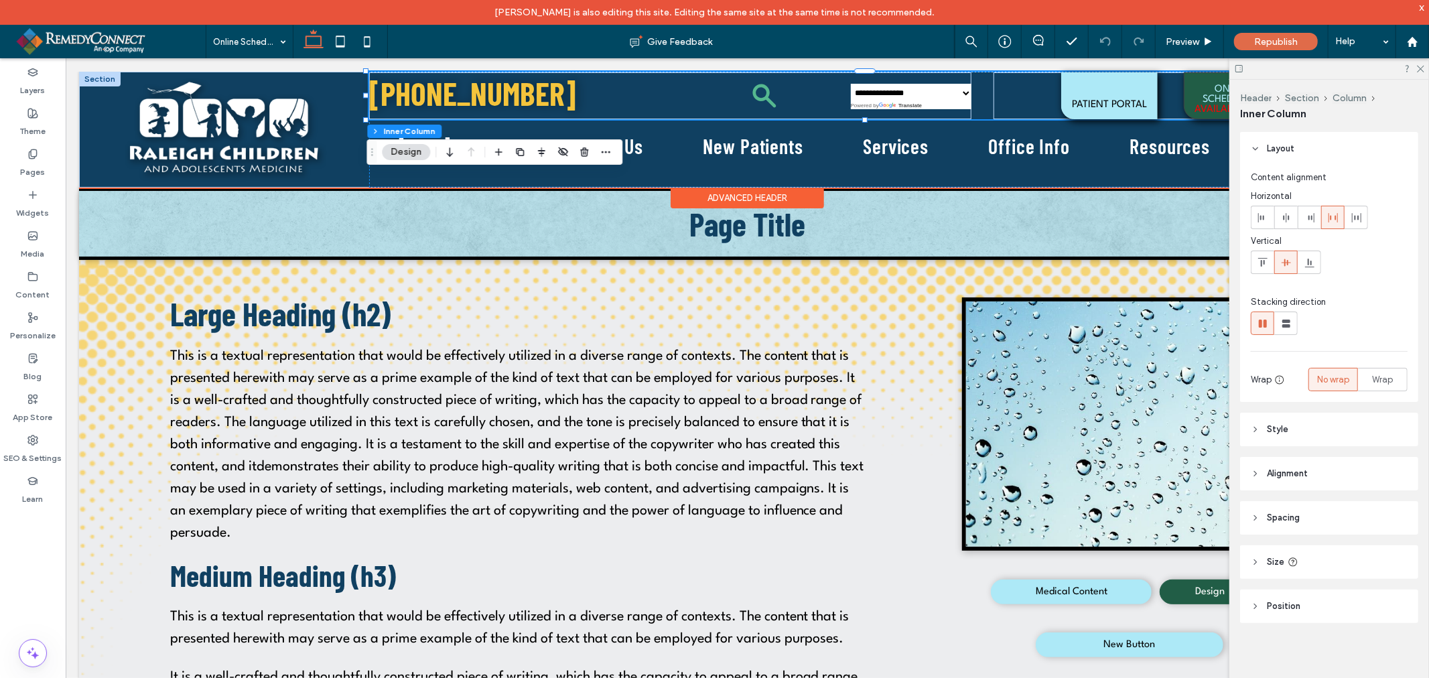
click at [1202, 92] on span "ONLINE SCHEDULING" at bounding box center [1232, 99] width 86 height 44
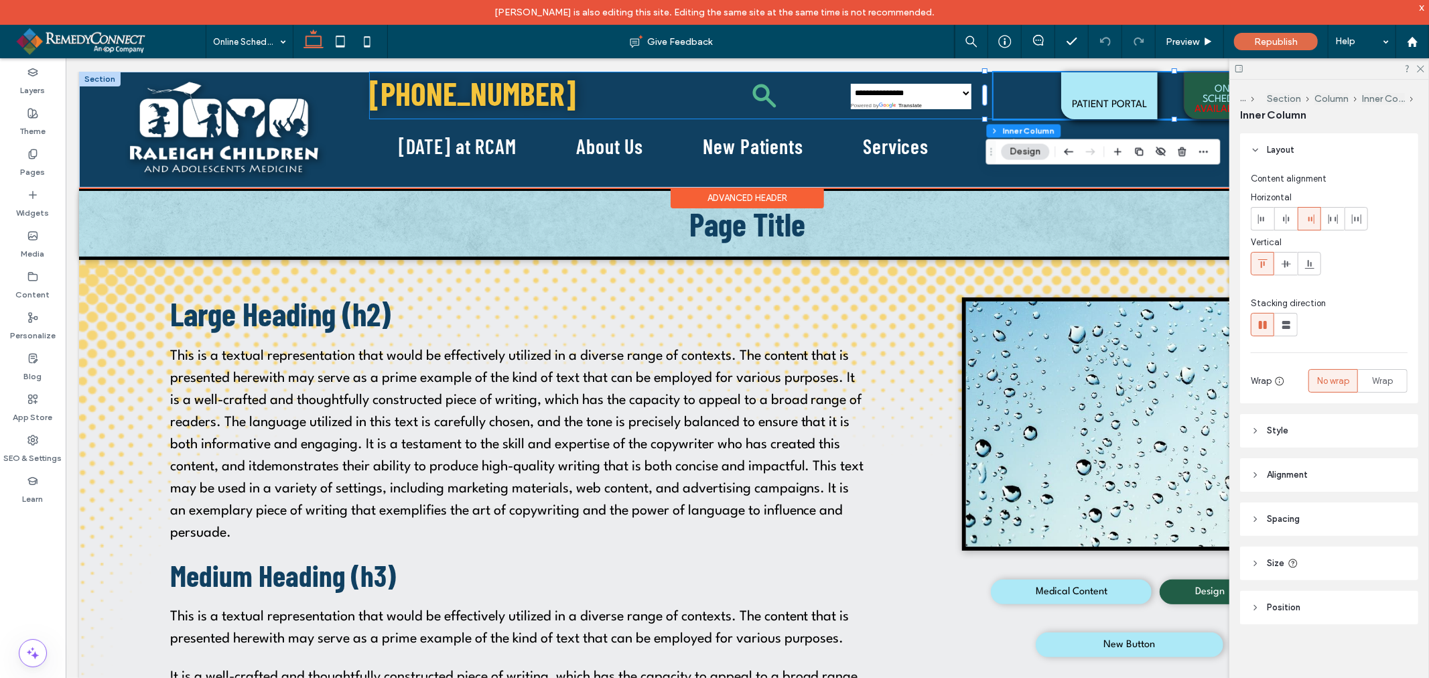
click at [1203, 92] on span "ONLINE SCHEDULING" at bounding box center [1232, 99] width 86 height 44
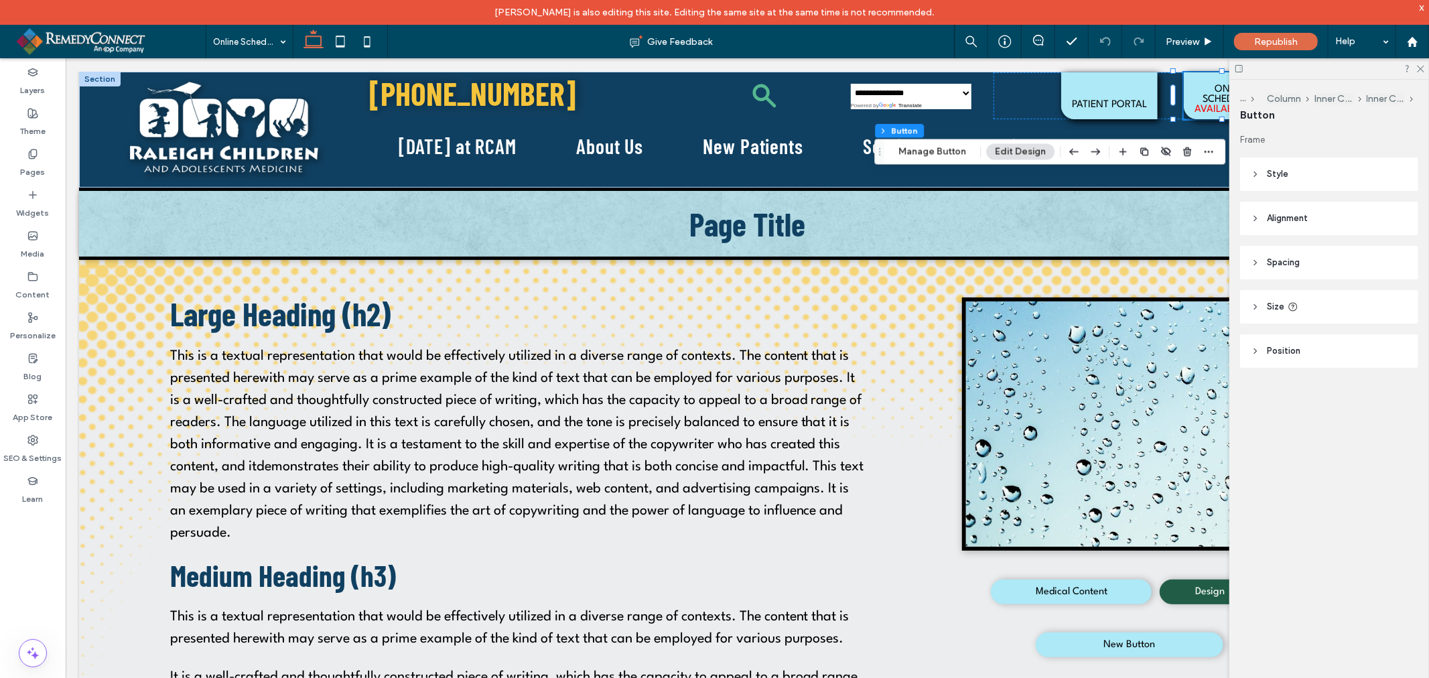
click at [1209, 163] on div "Header Section Column Inner Column Inner Column Button Manage Button Edit Design" at bounding box center [1049, 151] width 351 height 25
click at [1208, 149] on icon "button" at bounding box center [1208, 151] width 11 height 11
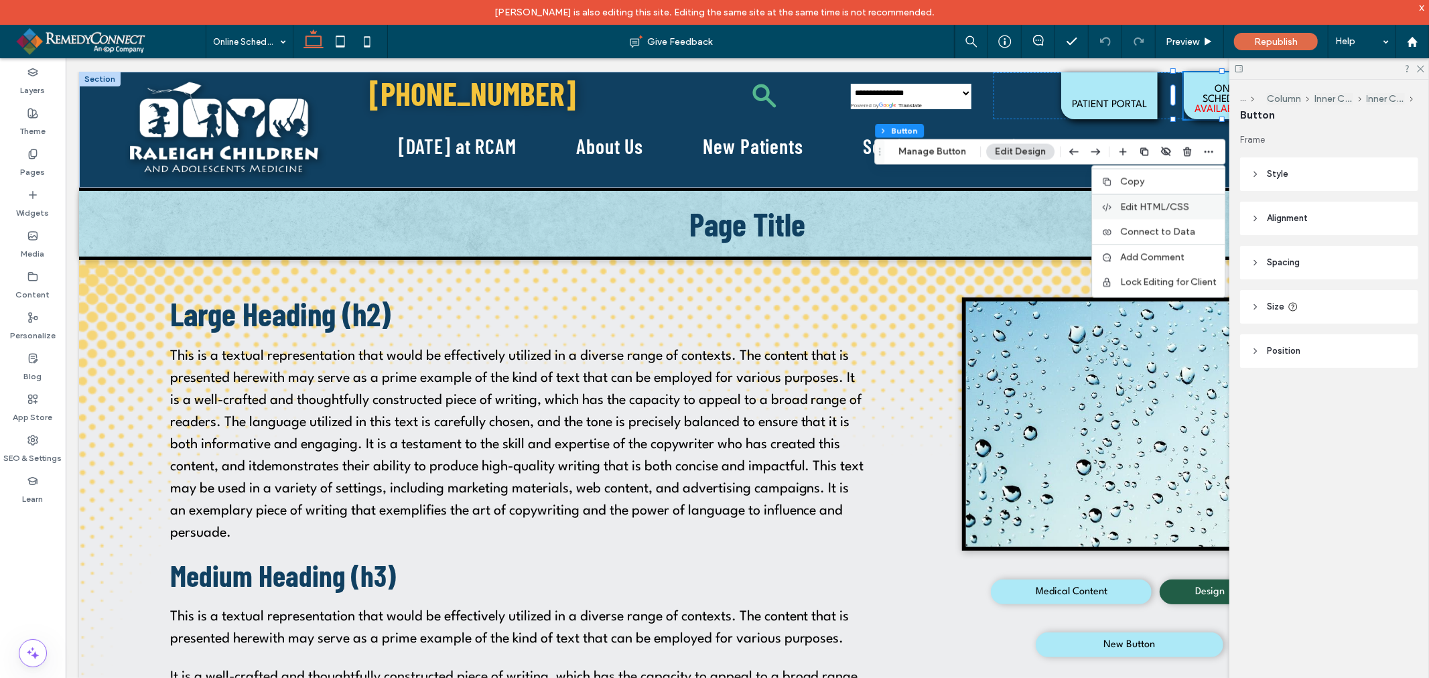
click at [1164, 209] on span "Edit HTML/CSS" at bounding box center [1154, 206] width 69 height 11
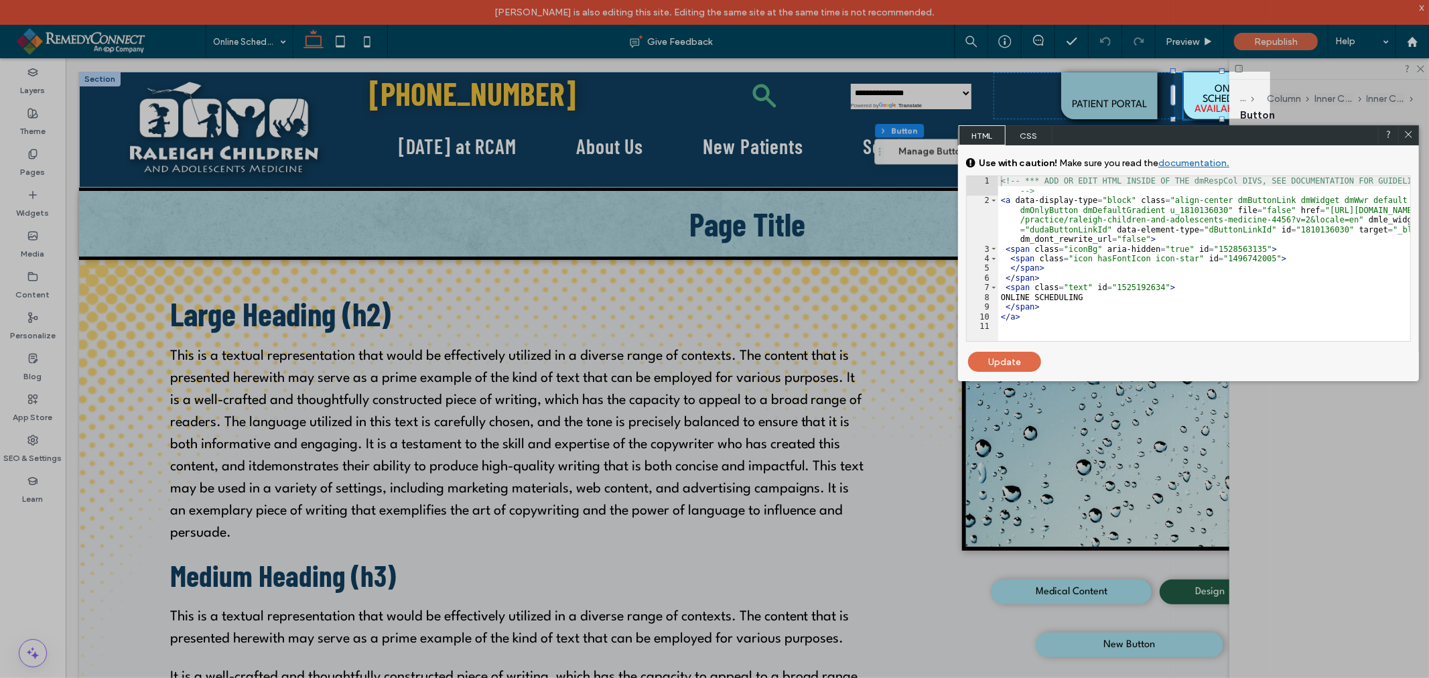
click at [1248, 277] on div "<!-- *** ADD OR EDIT HTML INSIDE OF THE dmRespCol DIVS, SEE DOCUMENTATION FOR G…" at bounding box center [1204, 273] width 412 height 194
click at [1037, 139] on span "CSS" at bounding box center [1029, 135] width 47 height 20
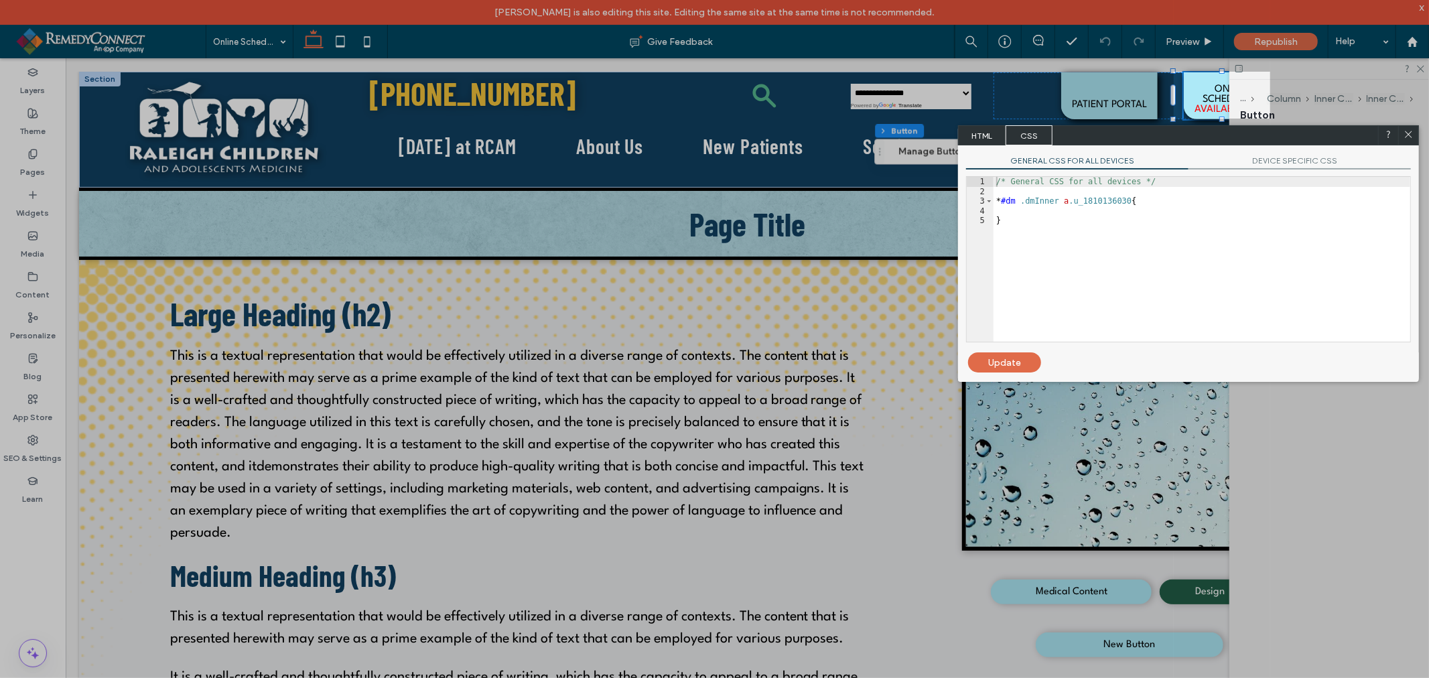
click at [976, 132] on span "HTML" at bounding box center [982, 135] width 47 height 20
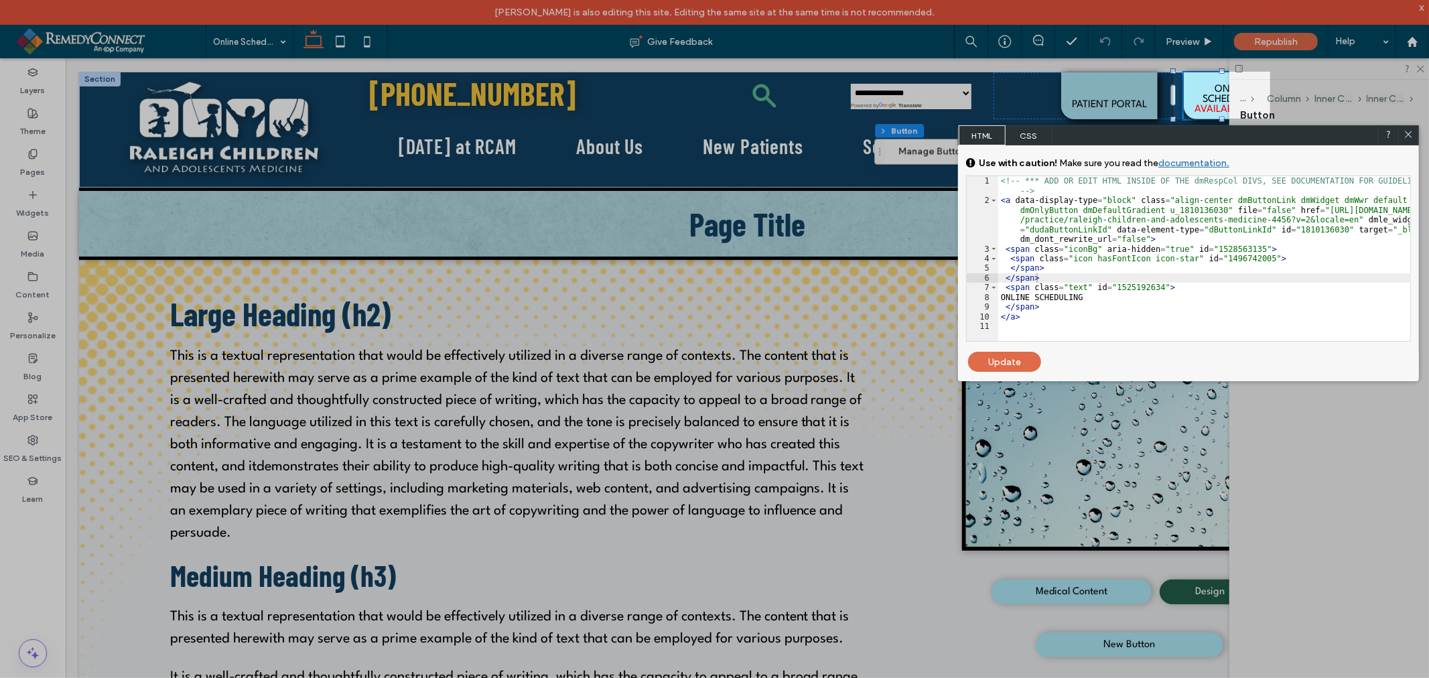
click at [1408, 133] on icon at bounding box center [1409, 134] width 10 height 10
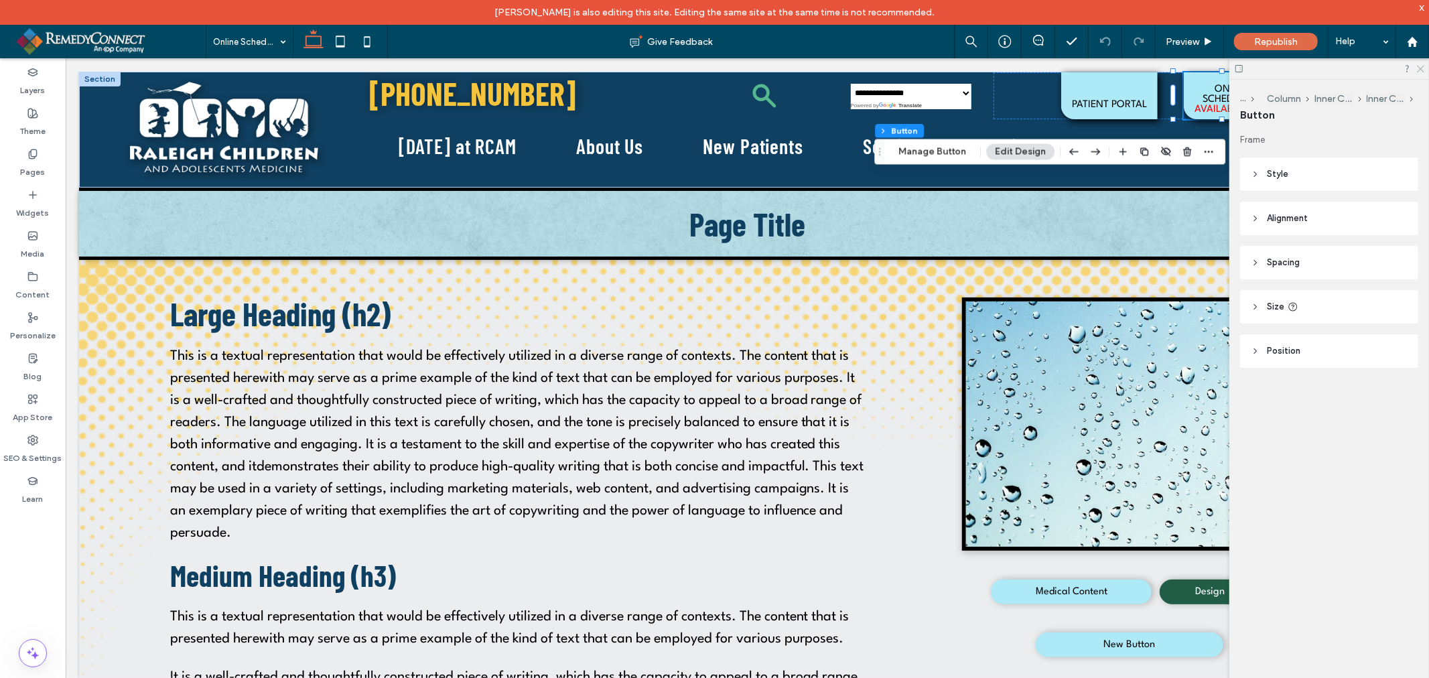
click at [1416, 66] on icon at bounding box center [1420, 68] width 9 height 9
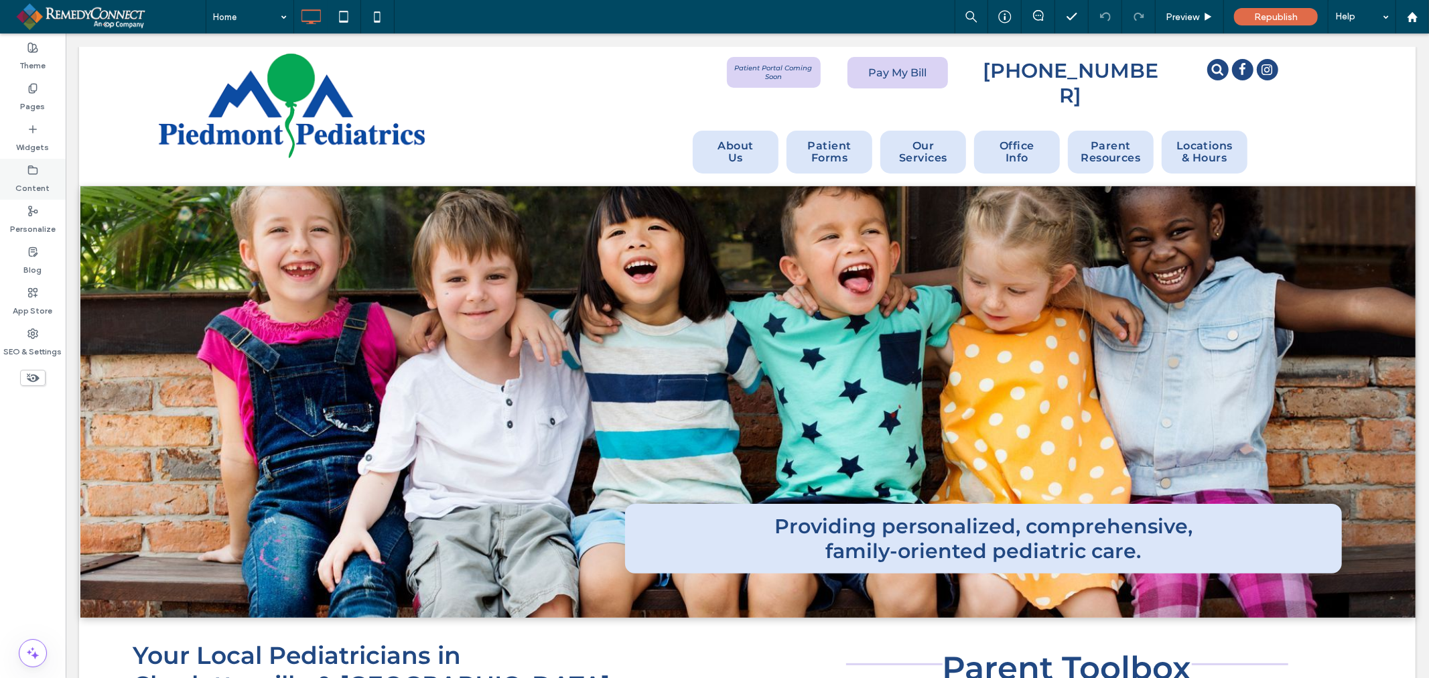
click at [43, 184] on label "Content" at bounding box center [33, 185] width 34 height 19
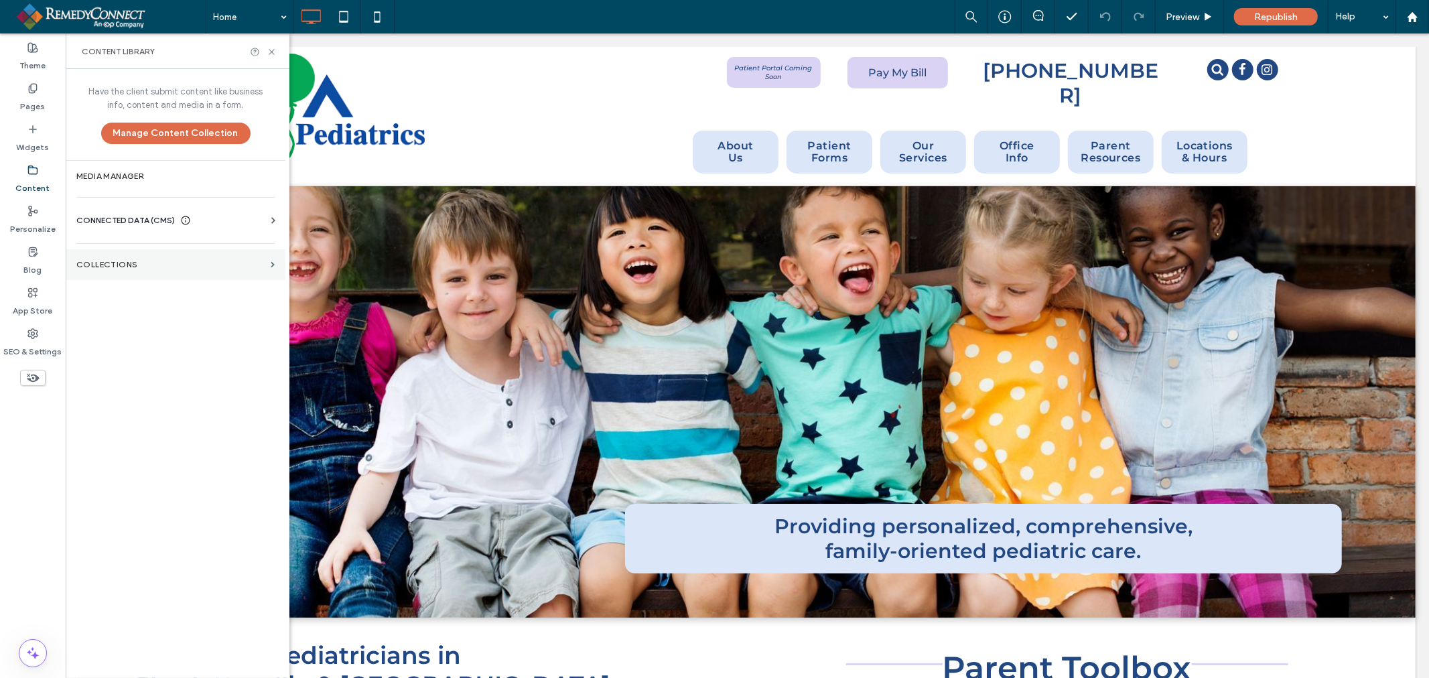
click at [147, 269] on label "Collections" at bounding box center [170, 264] width 189 height 9
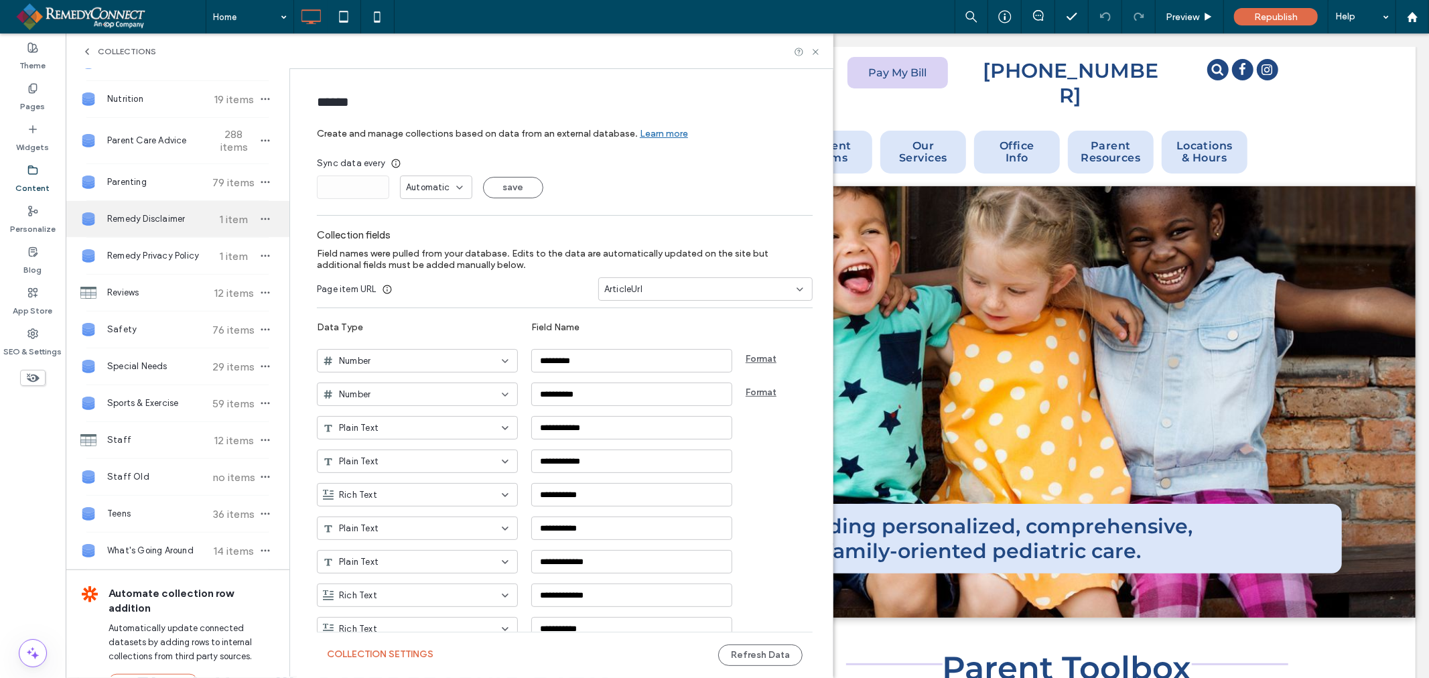
scroll to position [670, 0]
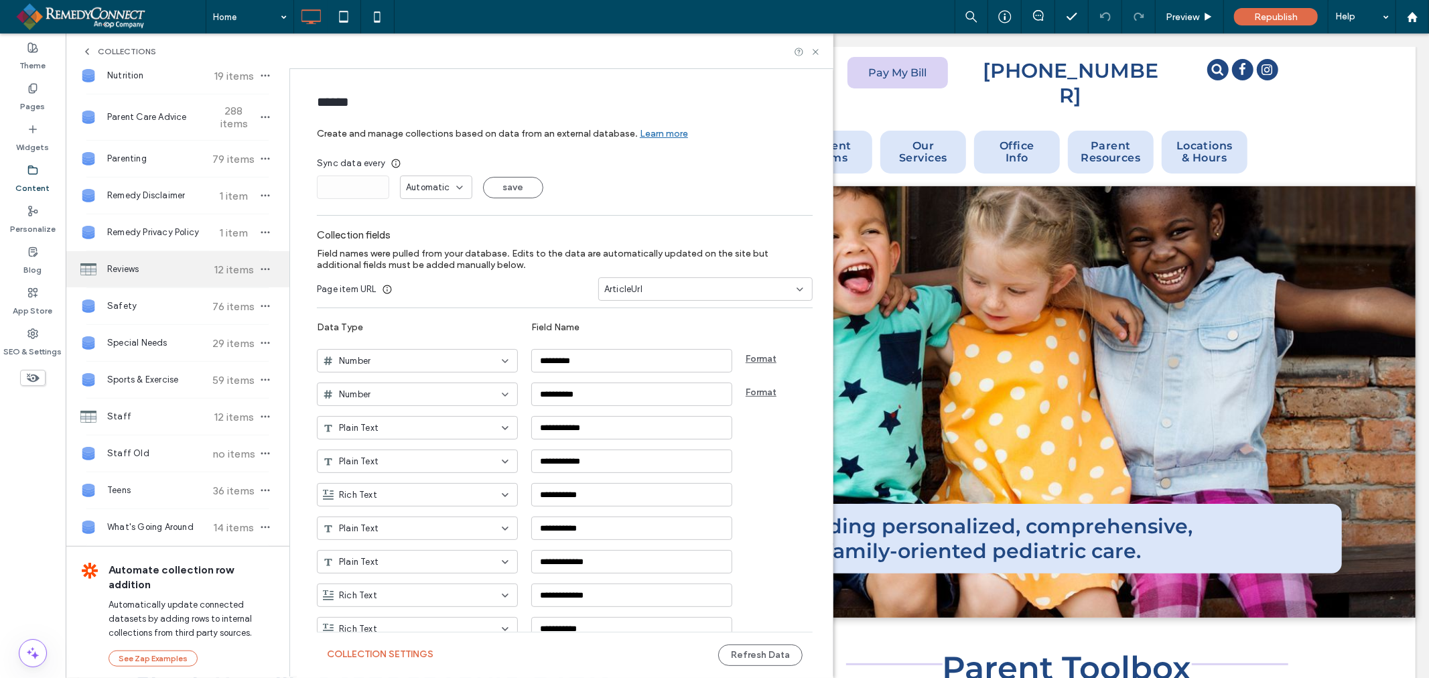
click at [147, 276] on span "Reviews" at bounding box center [157, 269] width 100 height 13
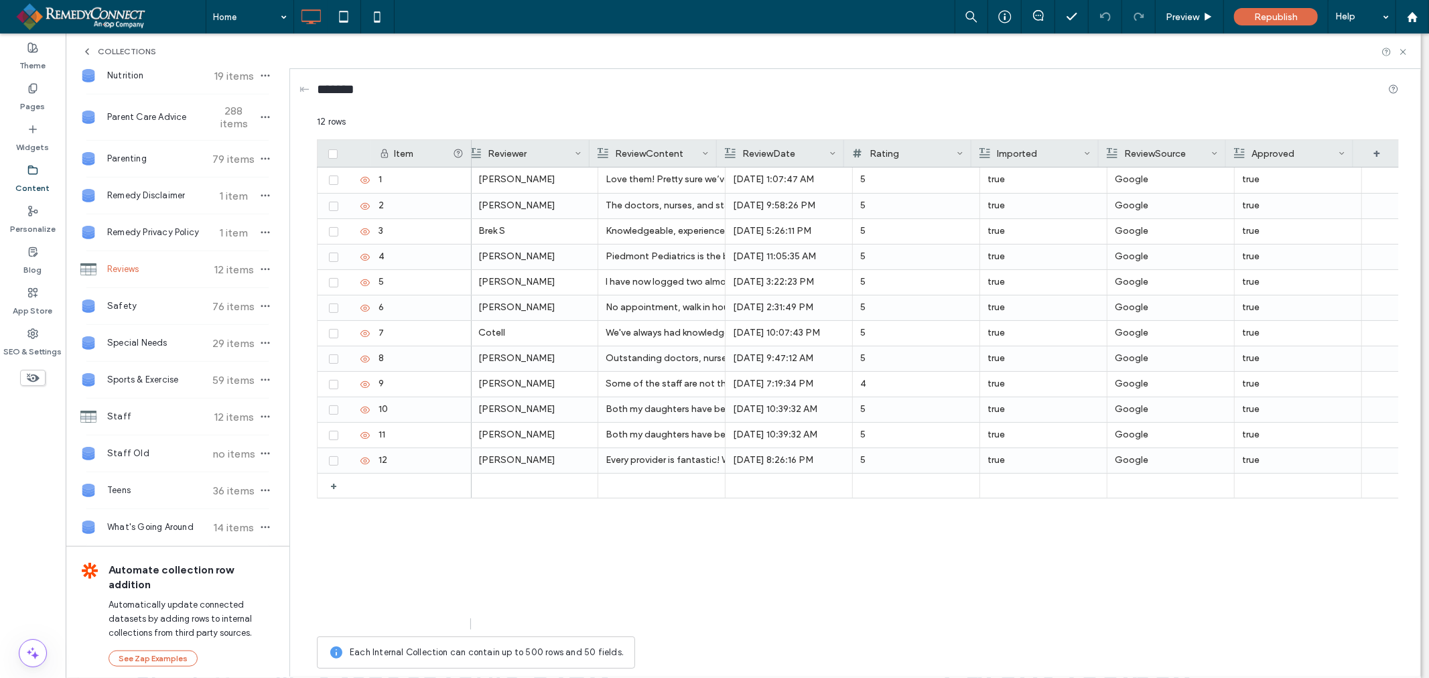
scroll to position [0, 264]
click at [1256, 386] on div "ChIJYVwKCASIs4kRF-HGr3DBhyw Amber B Love them! Pretty sure we’ve seen every pro…" at bounding box center [804, 332] width 1193 height 331
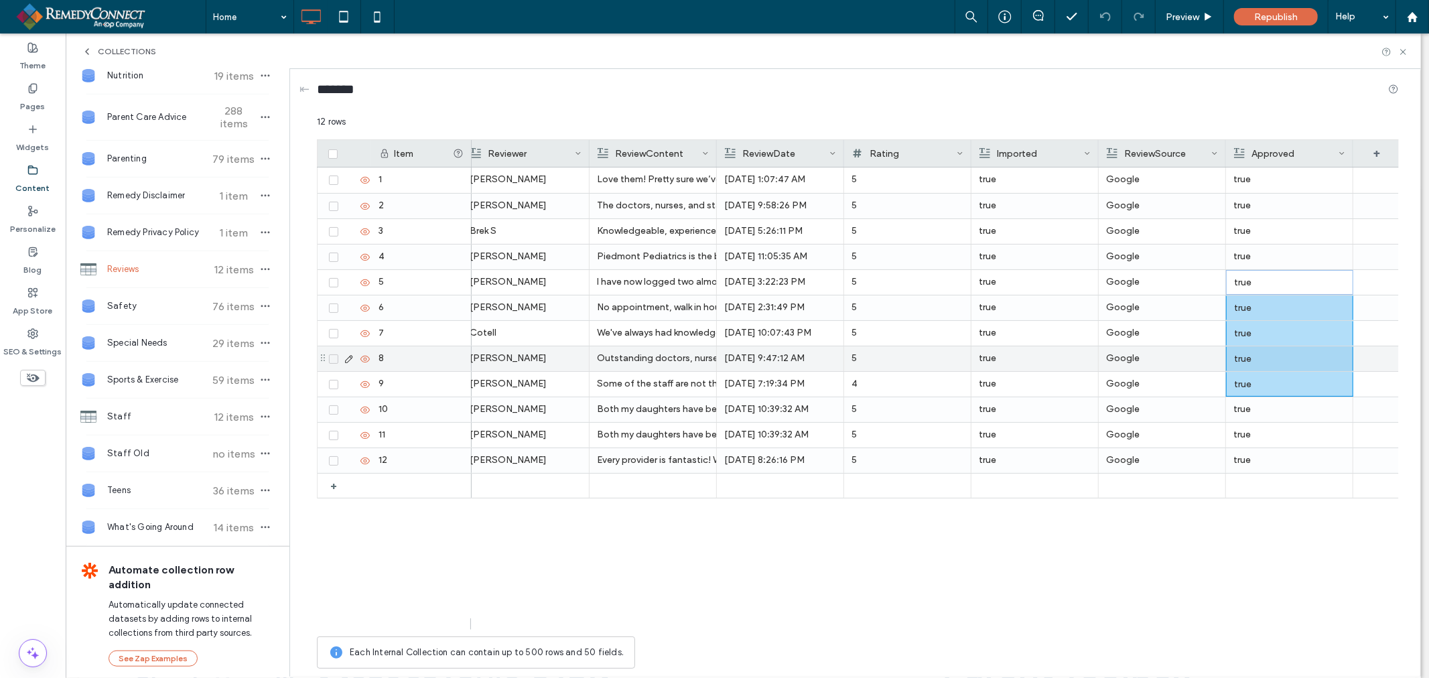
click at [1264, 347] on p "true" at bounding box center [1289, 359] width 111 height 24
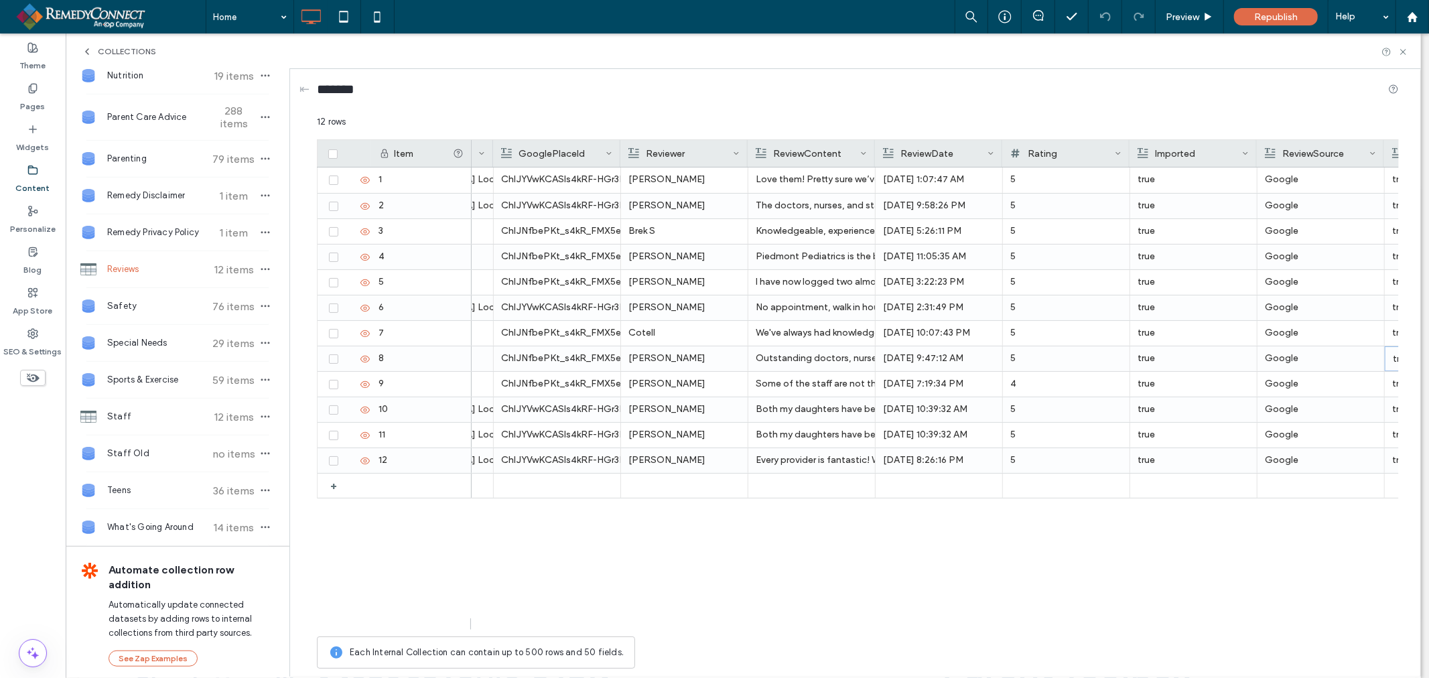
scroll to position [0, 0]
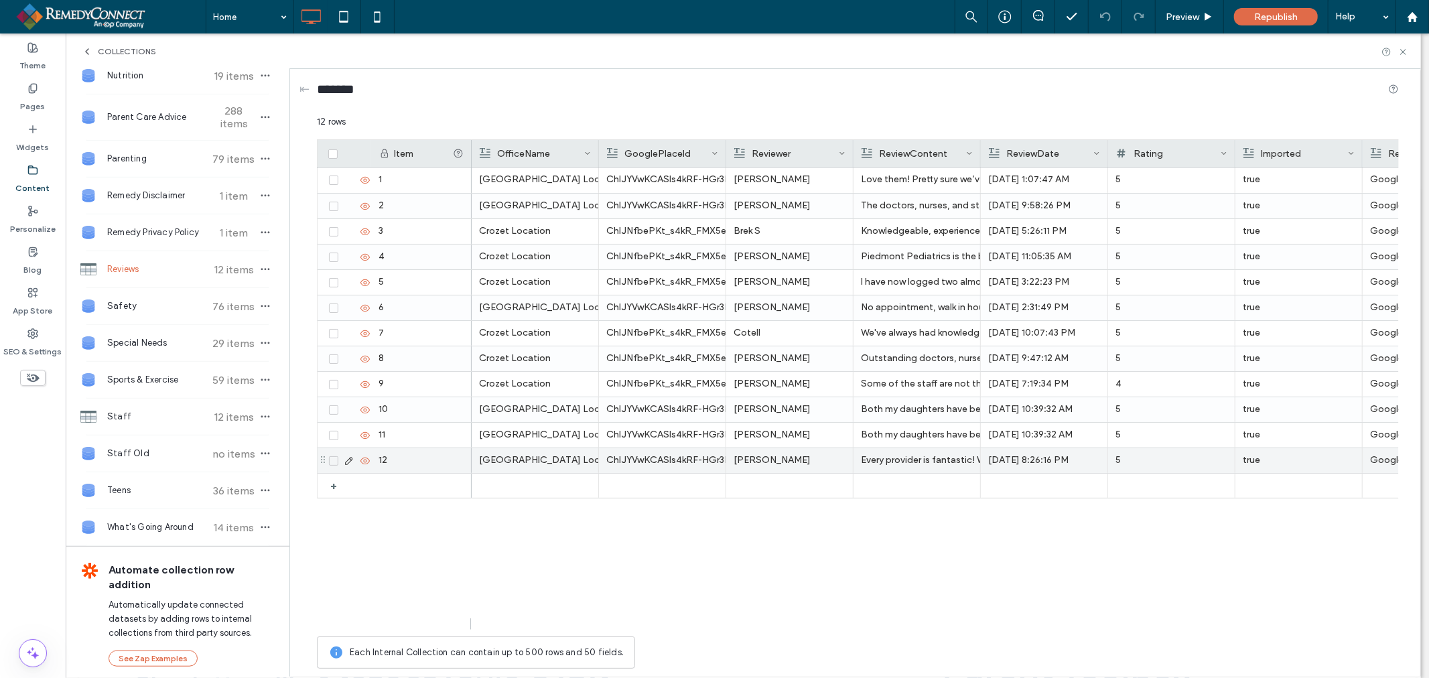
drag, startPoint x: 363, startPoint y: 465, endPoint x: 368, endPoint y: 544, distance: 79.2
click at [363, 464] on icon at bounding box center [365, 461] width 11 height 11
click at [366, 464] on icon at bounding box center [365, 461] width 11 height 11
click at [362, 383] on use at bounding box center [364, 384] width 9 height 7
click at [260, 275] on icon "button" at bounding box center [265, 269] width 11 height 11
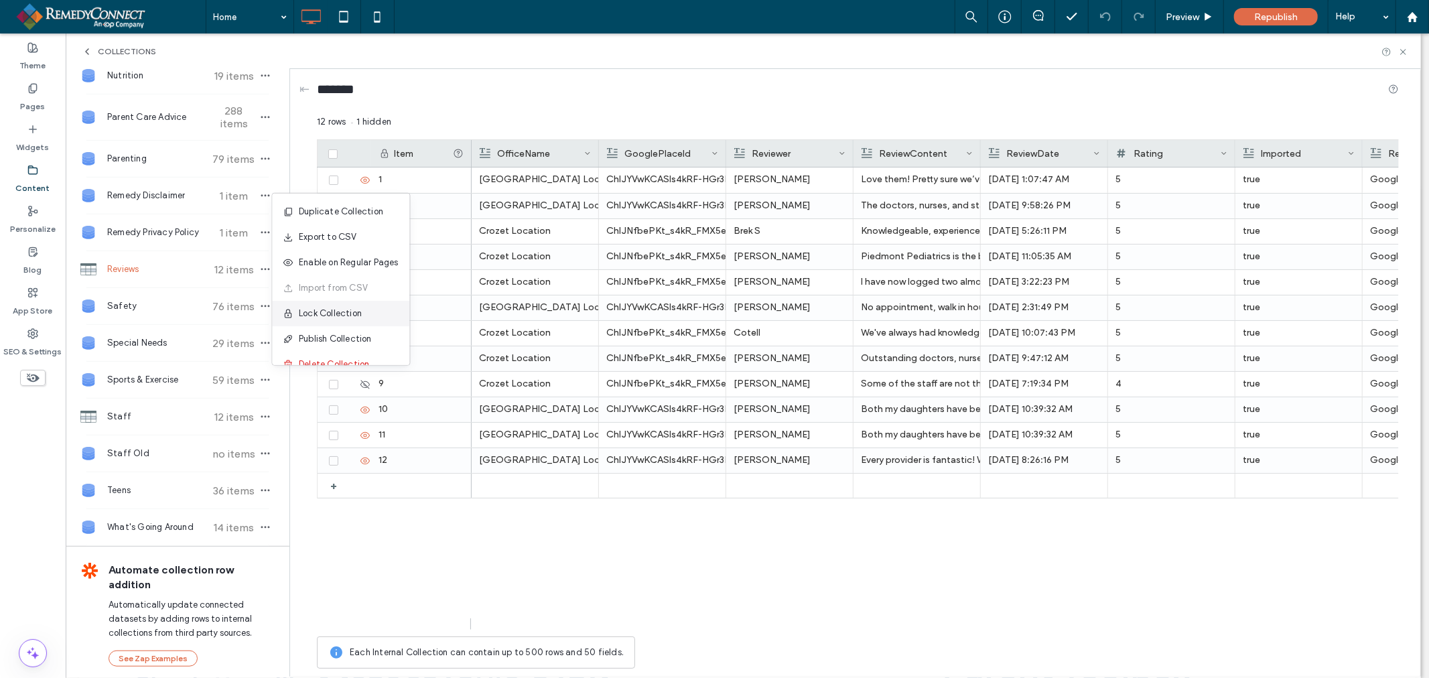
scroll to position [17, 0]
click at [772, 543] on div "Charlottesville Location ChIJYVwKCASIs4kRF-HGr3DBhyw Amber B Love them! Pretty …" at bounding box center [935, 398] width 927 height 462
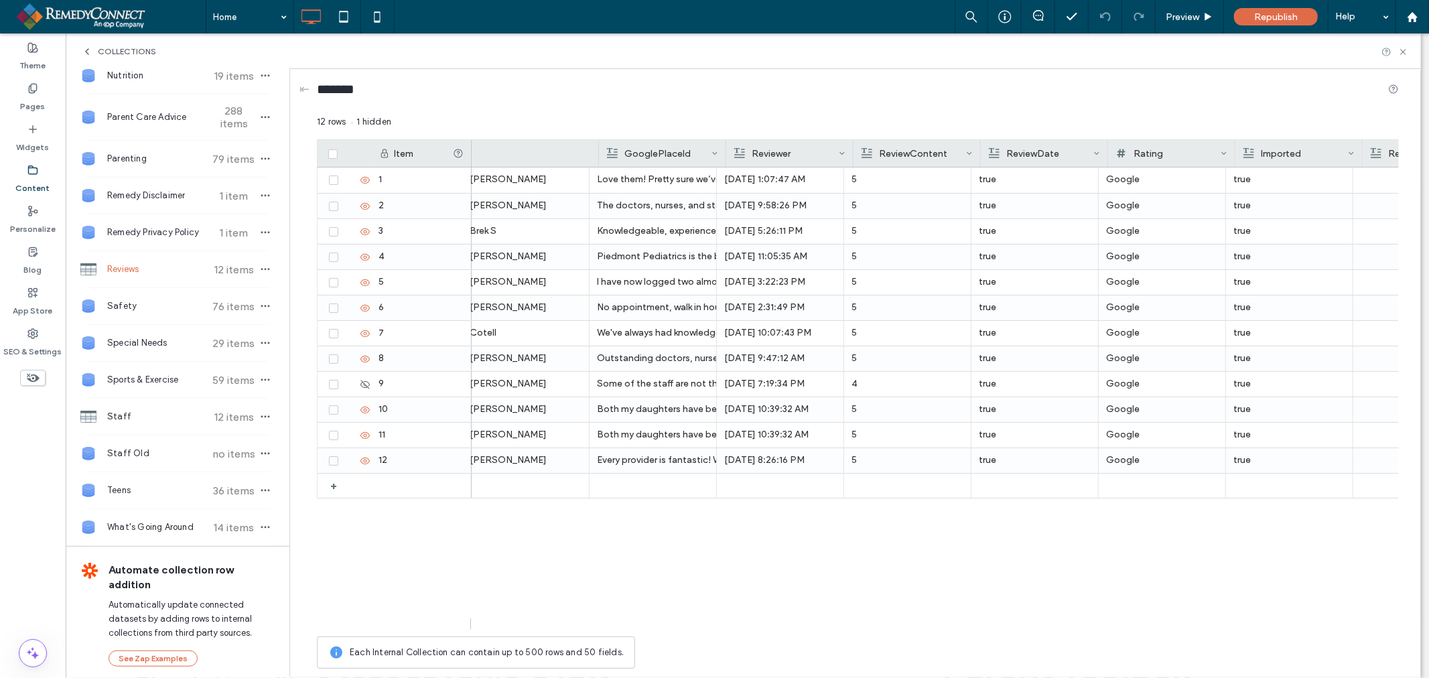
scroll to position [0, 0]
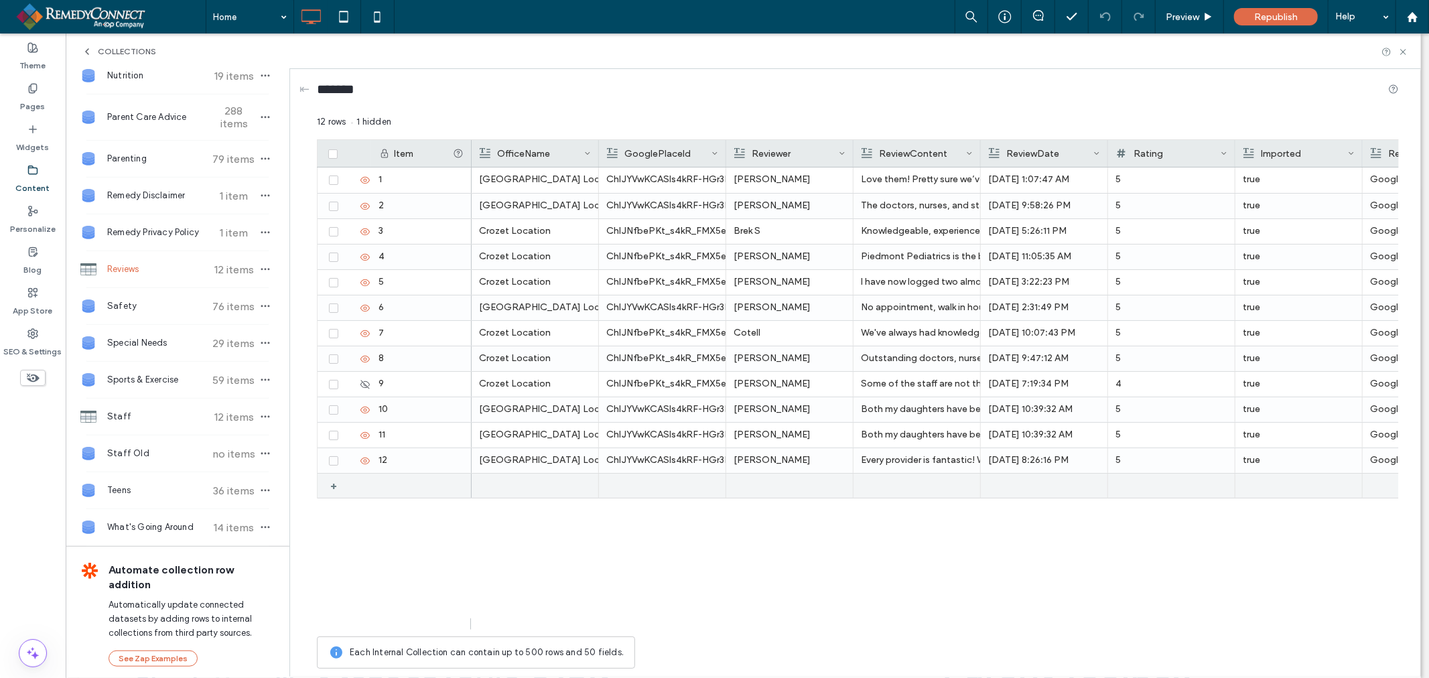
click at [333, 484] on div "+" at bounding box center [338, 486] width 17 height 24
click at [347, 486] on use at bounding box center [348, 485] width 7 height 7
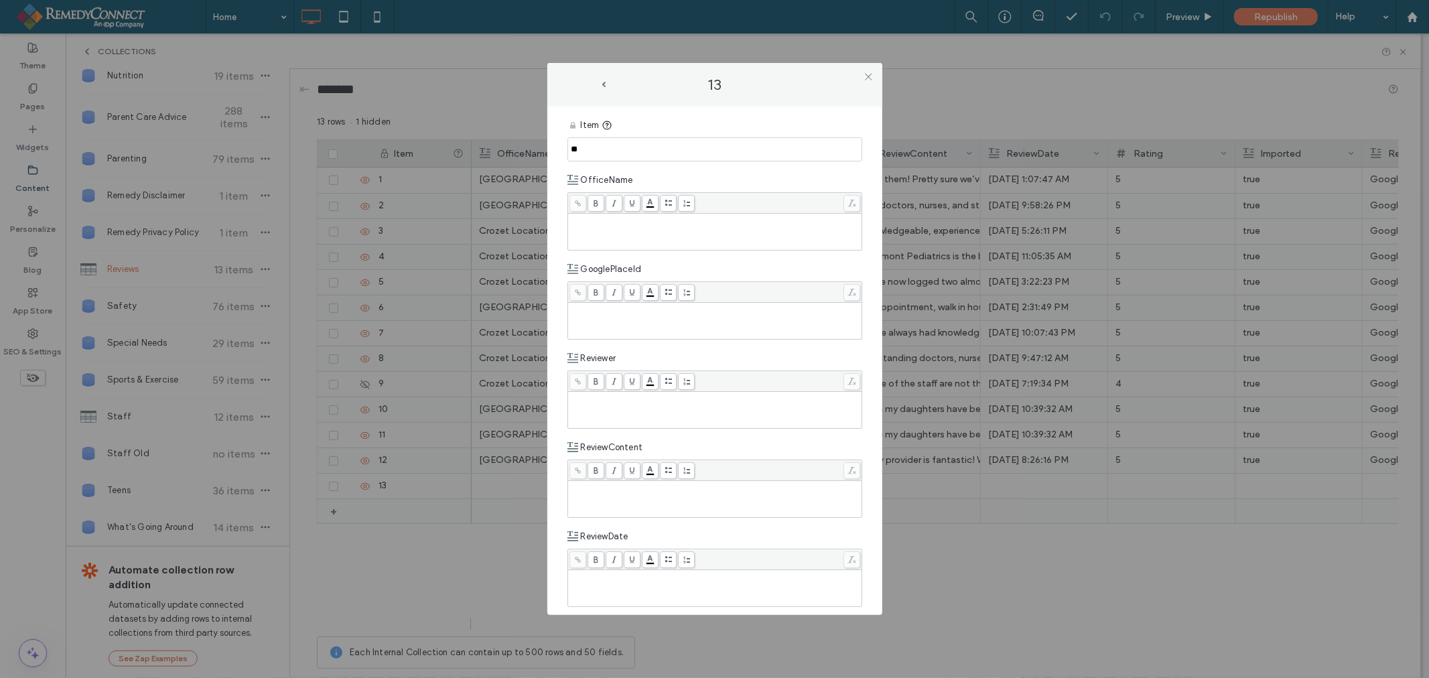
click at [660, 230] on div "Rich Text Editor" at bounding box center [715, 231] width 290 height 33
click at [655, 400] on div "Rich Text Editor" at bounding box center [715, 397] width 290 height 9
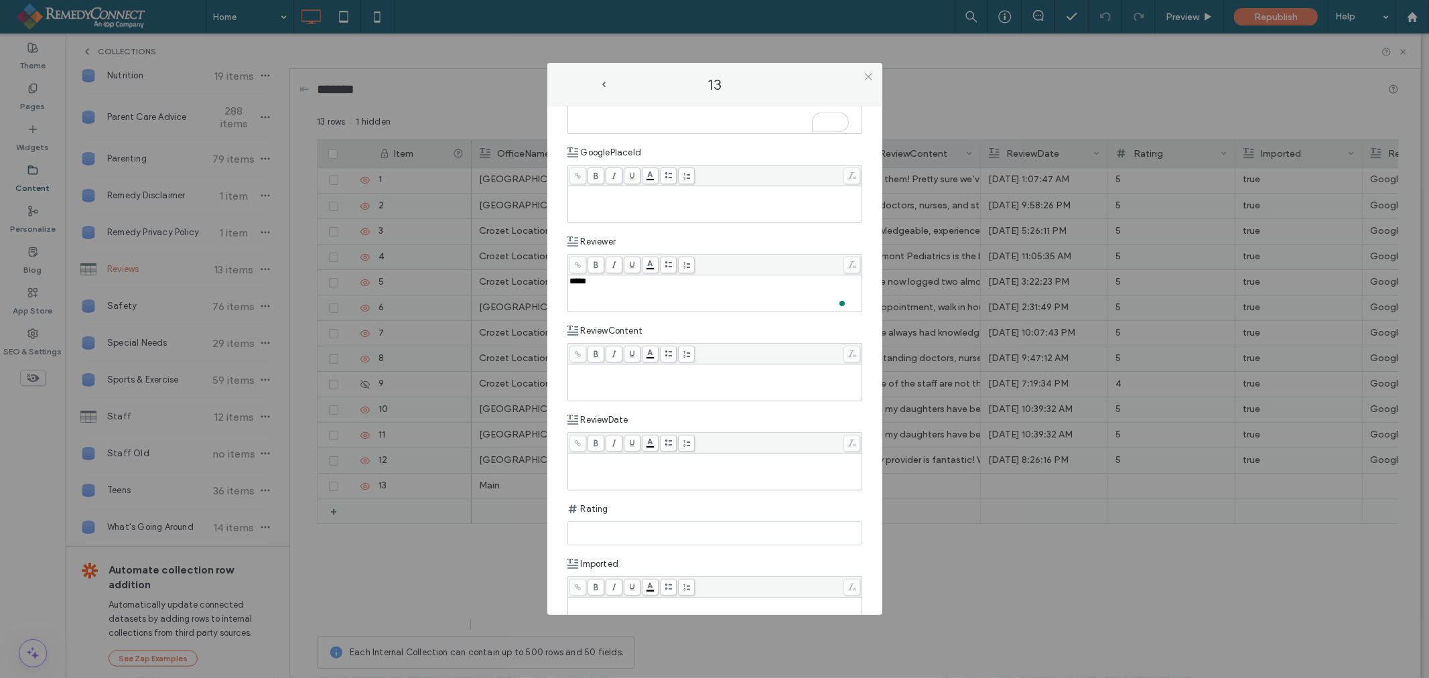
scroll to position [149, 0]
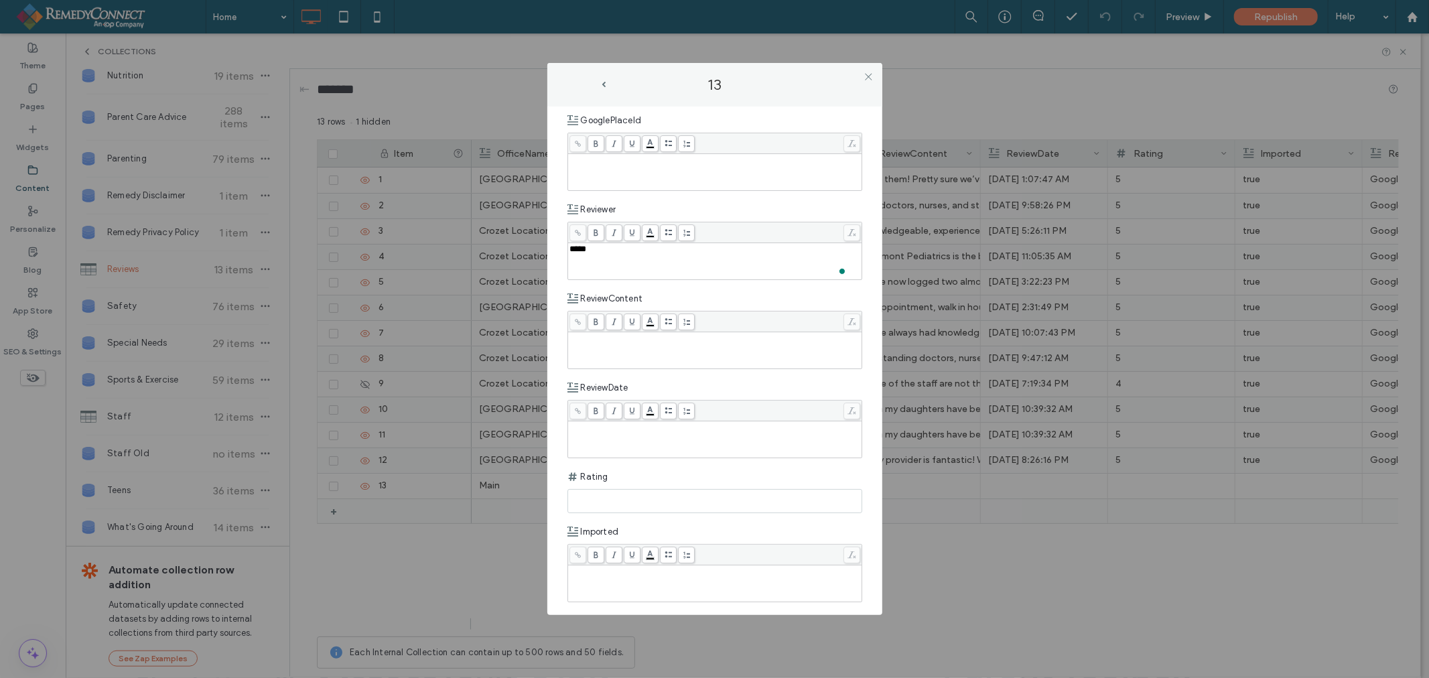
click at [728, 348] on div "Rich Text Editor" at bounding box center [715, 350] width 290 height 33
click at [699, 433] on div "Rich Text Editor" at bounding box center [715, 439] width 290 height 33
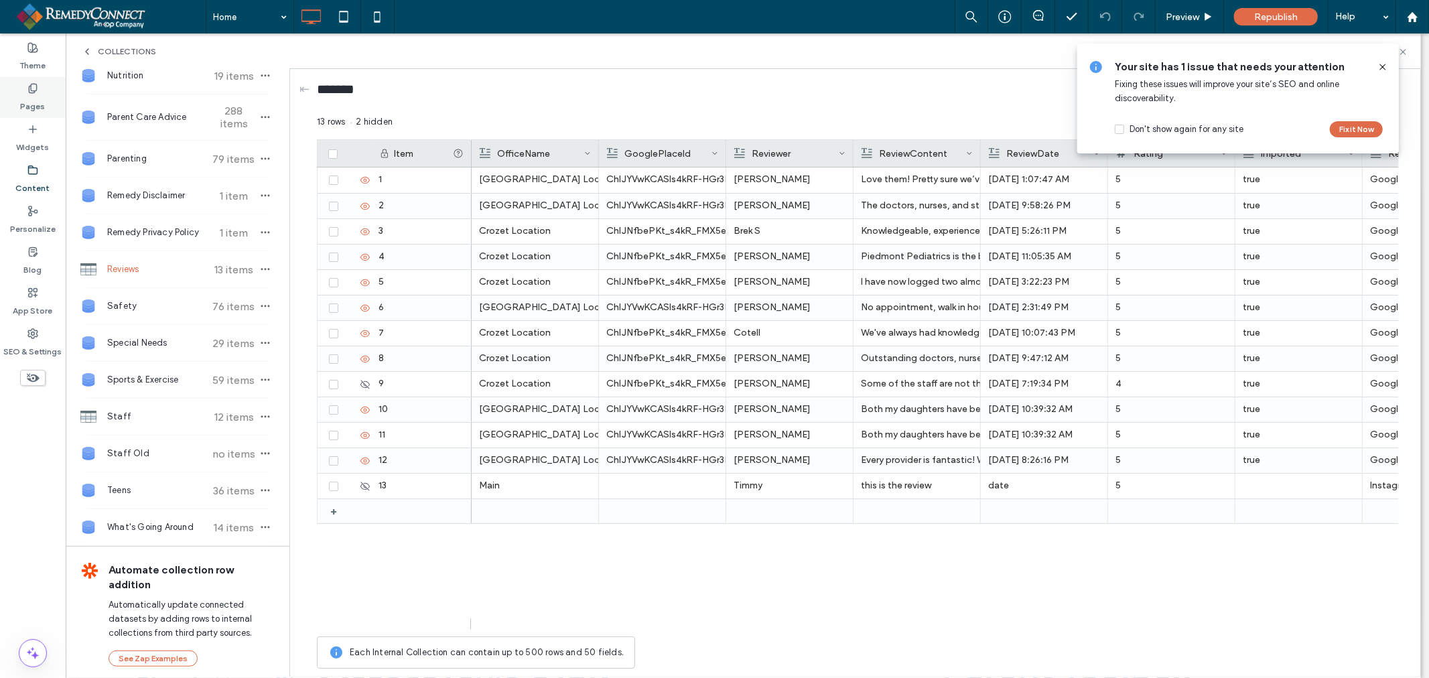
click at [29, 105] on label "Pages" at bounding box center [33, 103] width 25 height 19
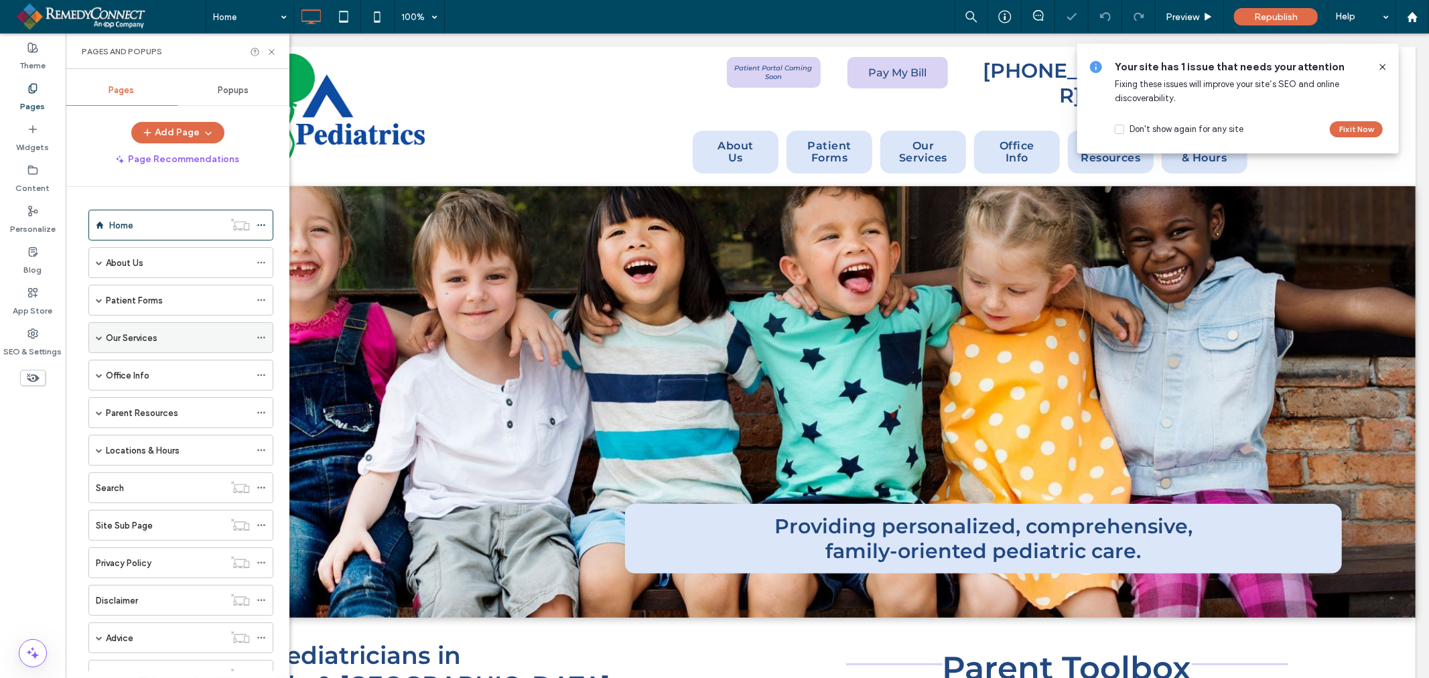
click at [173, 337] on div "Our Services" at bounding box center [178, 338] width 144 height 14
click at [172, 401] on div at bounding box center [714, 339] width 1429 height 678
click at [170, 399] on label "Sick Child Visits" at bounding box center [151, 399] width 64 height 23
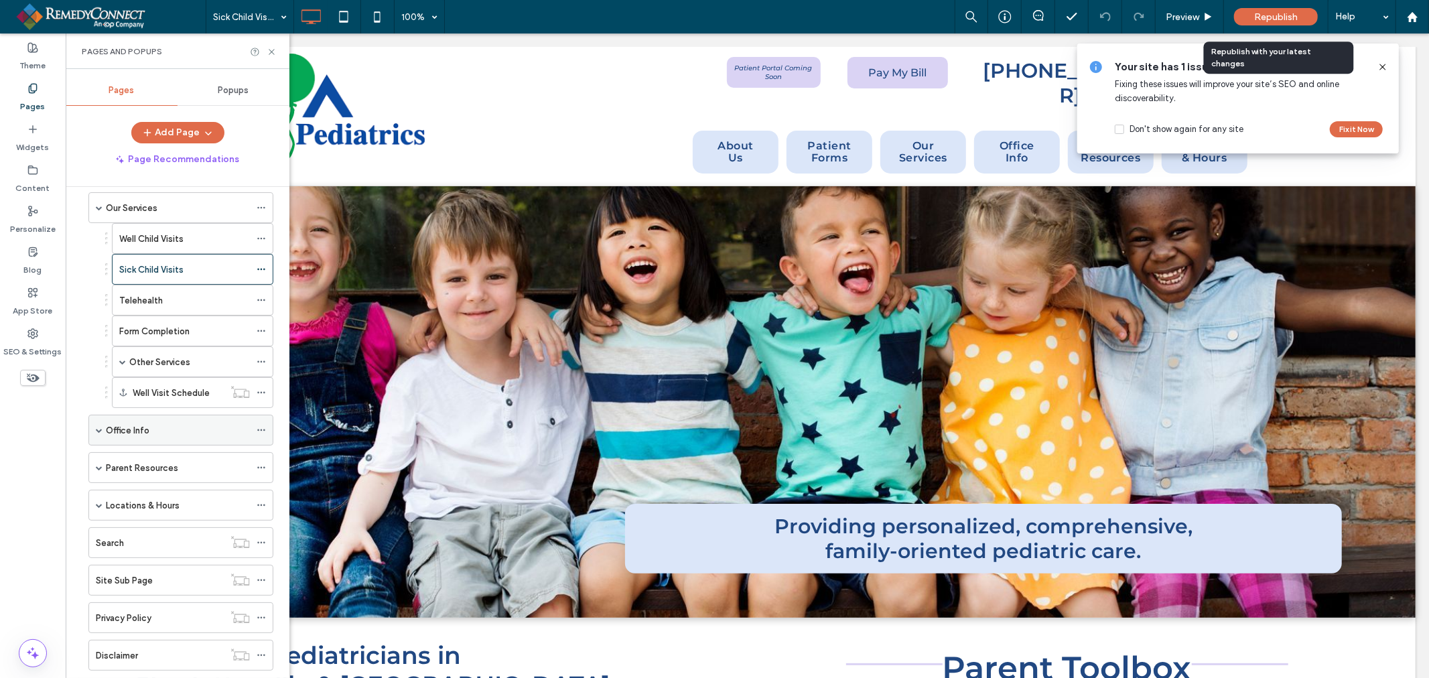
scroll to position [149, 0]
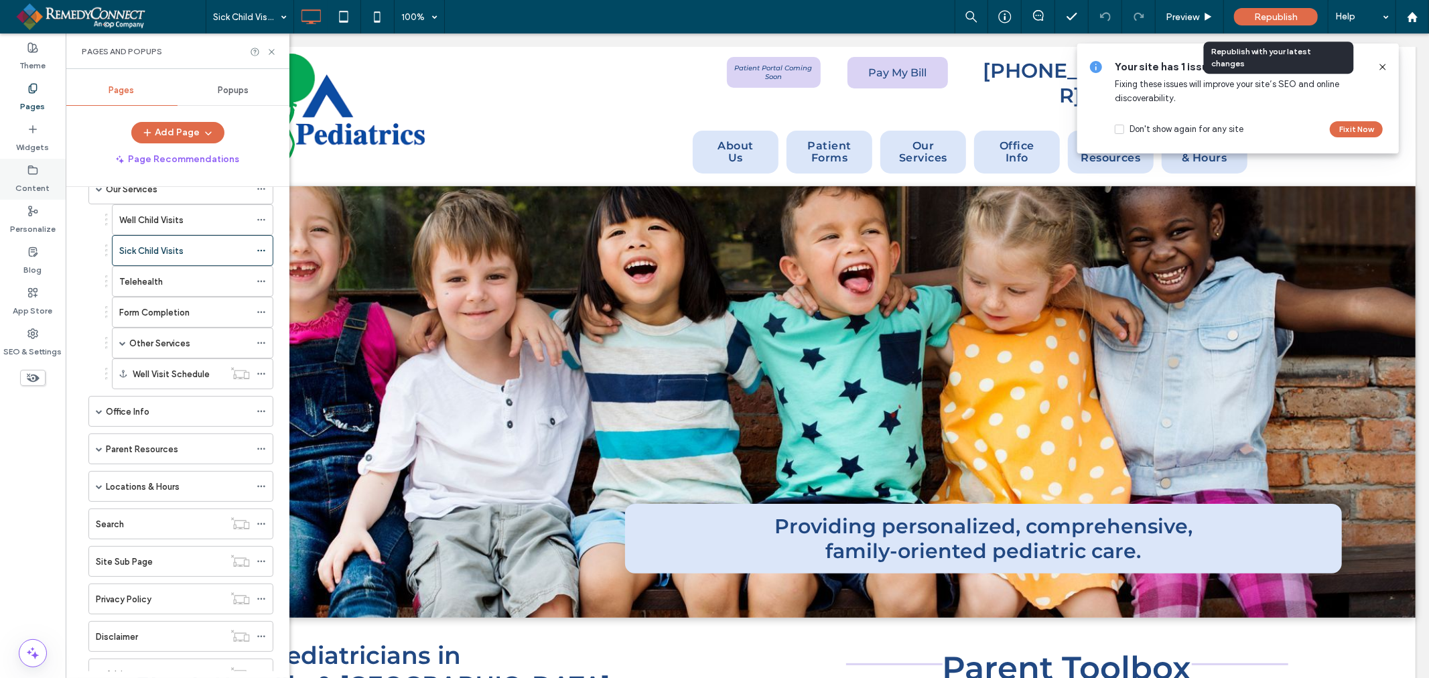
click at [38, 192] on label "Content" at bounding box center [33, 185] width 34 height 19
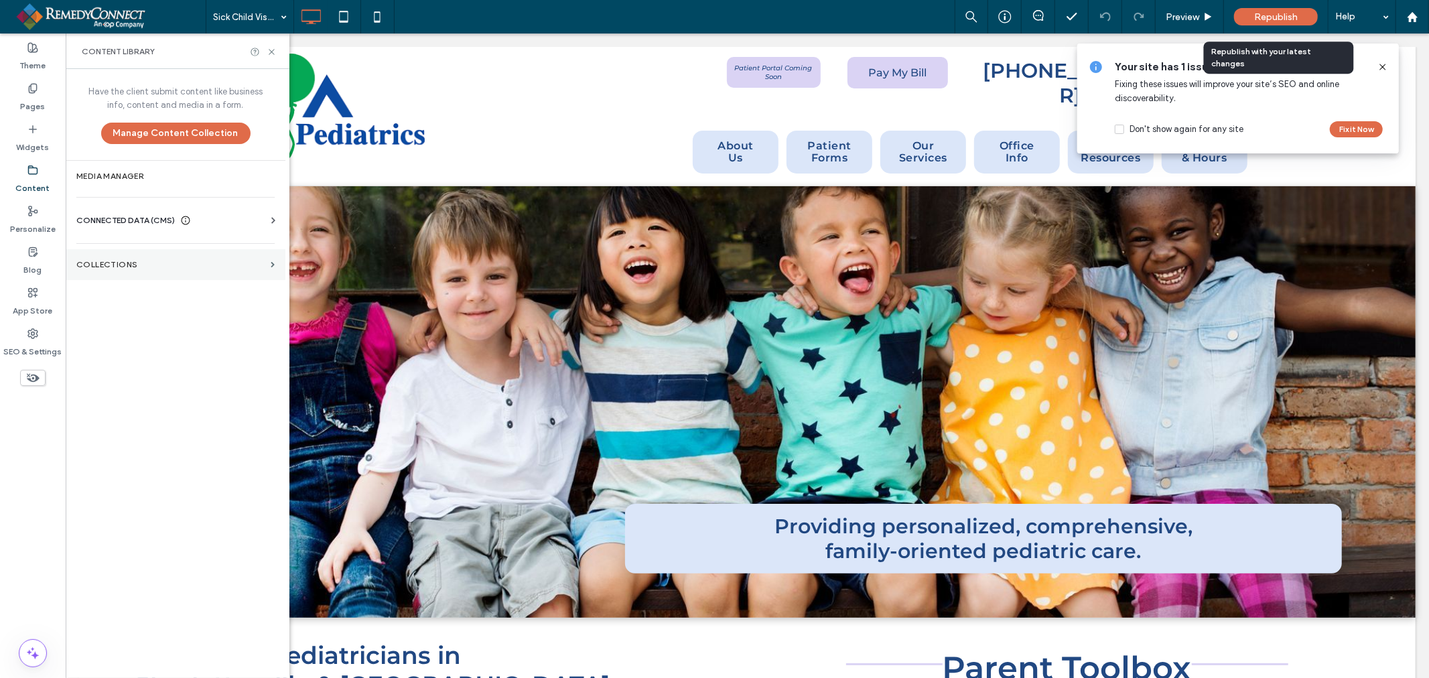
click at [143, 263] on label "Collections" at bounding box center [170, 264] width 189 height 9
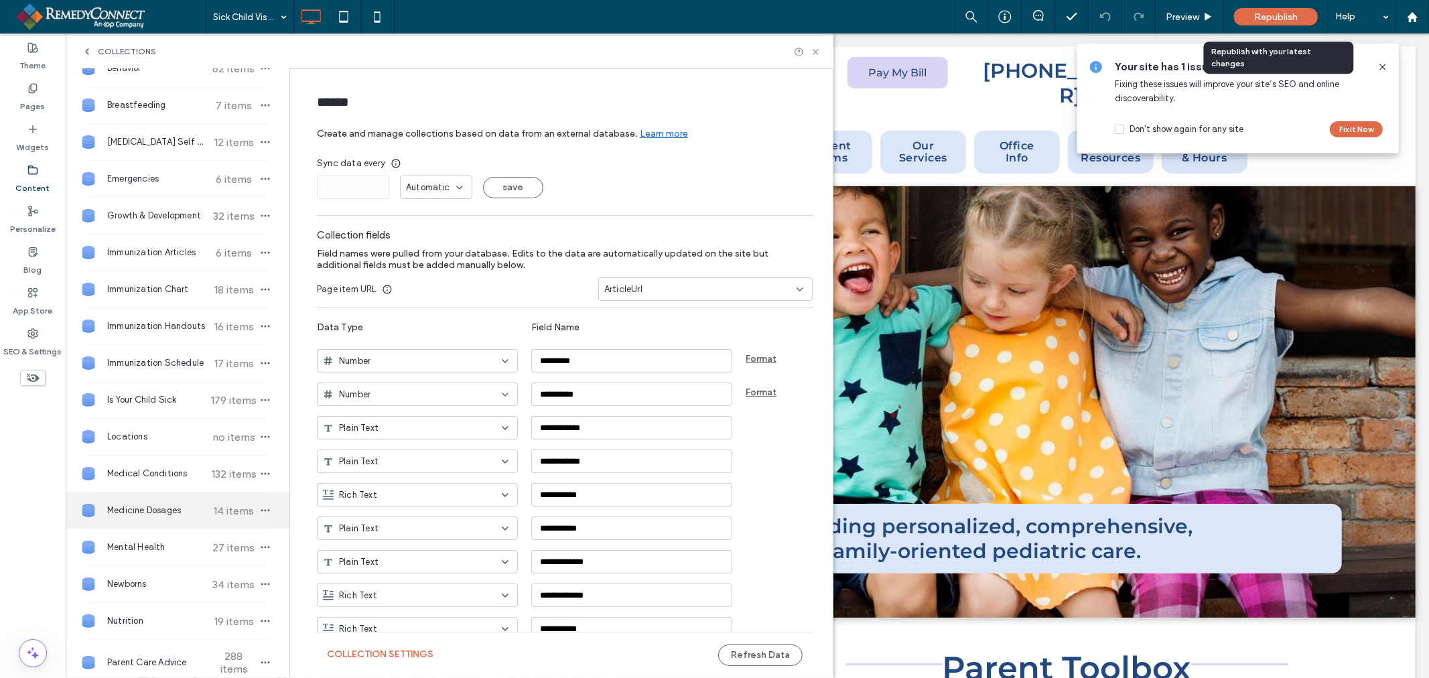
scroll to position [0, 0]
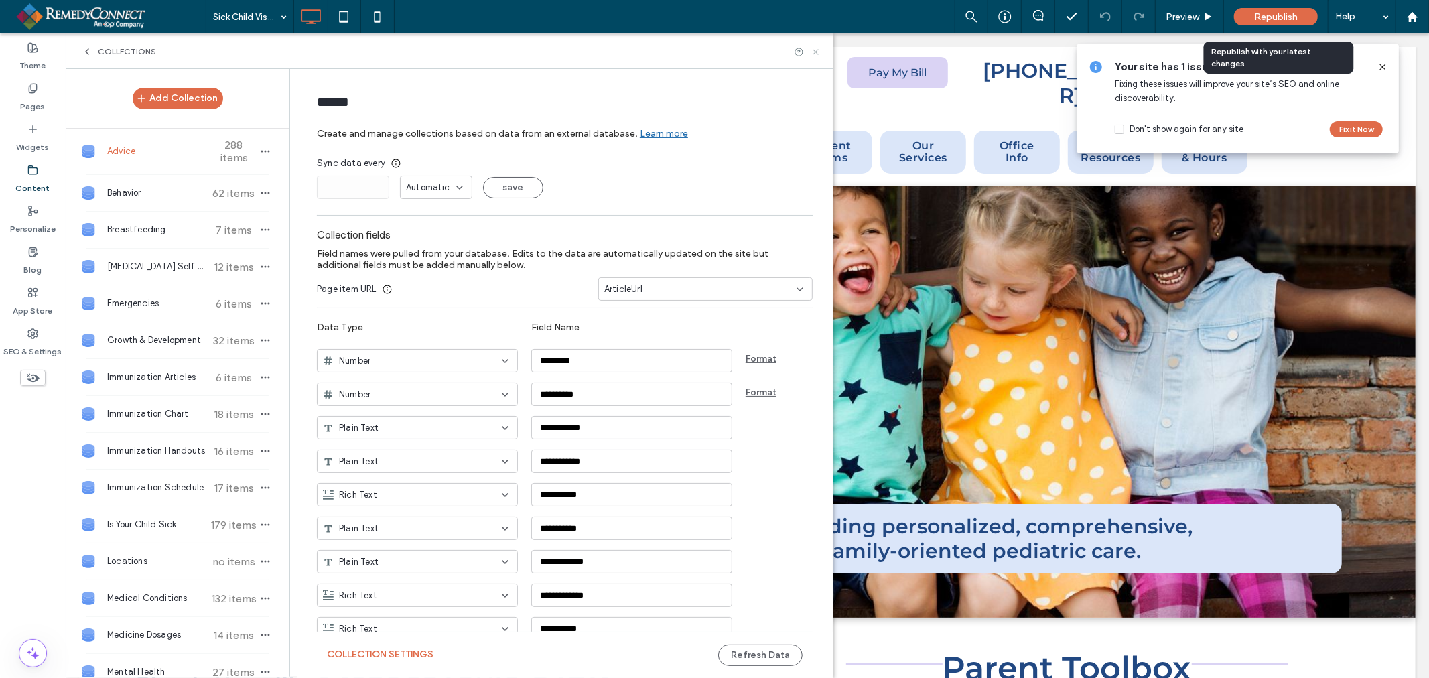
click at [815, 47] on icon at bounding box center [816, 52] width 10 height 10
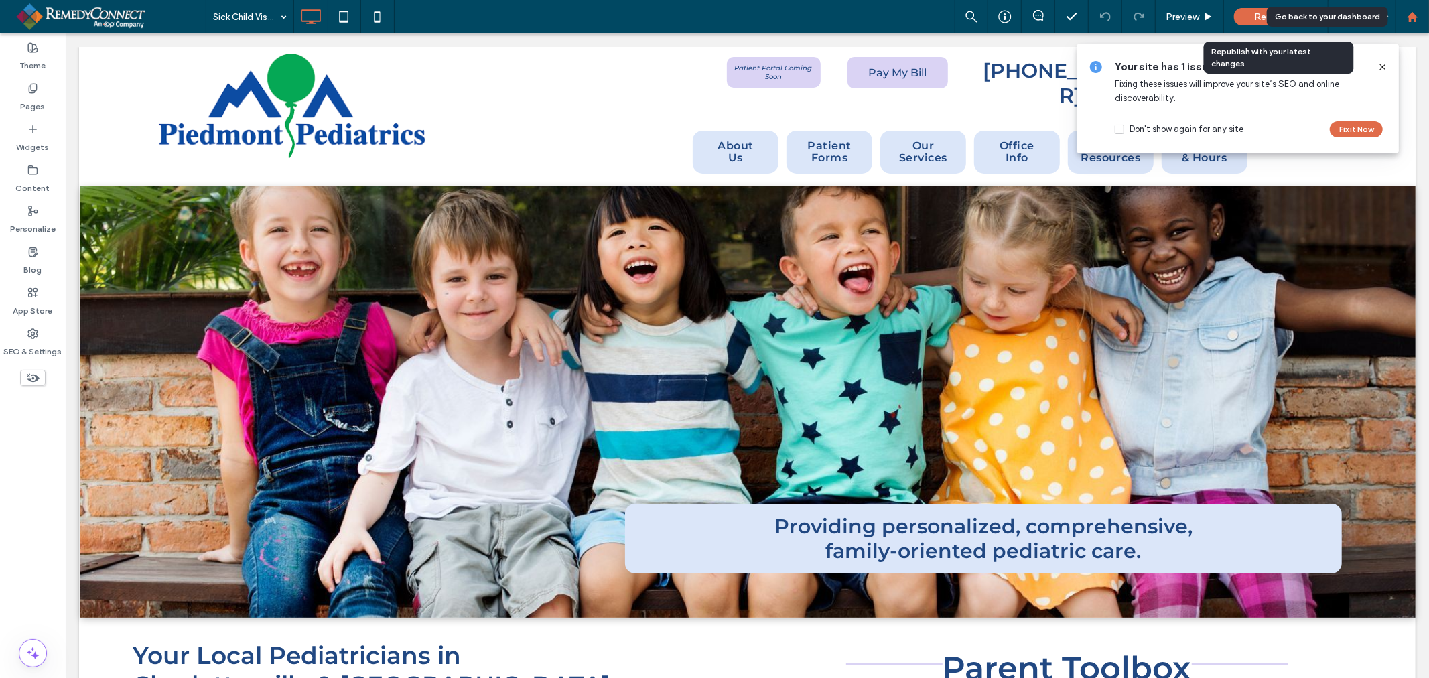
drag, startPoint x: 1410, startPoint y: 13, endPoint x: 1397, endPoint y: 23, distance: 15.8
click at [1410, 13] on icon at bounding box center [1412, 16] width 11 height 11
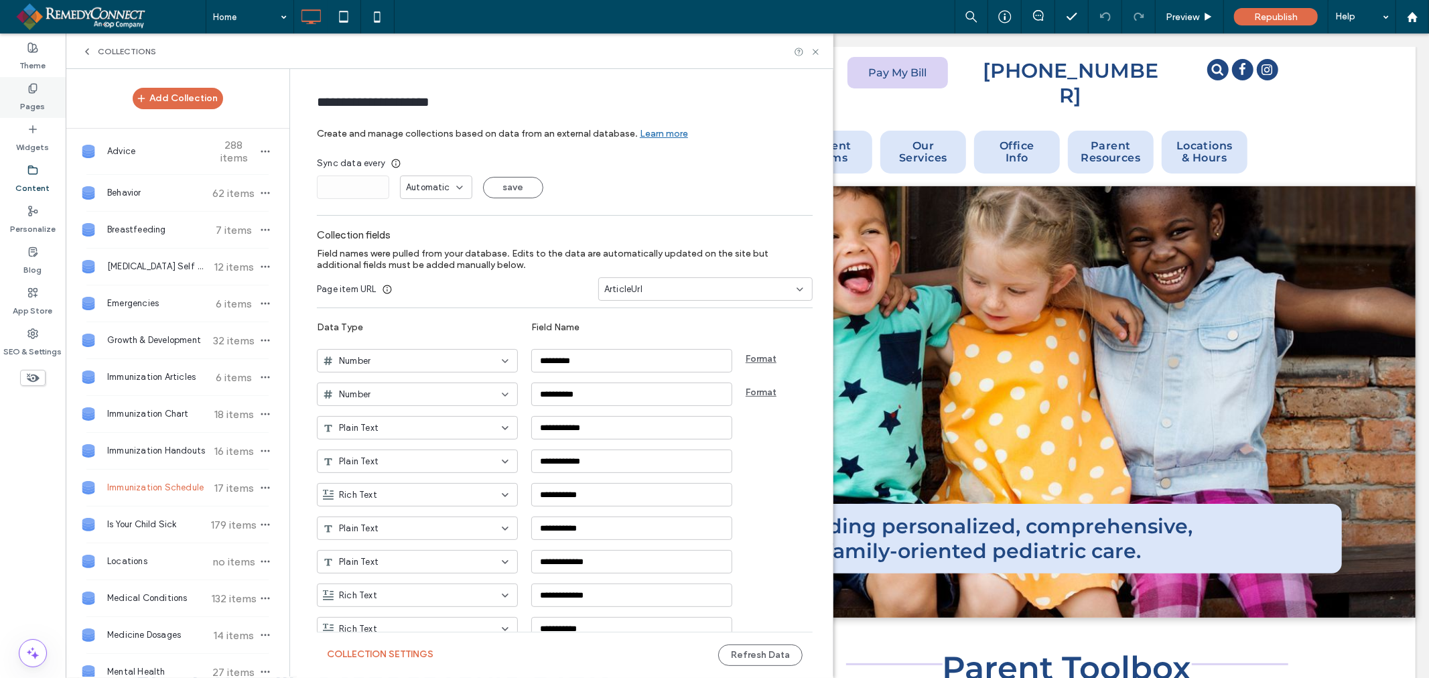
click at [33, 96] on label "Pages" at bounding box center [33, 103] width 25 height 19
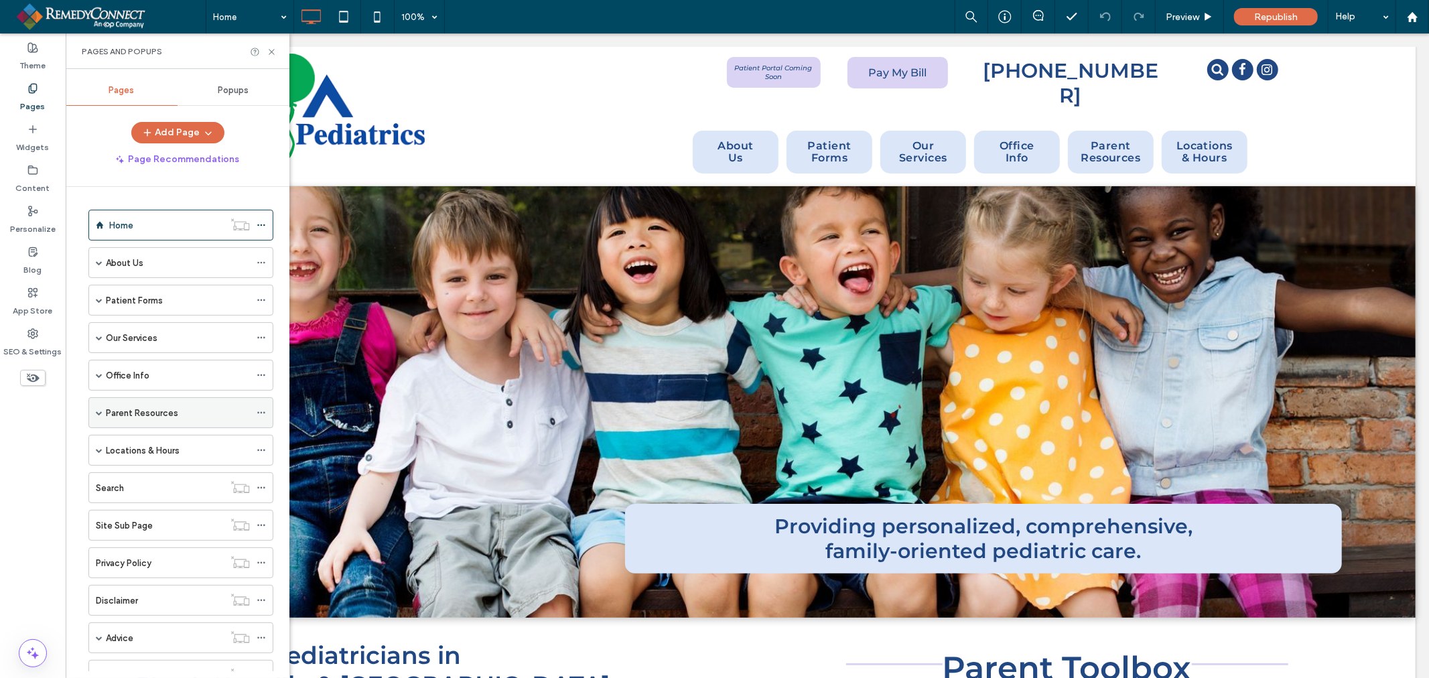
click at [139, 417] on label "Parent Resources" at bounding box center [142, 412] width 72 height 23
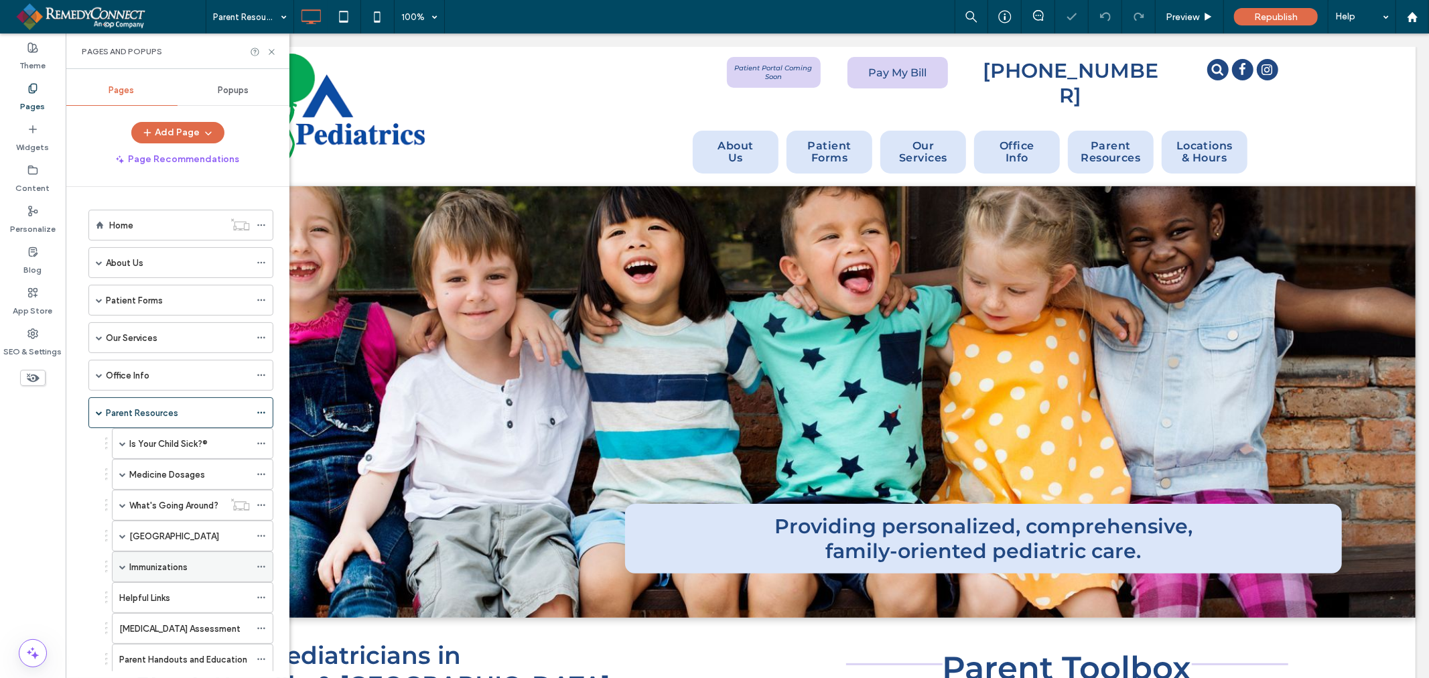
click at [170, 561] on label "Immunizations" at bounding box center [158, 566] width 58 height 23
click at [269, 54] on div at bounding box center [714, 339] width 1429 height 678
